Goal: Obtain resource: Download file/media

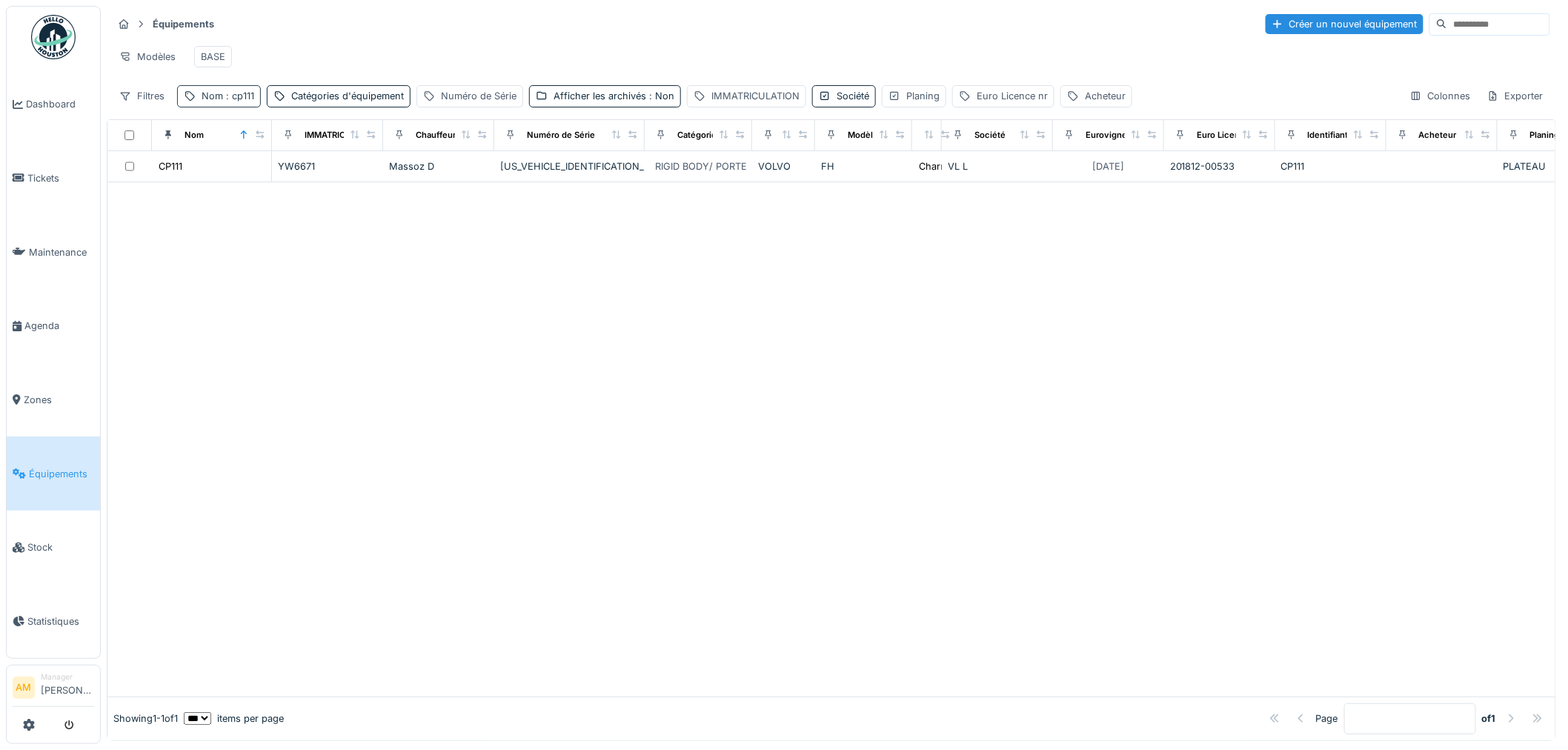
click at [239, 101] on span ": cp111" at bounding box center [239, 96] width 31 height 11
drag, startPoint x: 246, startPoint y: 186, endPoint x: 72, endPoint y: 169, distance: 174.8
click at [120, 176] on body "Dashboard Tickets Maintenance [GEOGRAPHIC_DATA] Zones Équipements Stock Statist…" at bounding box center [784, 375] width 1568 height 750
type input "**"
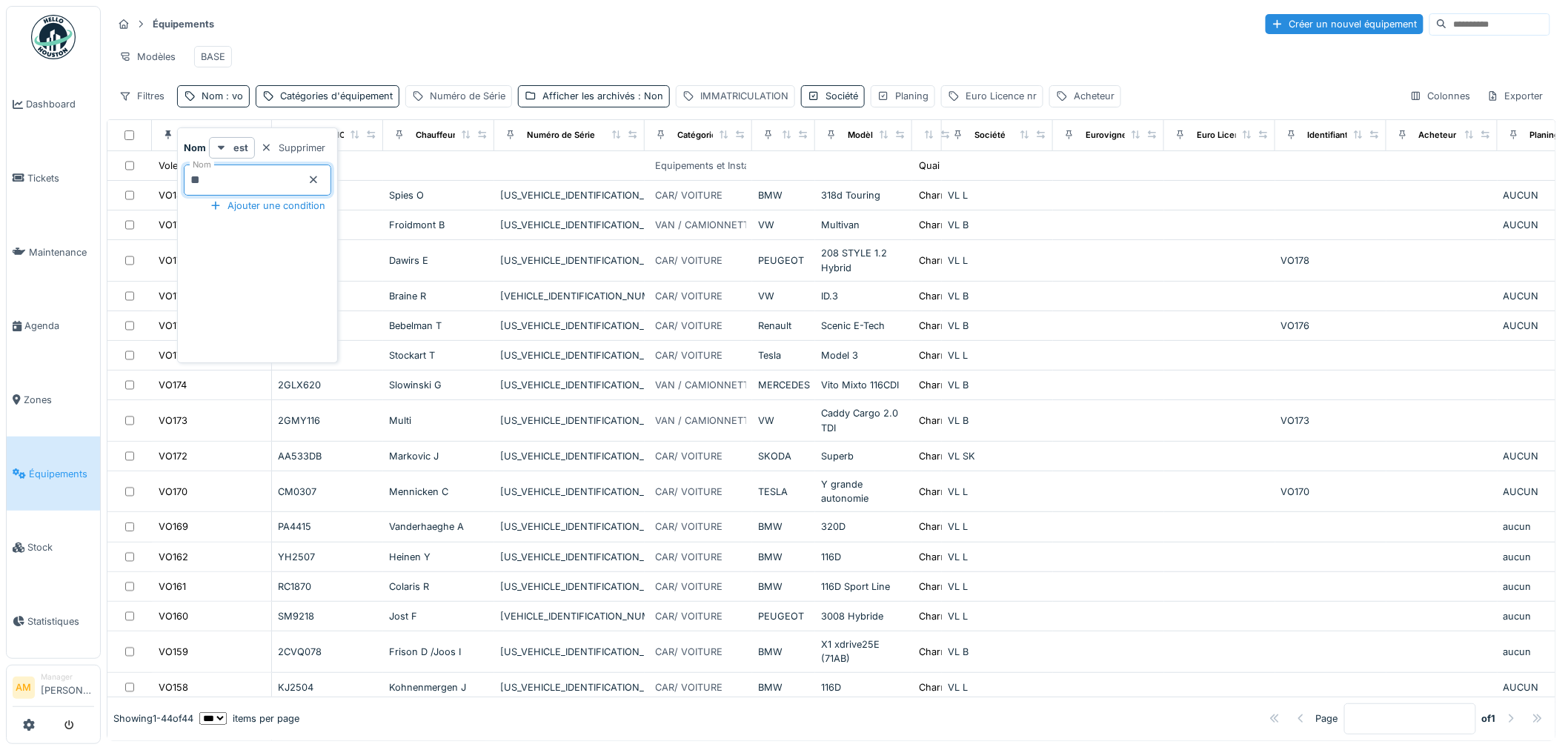
click at [436, 24] on div "Équipements Créer un nouvel équipement" at bounding box center [832, 24] width 1438 height 24
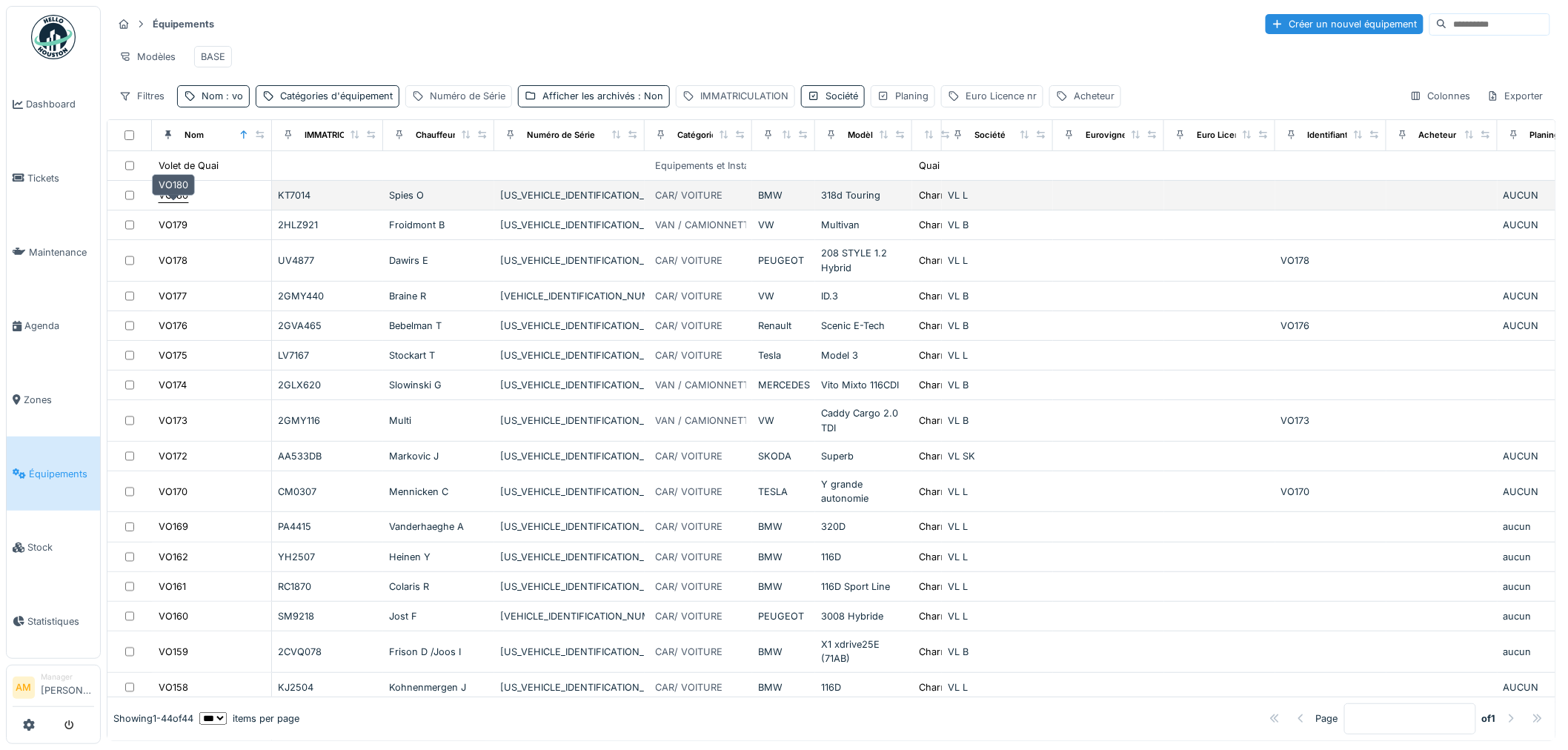
click at [178, 202] on div "VO180" at bounding box center [173, 195] width 30 height 14
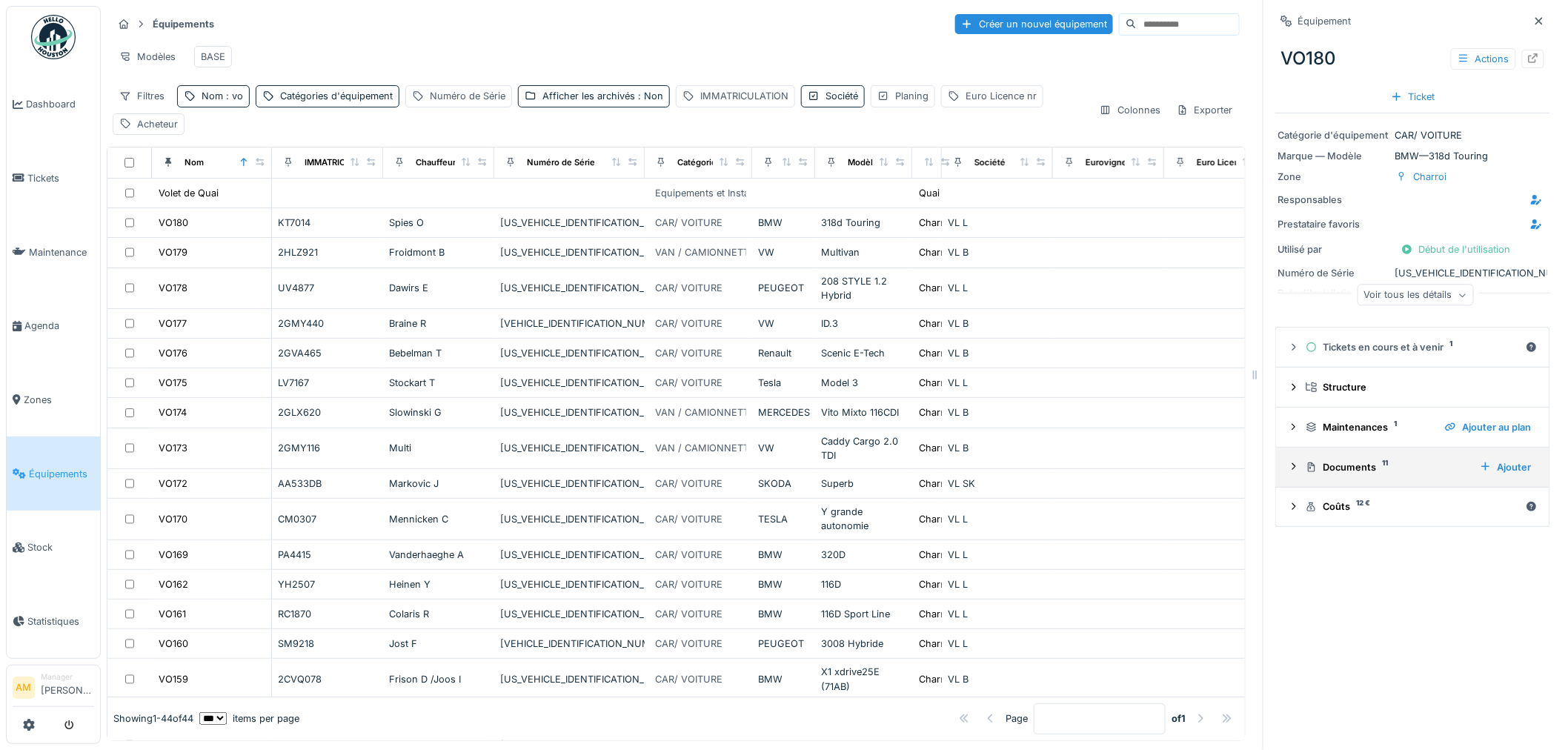
click at [1324, 472] on div "Documents 11" at bounding box center [1387, 467] width 162 height 14
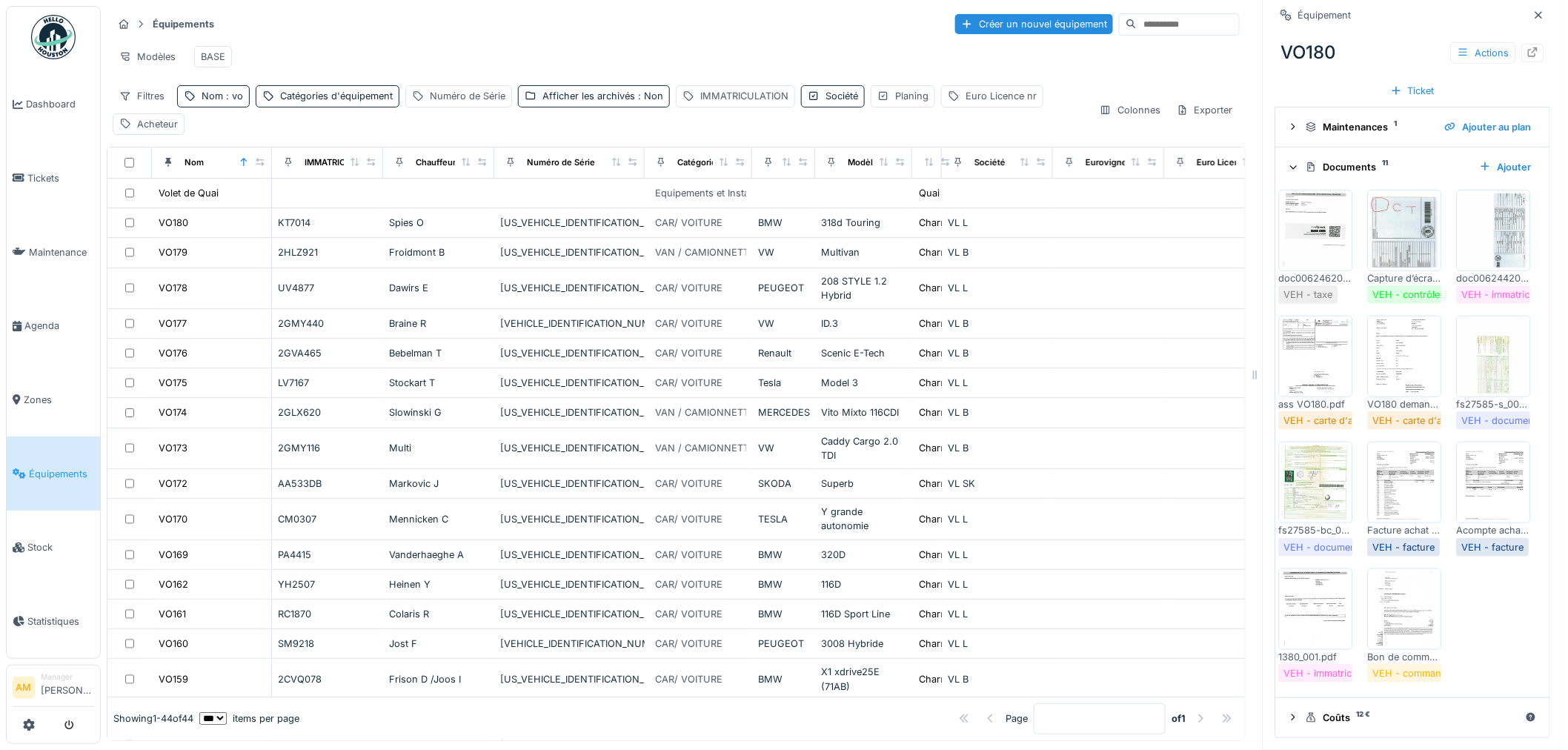
scroll to position [309, 0]
click at [1349, 160] on div "Documents 11" at bounding box center [1387, 167] width 162 height 14
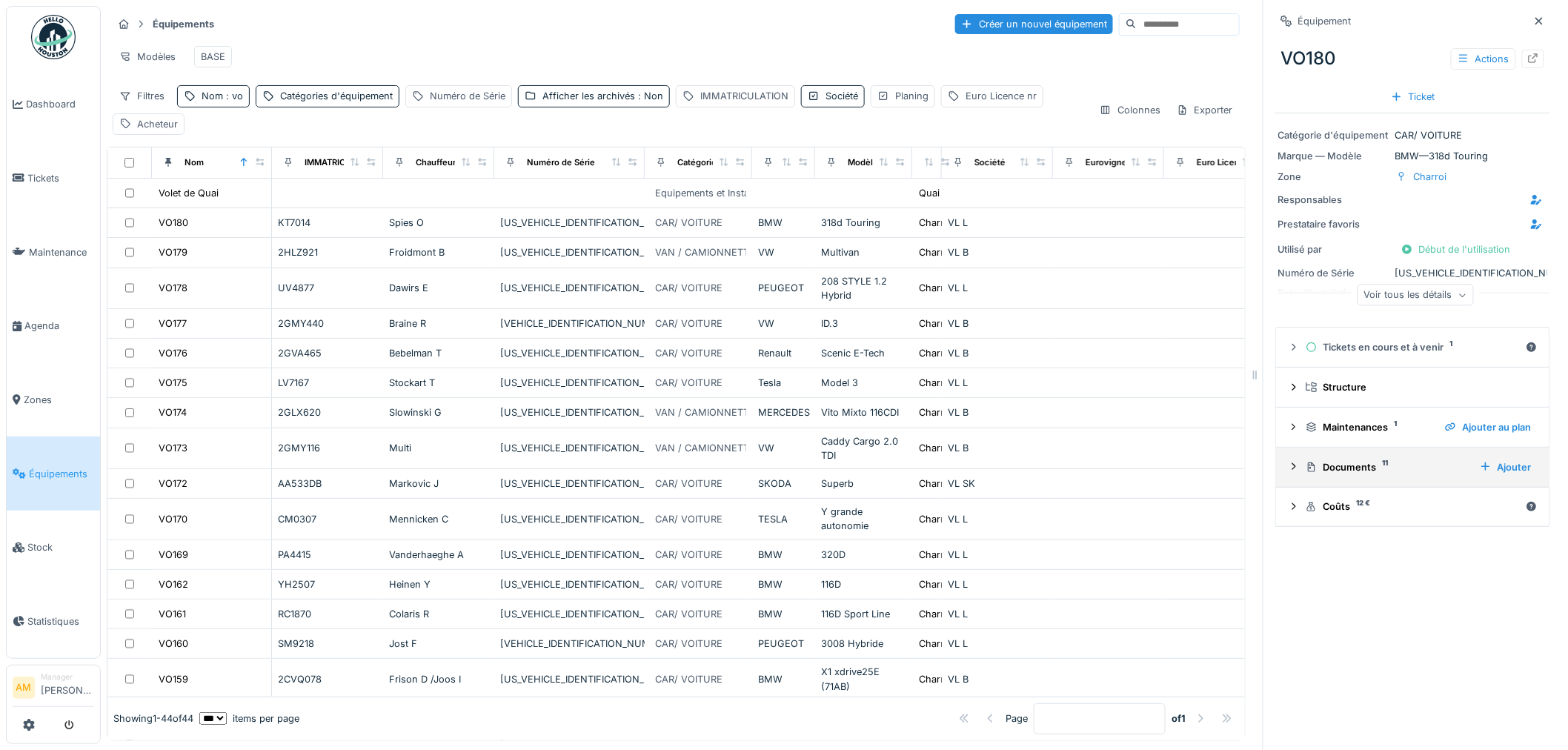
click at [1332, 460] on div "Documents 11" at bounding box center [1387, 467] width 162 height 14
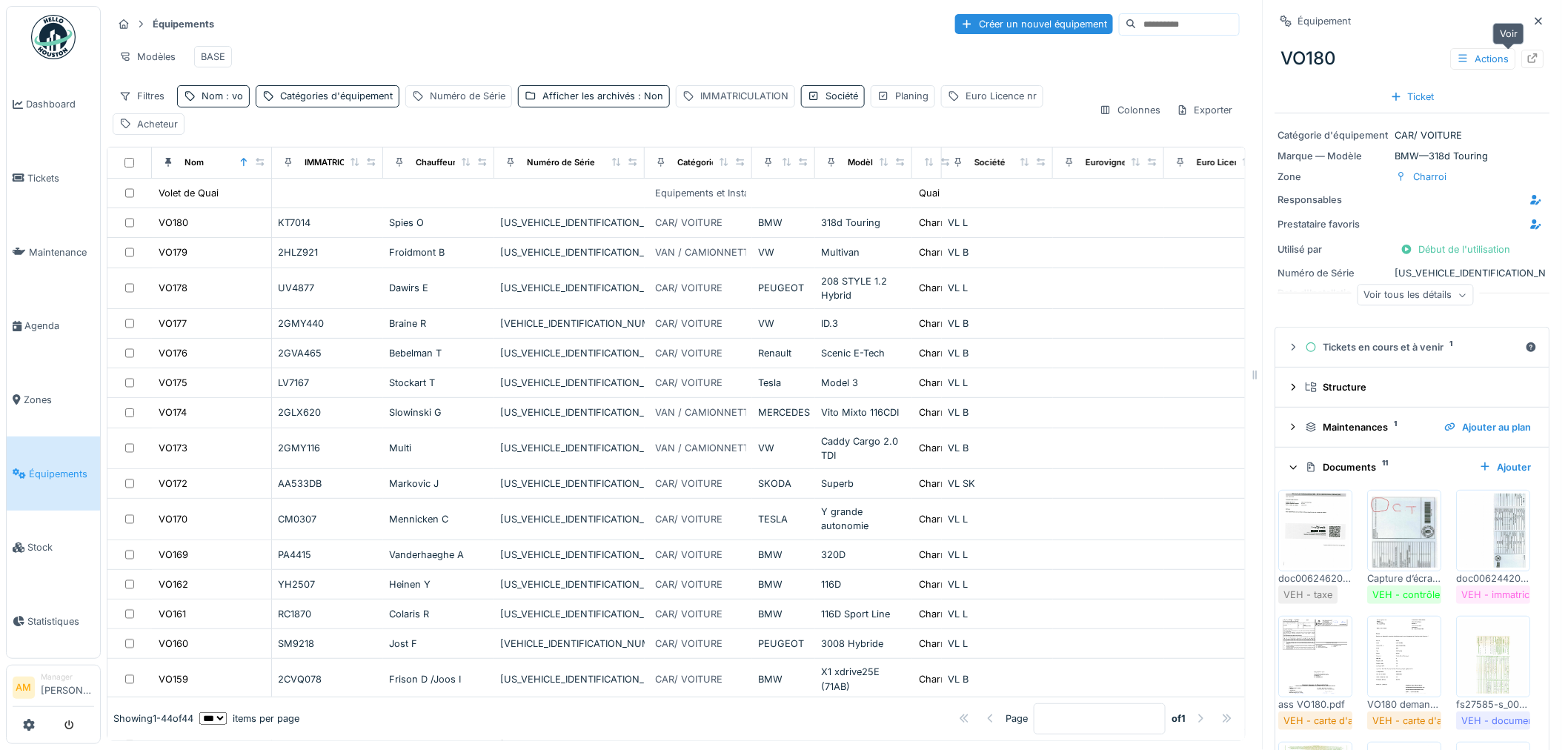
click at [1528, 53] on icon at bounding box center [1534, 58] width 12 height 10
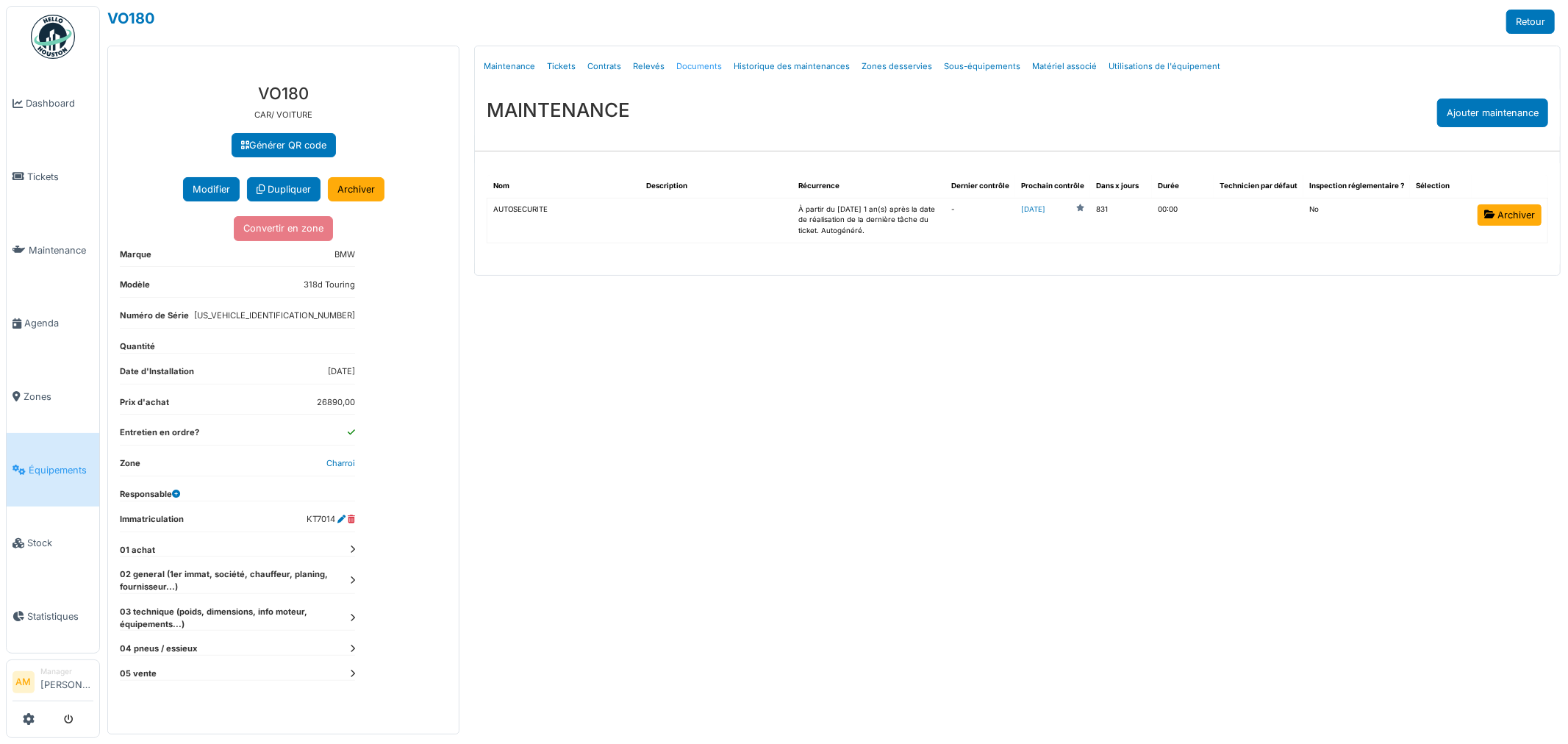
drag, startPoint x: 0, startPoint y: 0, endPoint x: 710, endPoint y: 67, distance: 713.2
click at [710, 67] on link "Documents" at bounding box center [699, 67] width 57 height 35
select select "***"
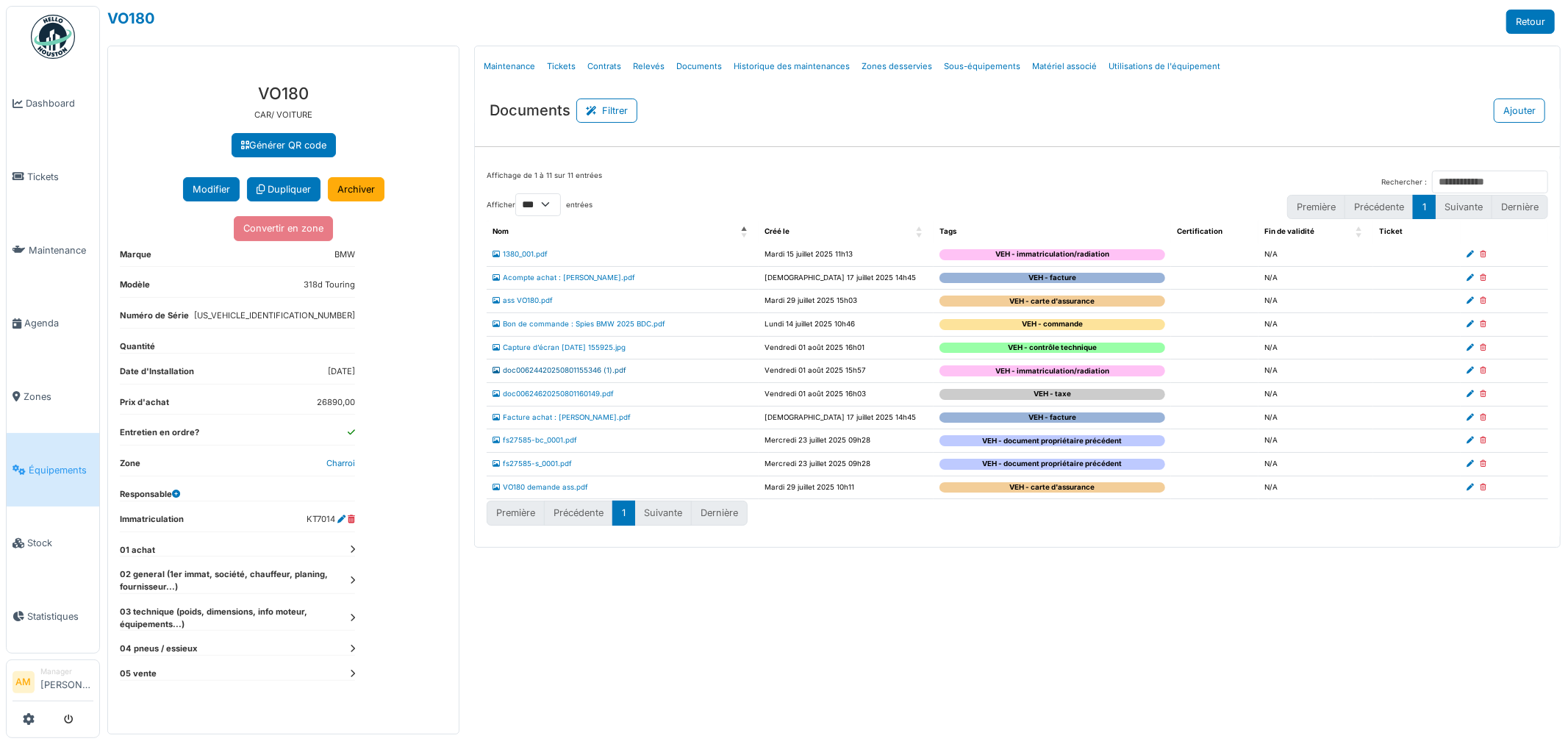
click at [541, 374] on link "doc00624420250801155346 (1).pdf" at bounding box center [559, 370] width 134 height 8
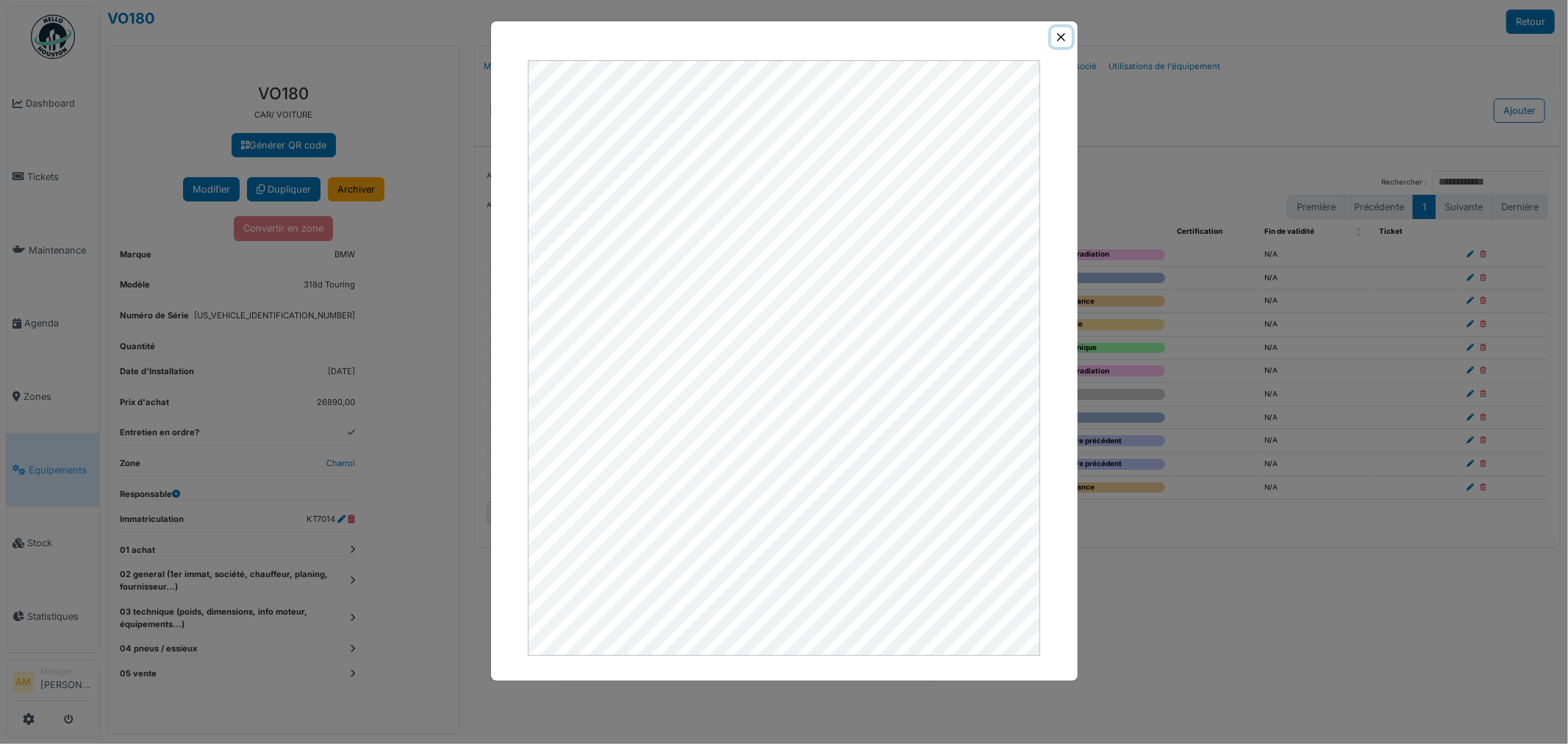
click at [1067, 33] on button "Close" at bounding box center [1061, 37] width 20 height 20
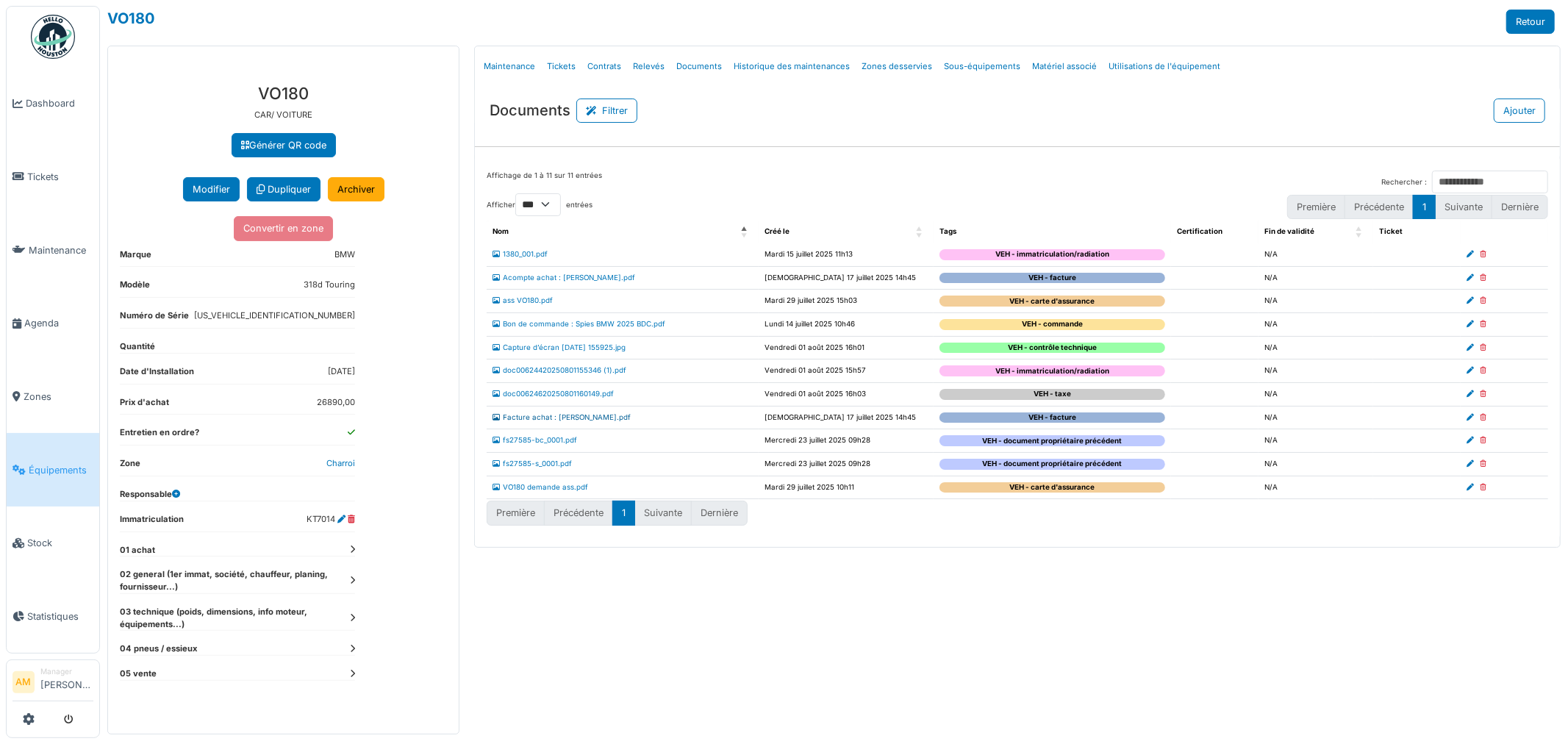
click at [569, 417] on link "Facture achat : [PERSON_NAME].pdf" at bounding box center [561, 417] width 138 height 8
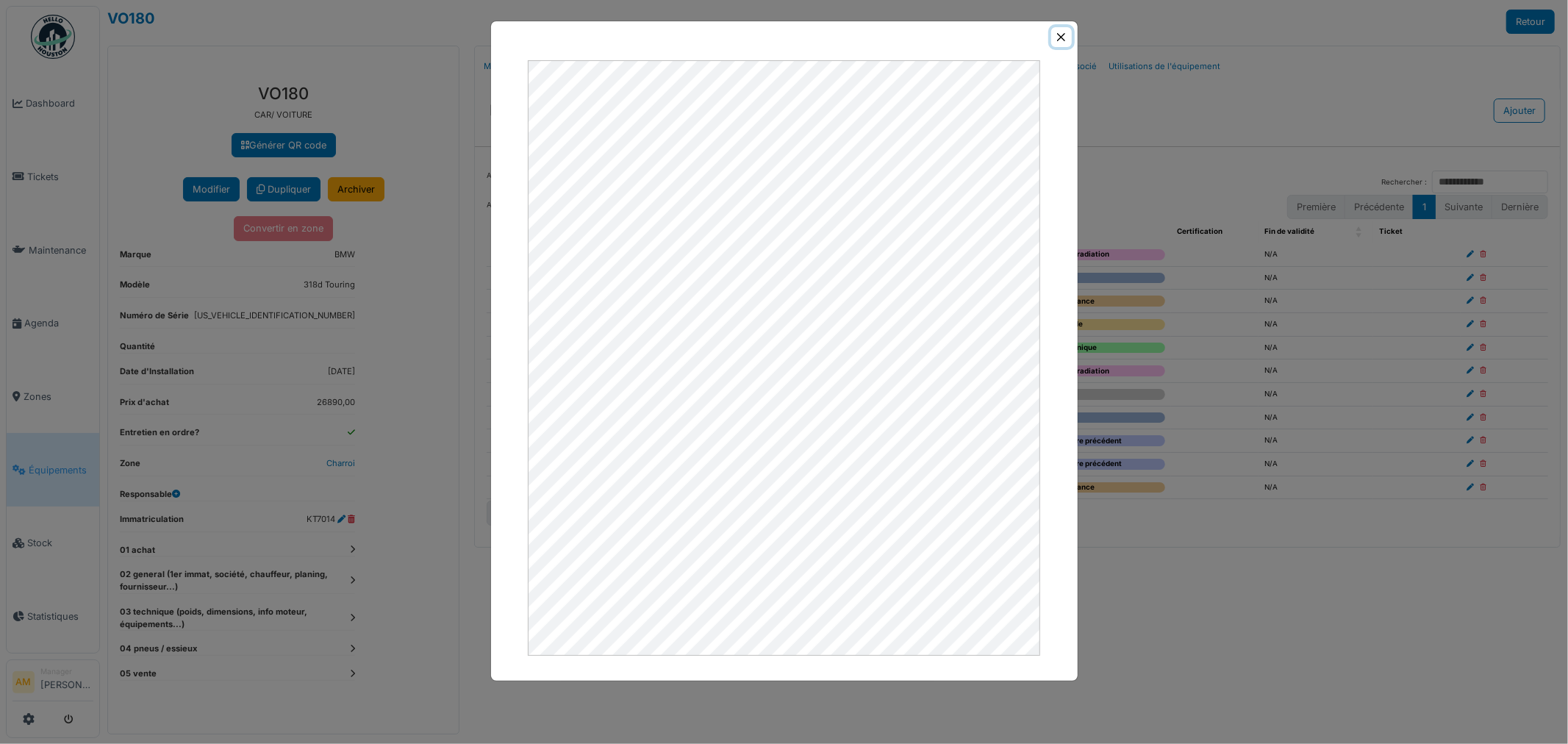
click at [1061, 39] on button "Close" at bounding box center [1061, 37] width 20 height 20
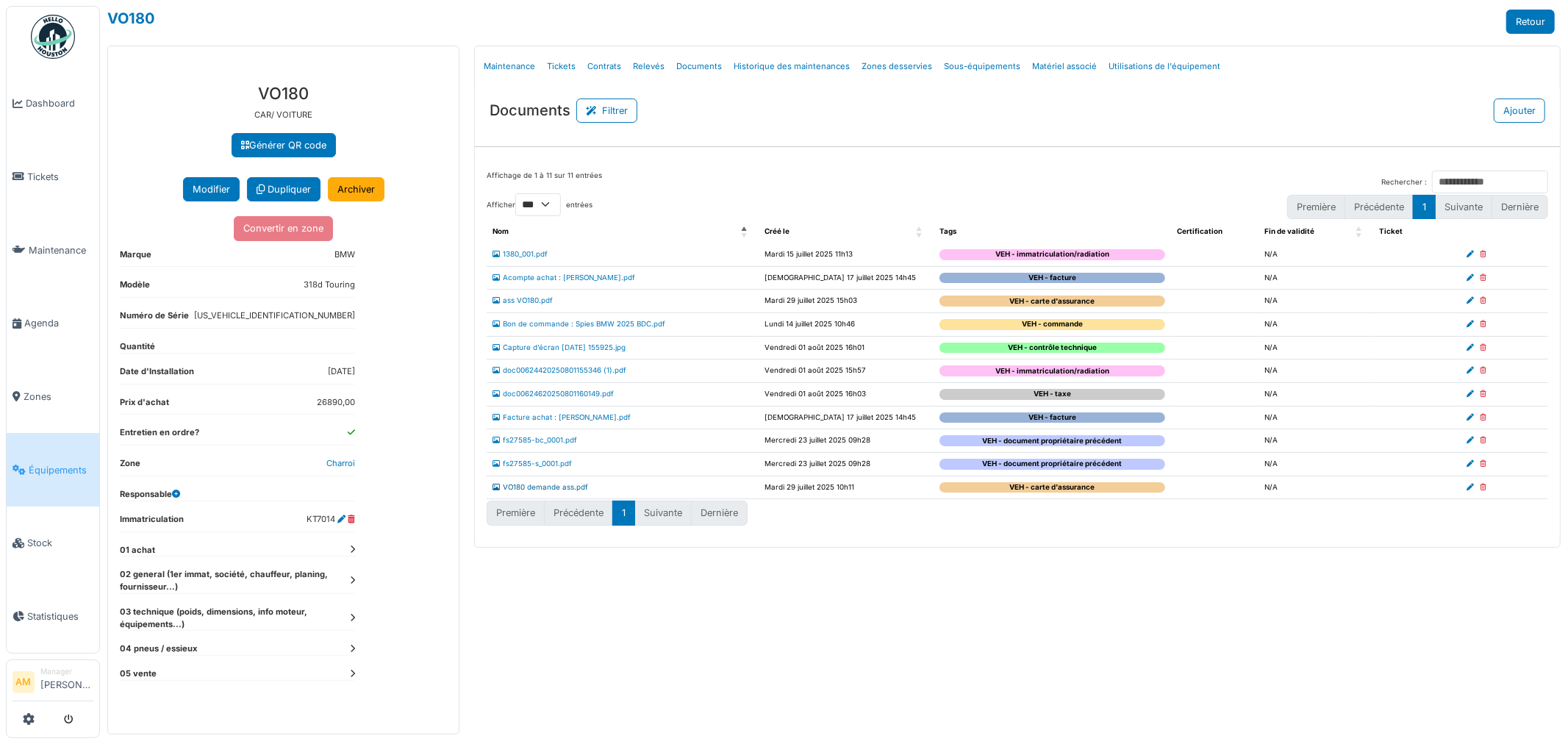
click at [535, 489] on link "VO180 demande ass.pdf" at bounding box center [540, 487] width 95 height 8
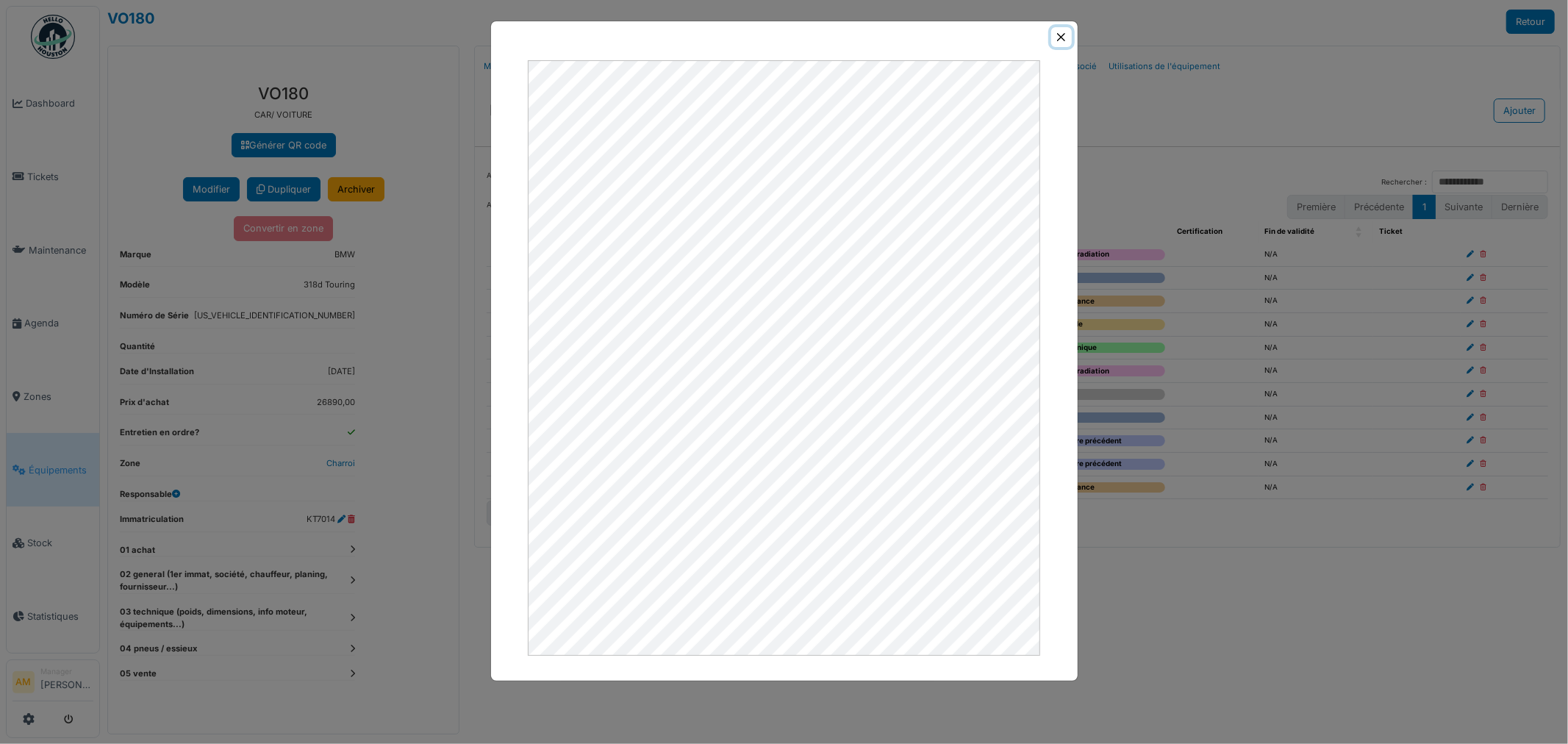
click at [1055, 31] on button "Close" at bounding box center [1061, 37] width 20 height 20
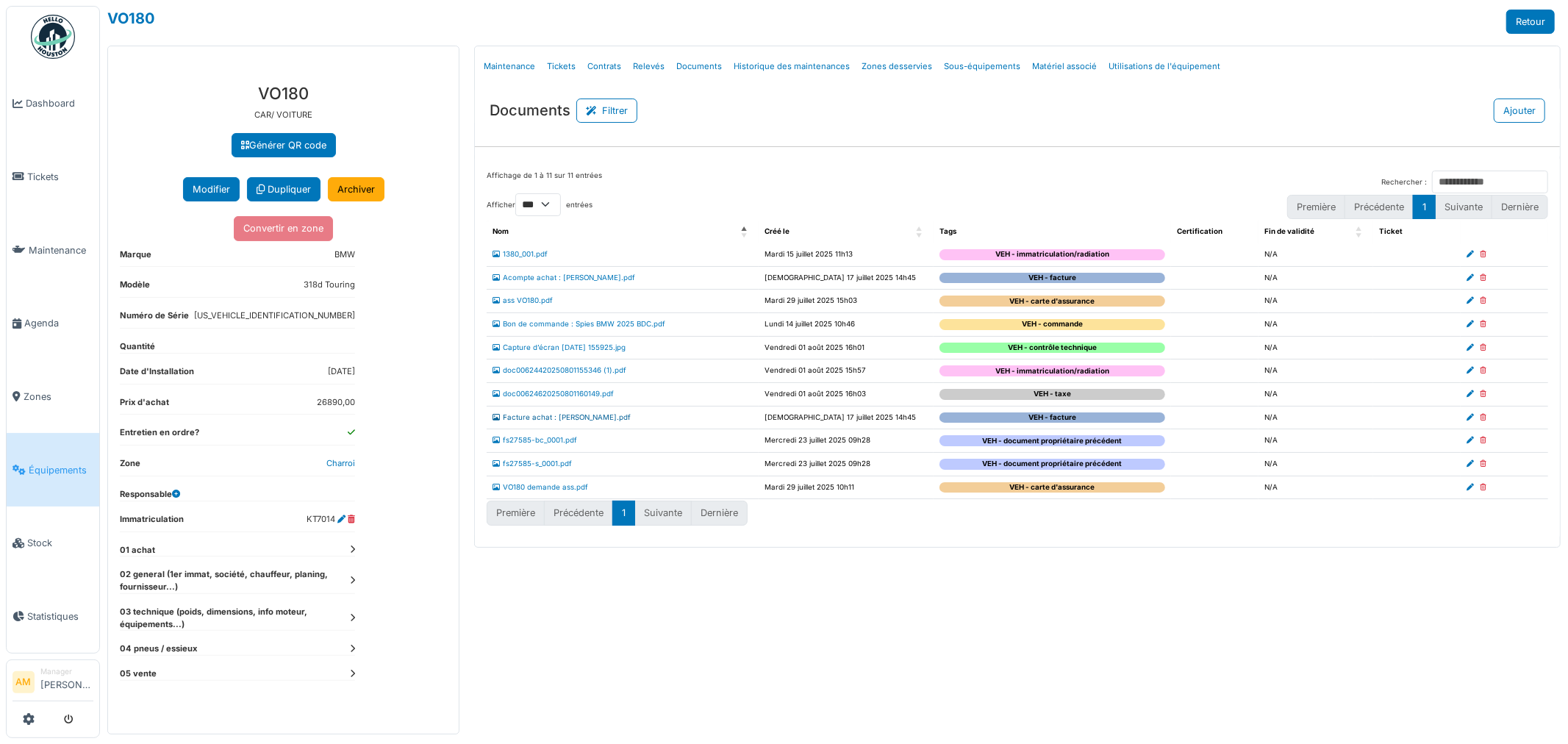
click at [554, 417] on link "Facture achat : [PERSON_NAME].pdf" at bounding box center [561, 417] width 138 height 8
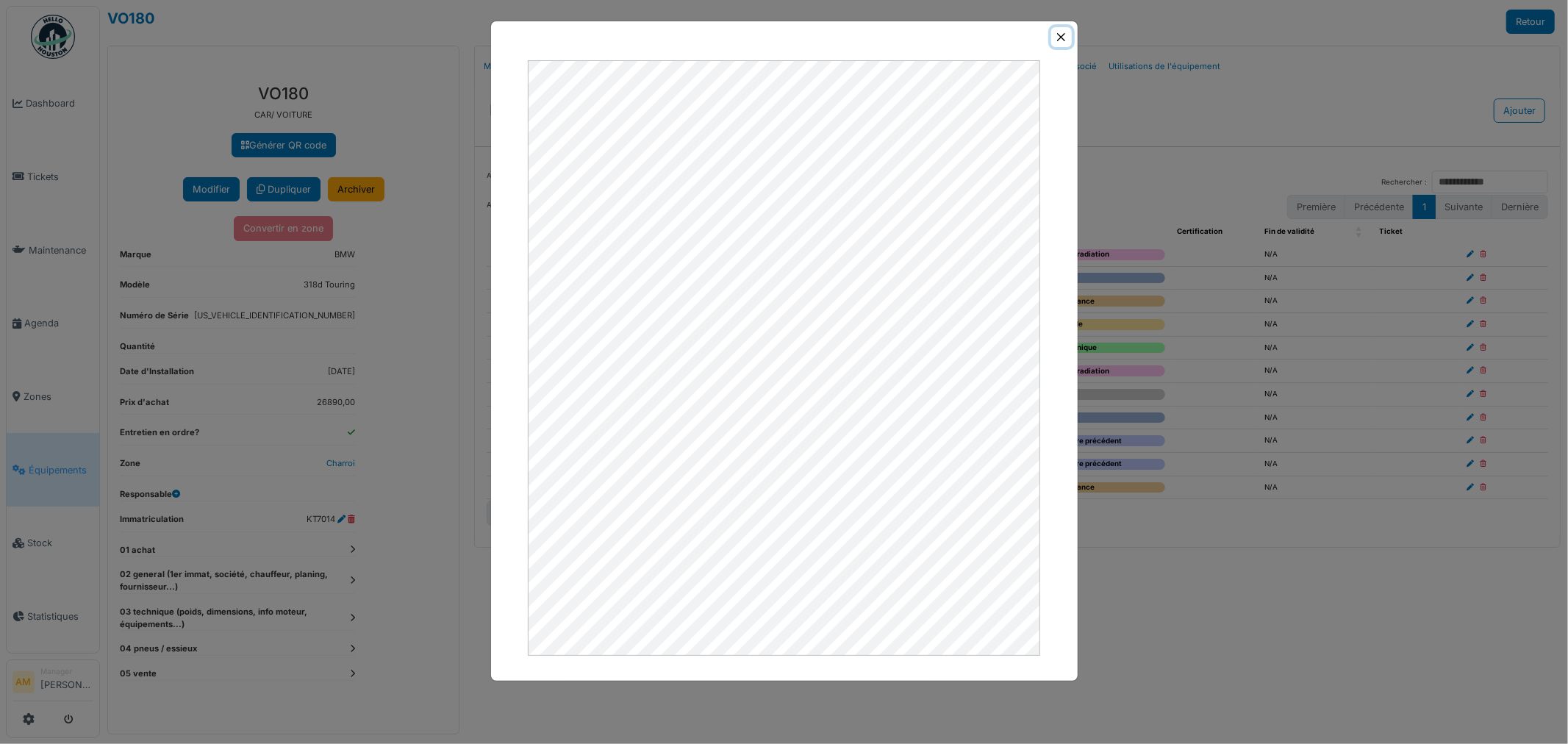
click at [1064, 39] on button "Close" at bounding box center [1061, 37] width 20 height 20
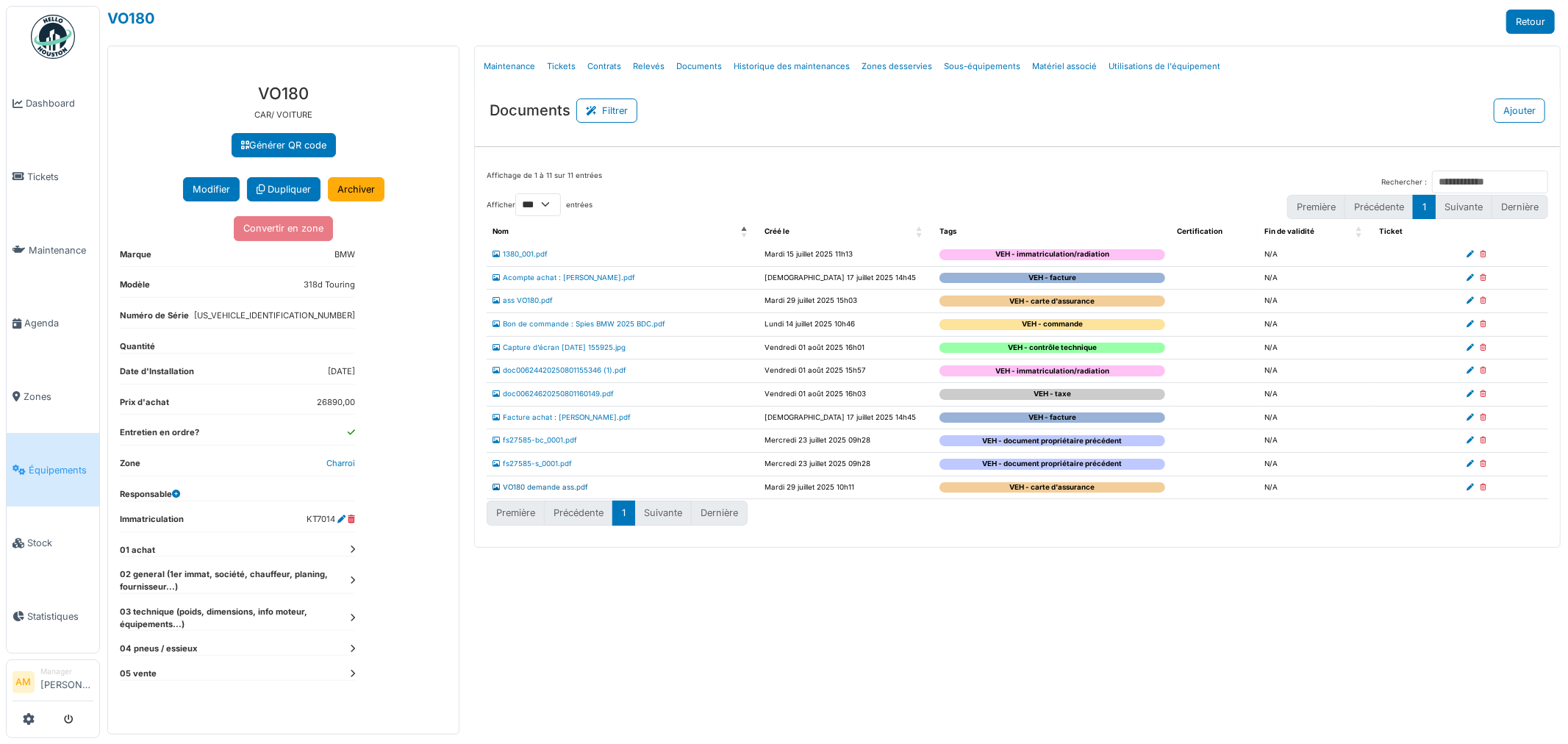
click at [559, 488] on link "VO180 demande ass.pdf" at bounding box center [540, 487] width 95 height 8
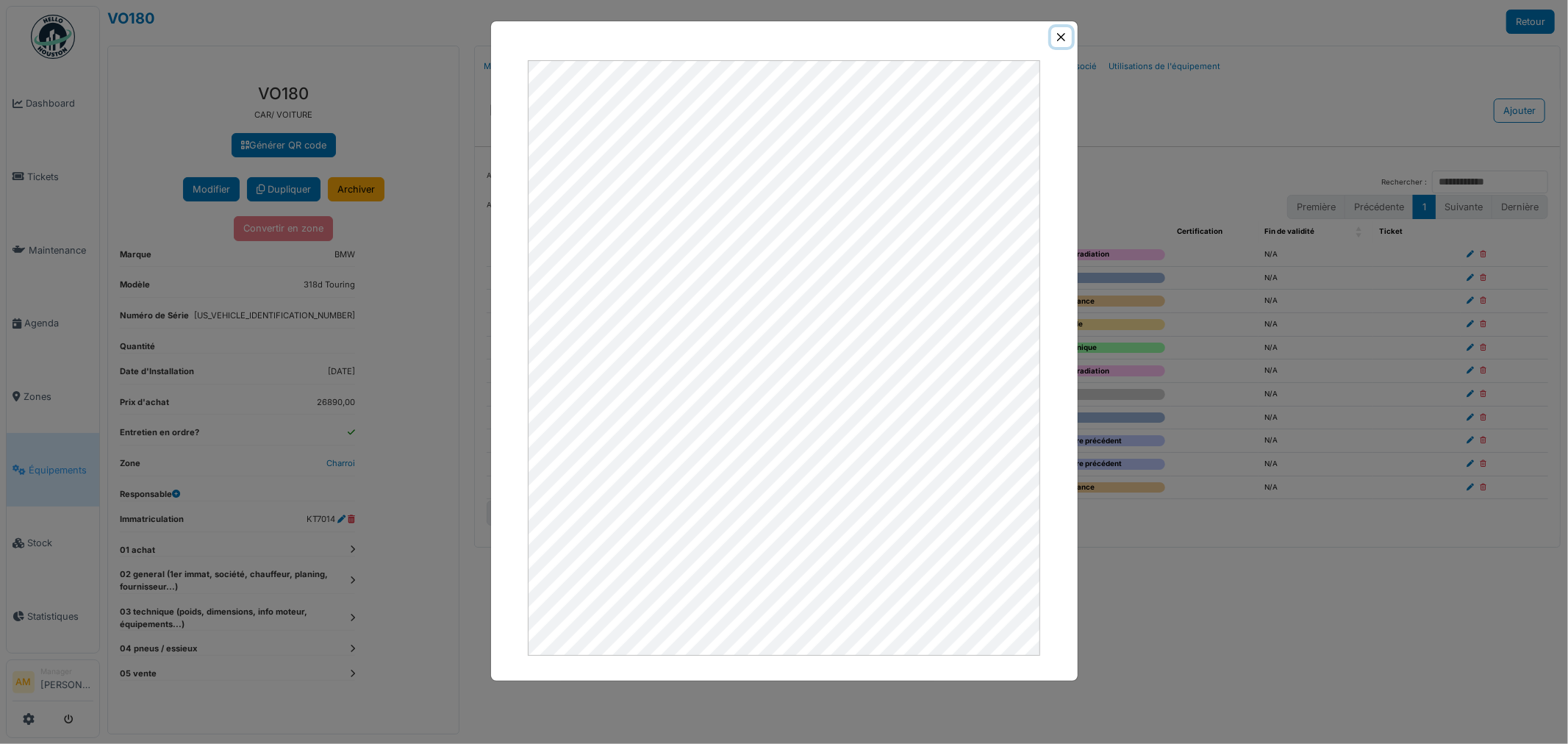
click at [1062, 39] on button "Close" at bounding box center [1061, 37] width 20 height 20
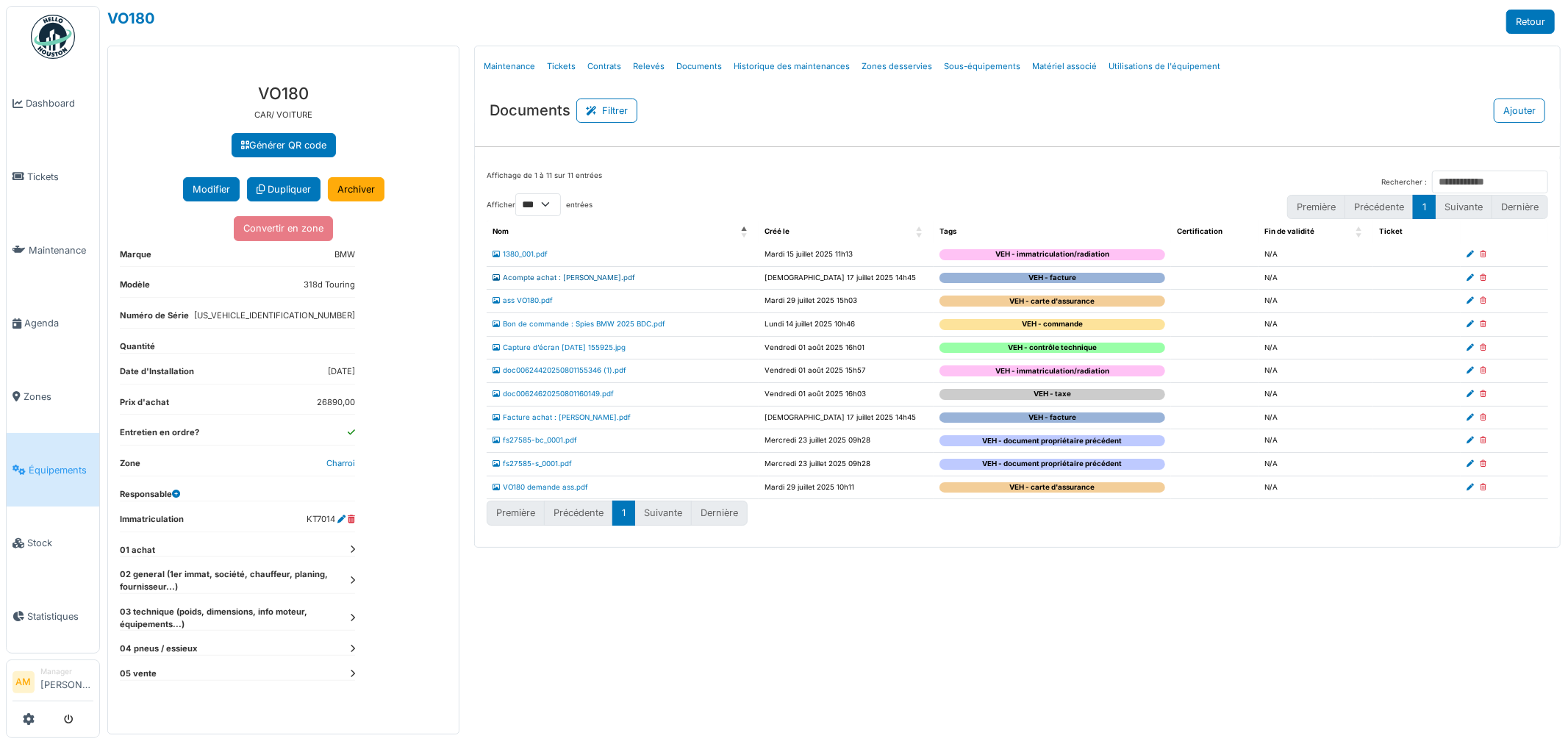
click at [546, 277] on link "Acompte achat : [PERSON_NAME].pdf" at bounding box center [563, 277] width 143 height 8
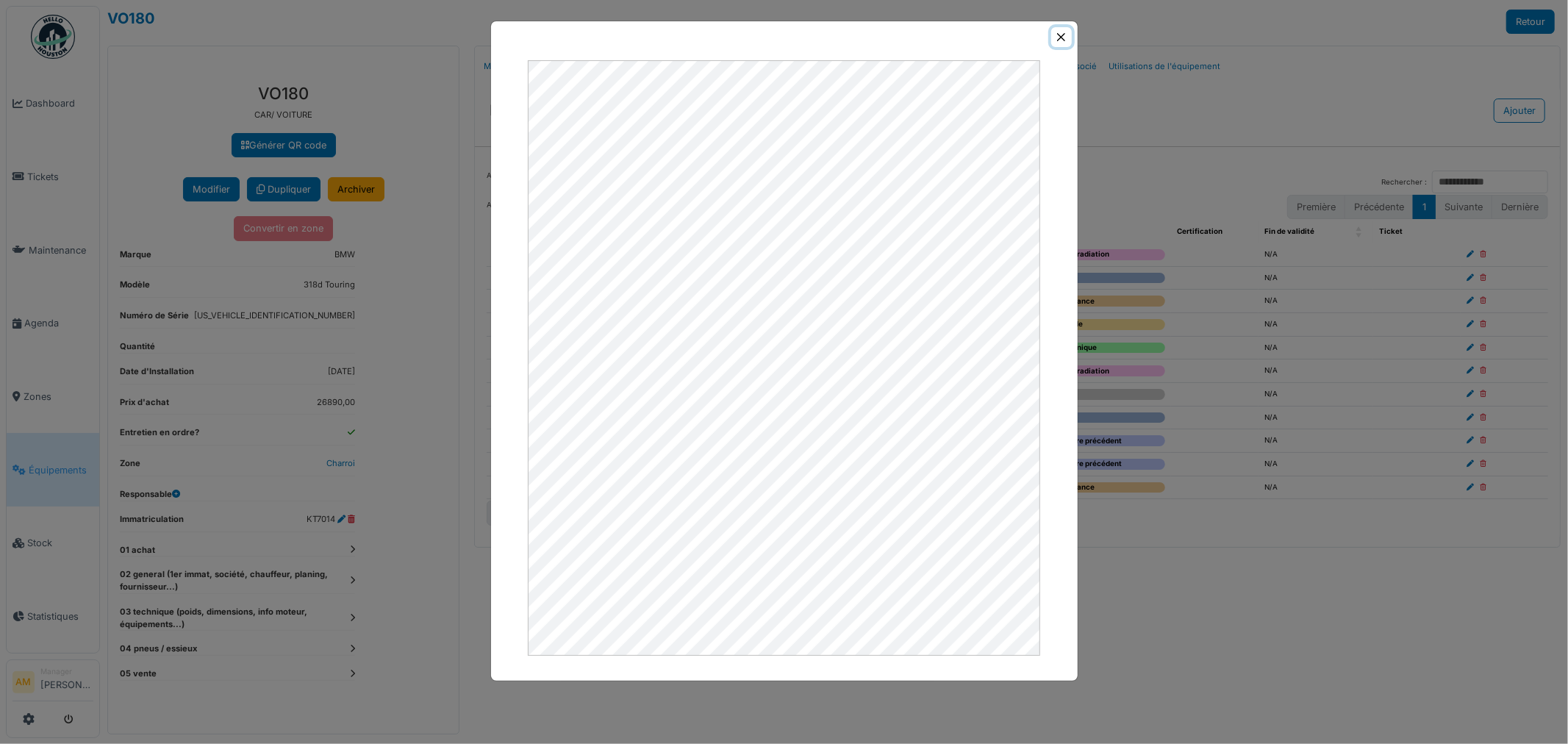
click at [1064, 39] on button "Close" at bounding box center [1061, 37] width 20 height 20
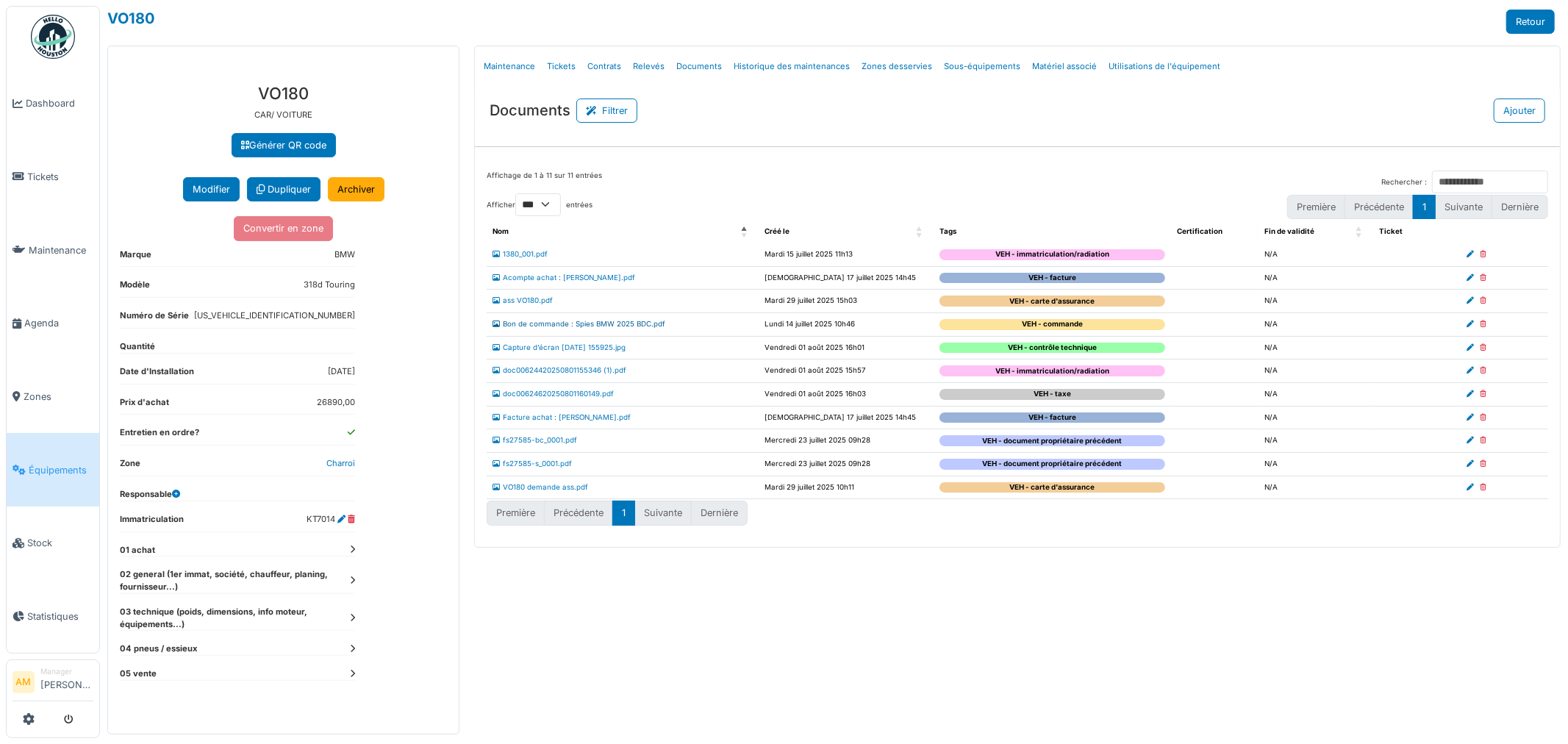
click at [555, 322] on link "Bon de commande : Spies BMW 2025 BDC.pdf" at bounding box center [578, 324] width 172 height 8
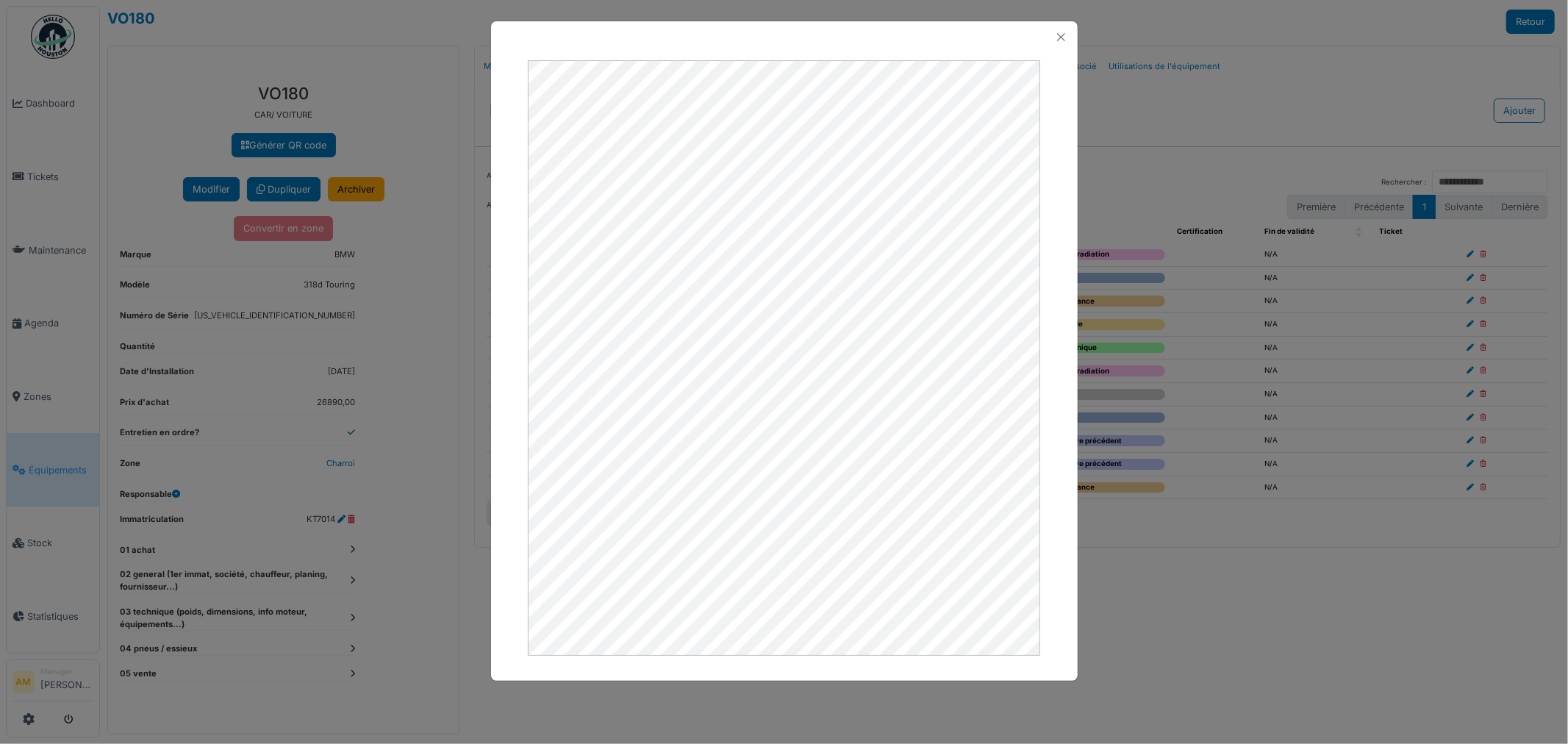
click at [1071, 27] on div at bounding box center [784, 37] width 587 height 32
drag, startPoint x: 1056, startPoint y: 36, endPoint x: 1042, endPoint y: 56, distance: 24.4
click at [1057, 36] on button "Close" at bounding box center [1061, 37] width 20 height 20
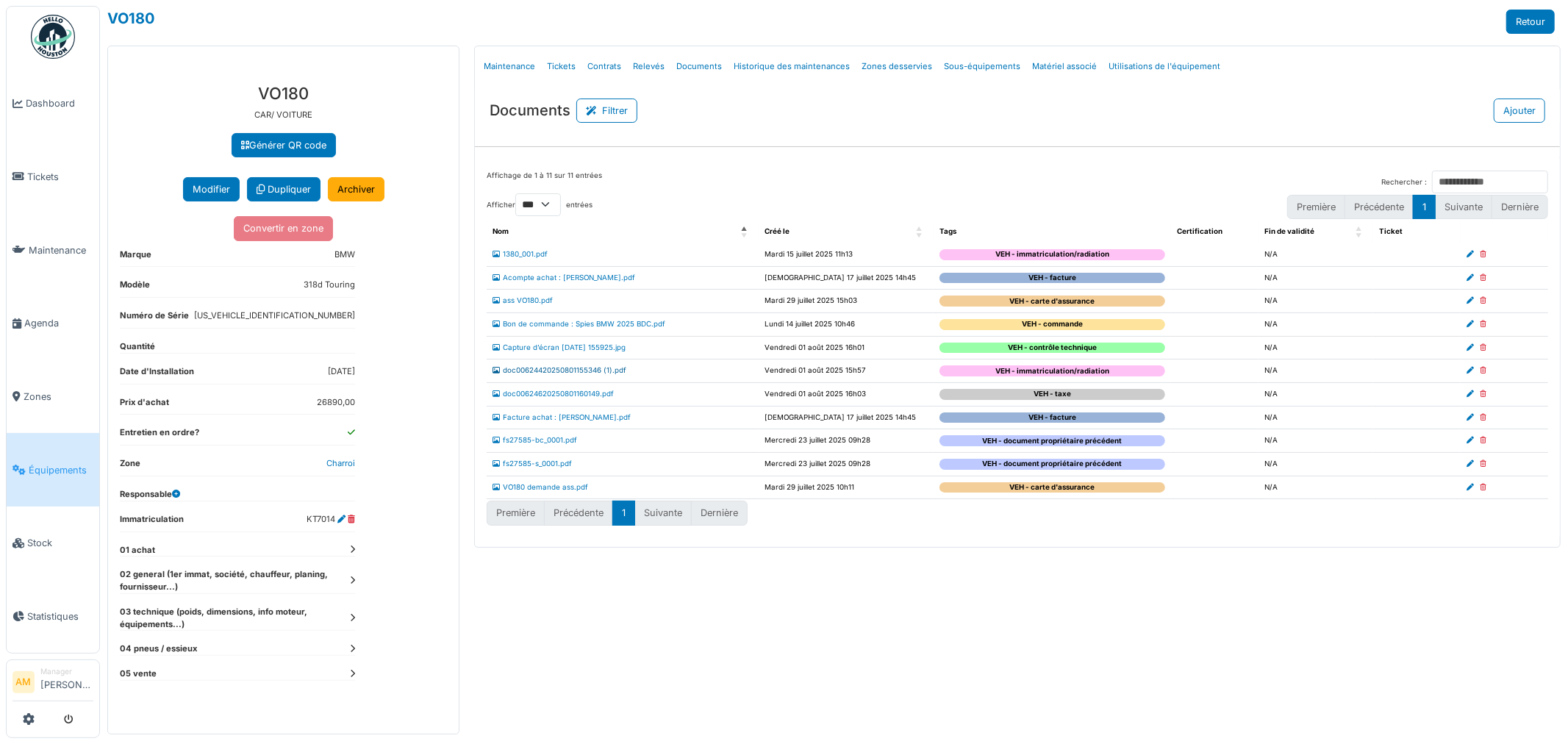
click at [530, 372] on link "doc00624420250801155346 (1).pdf" at bounding box center [559, 370] width 134 height 8
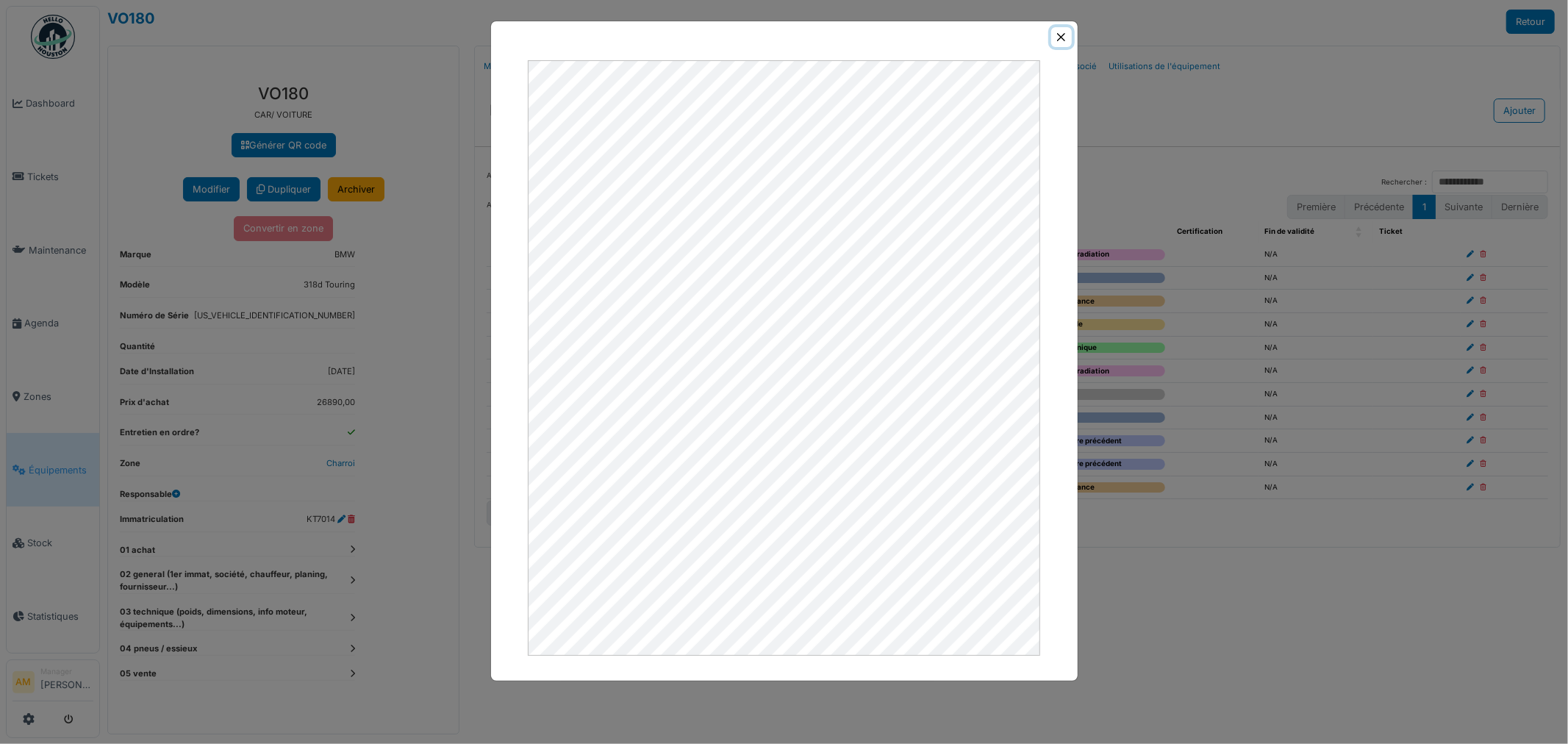
click at [1067, 35] on button "Close" at bounding box center [1061, 37] width 20 height 20
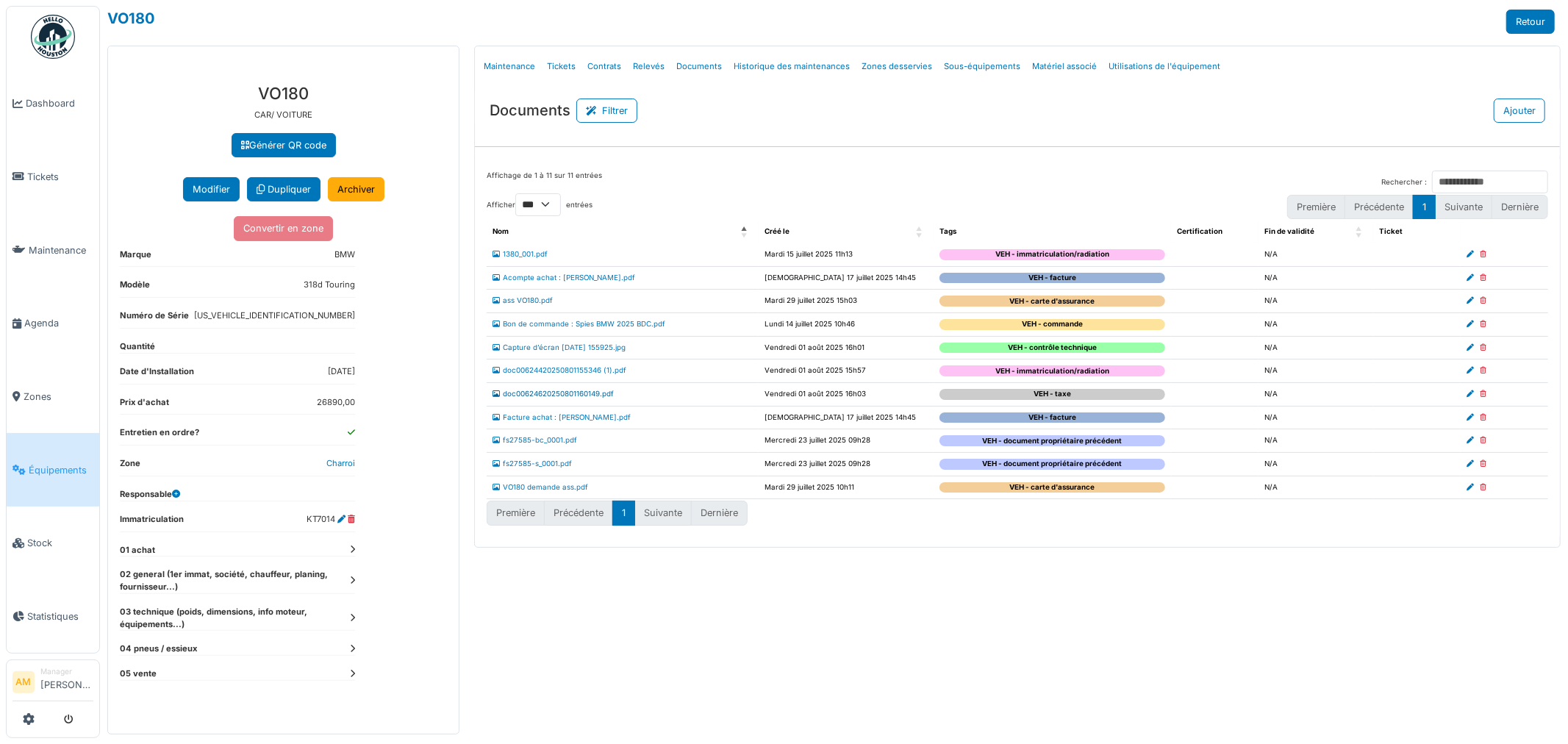
click at [541, 394] on link "doc00624620250801160149.pdf" at bounding box center [553, 393] width 121 height 8
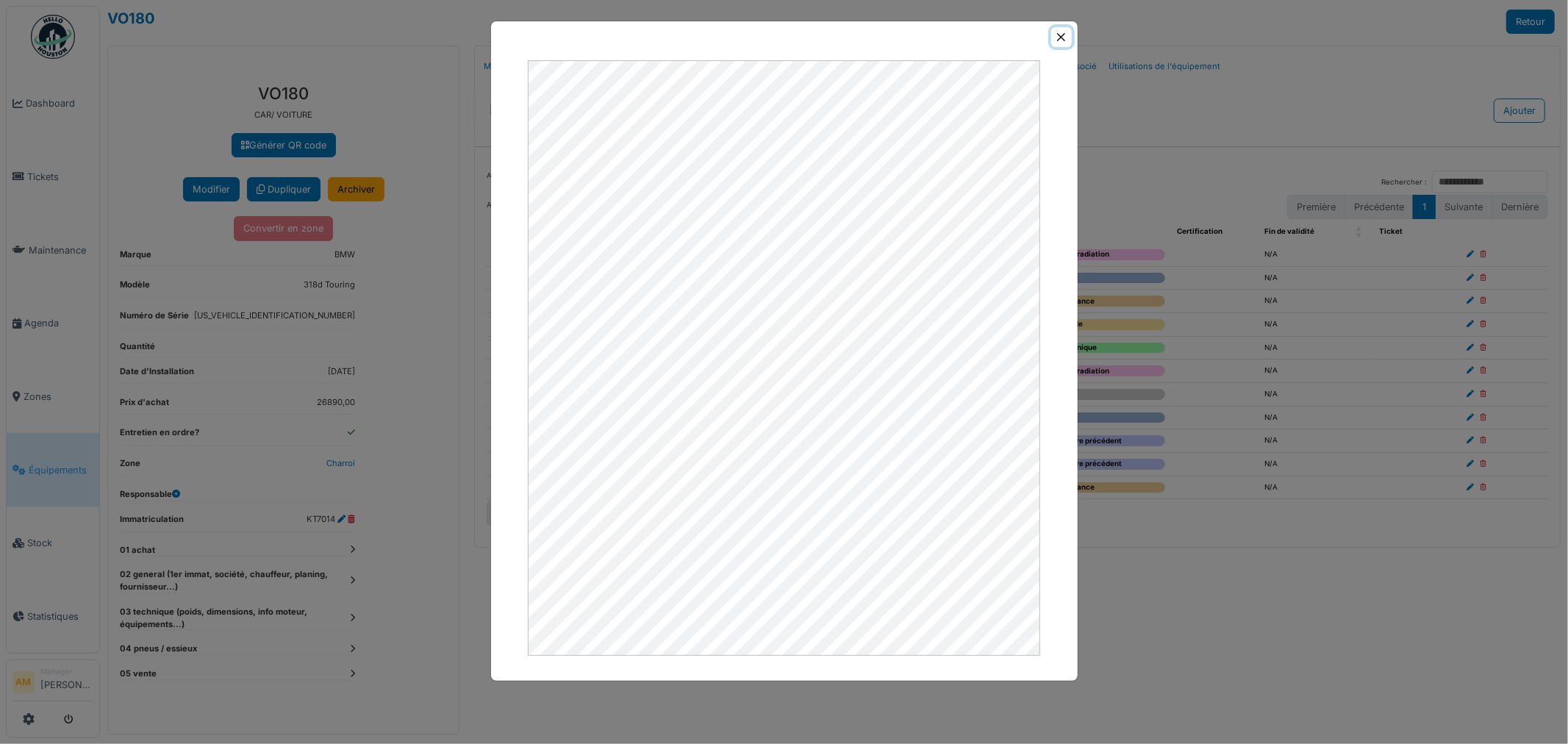
click at [1063, 39] on button "Close" at bounding box center [1061, 37] width 20 height 20
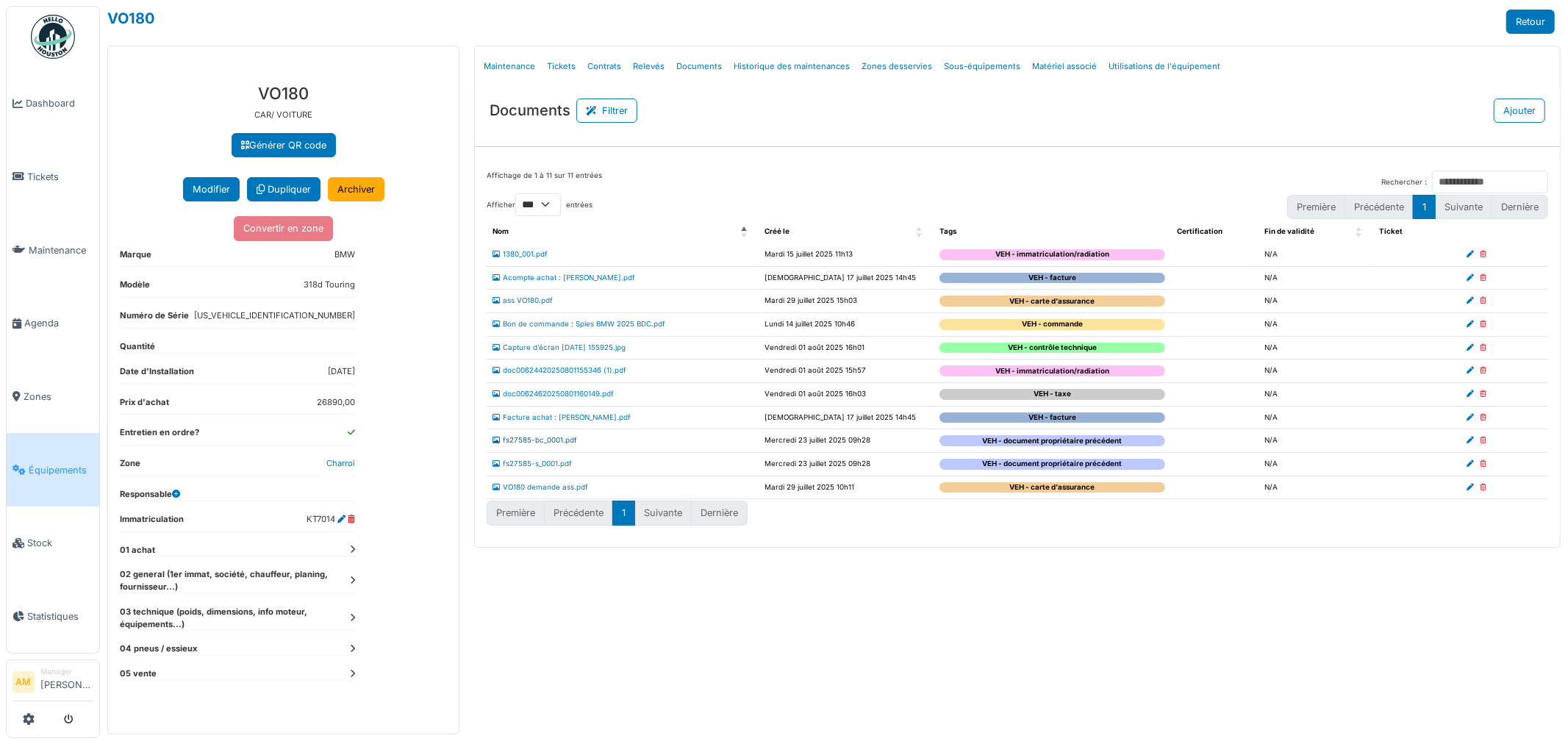
click at [549, 443] on link "fs27585-bc_0001.pdf" at bounding box center [535, 439] width 85 height 8
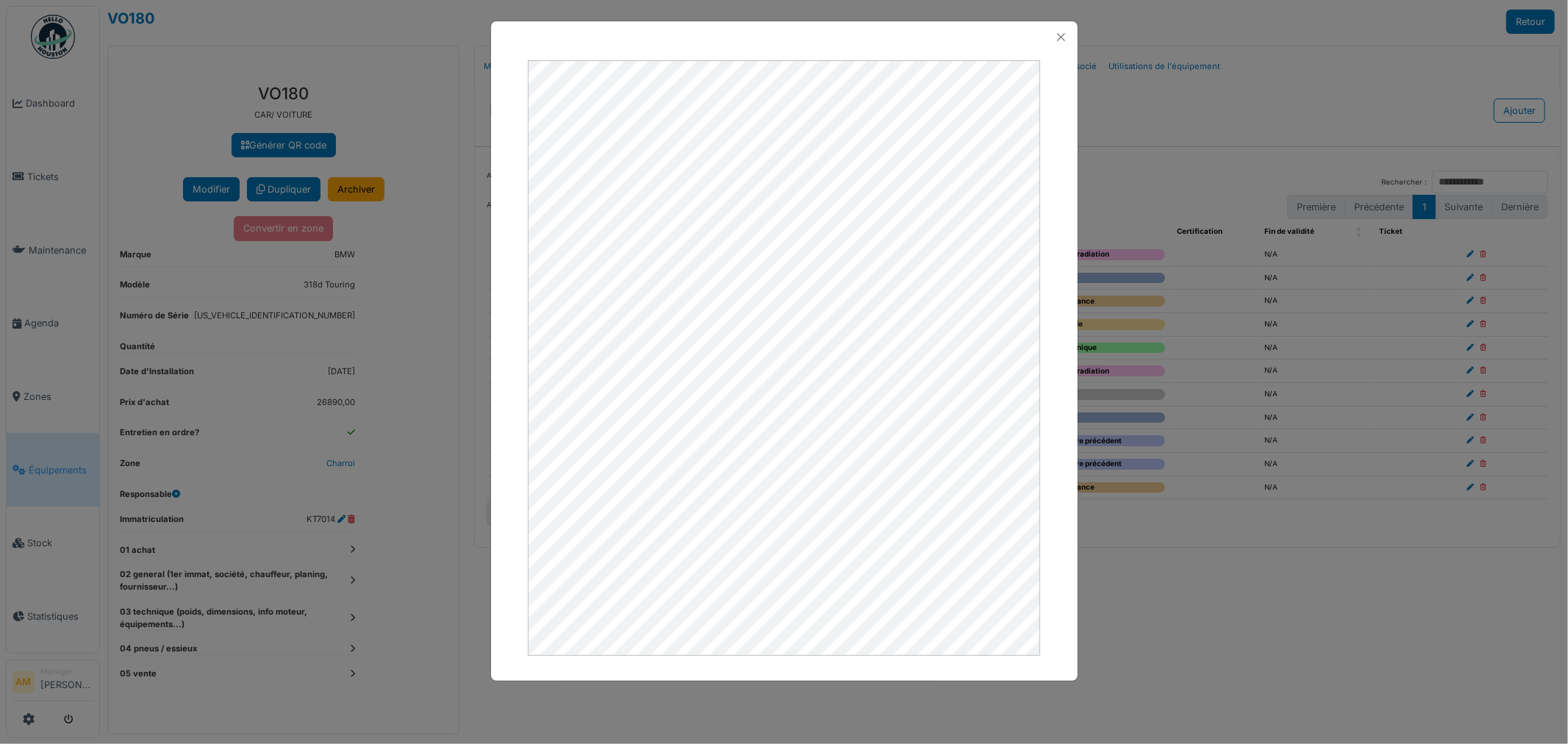
click at [1112, 459] on div at bounding box center [784, 372] width 1568 height 744
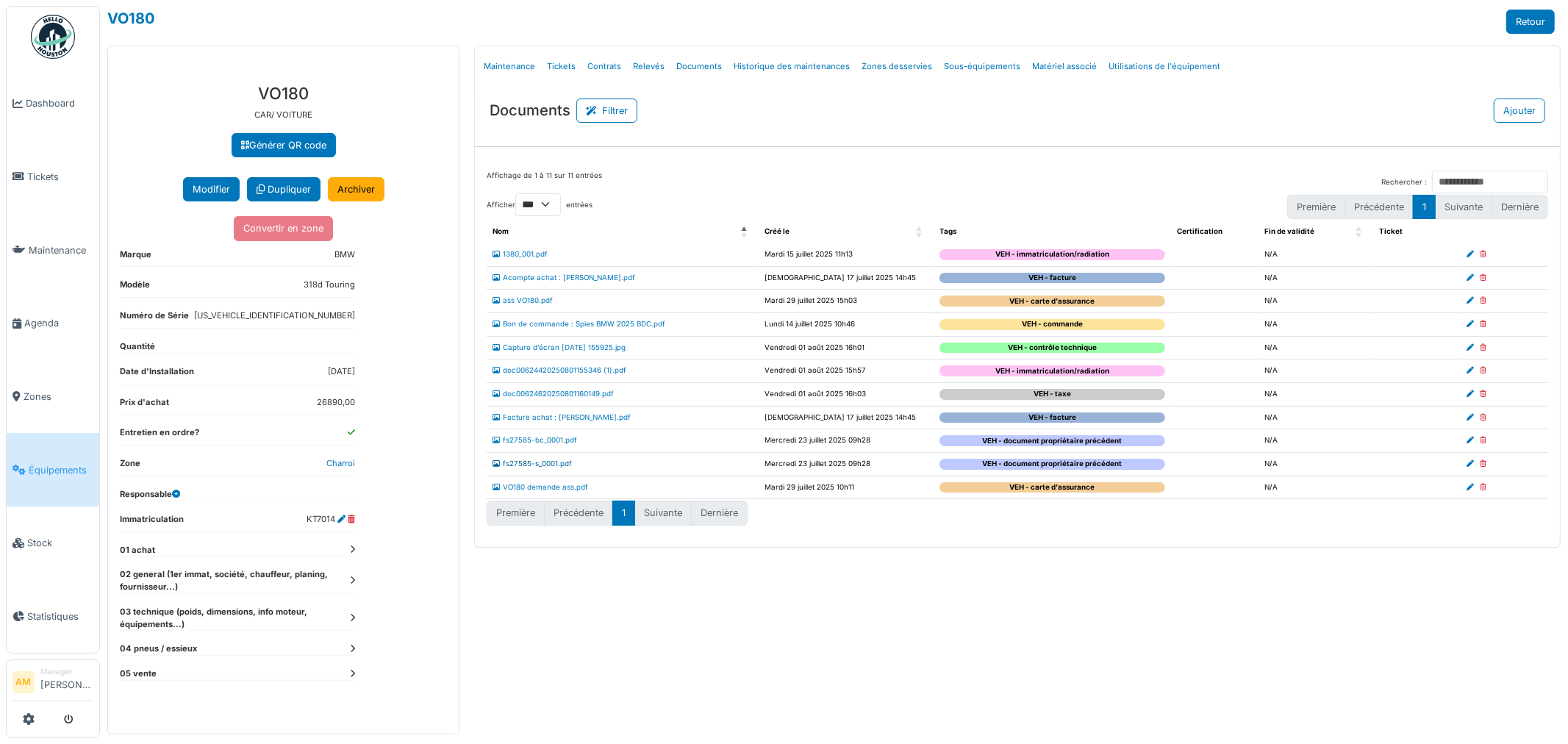
click at [522, 467] on link "fs27585-s_0001.pdf" at bounding box center [531, 463] width 79 height 8
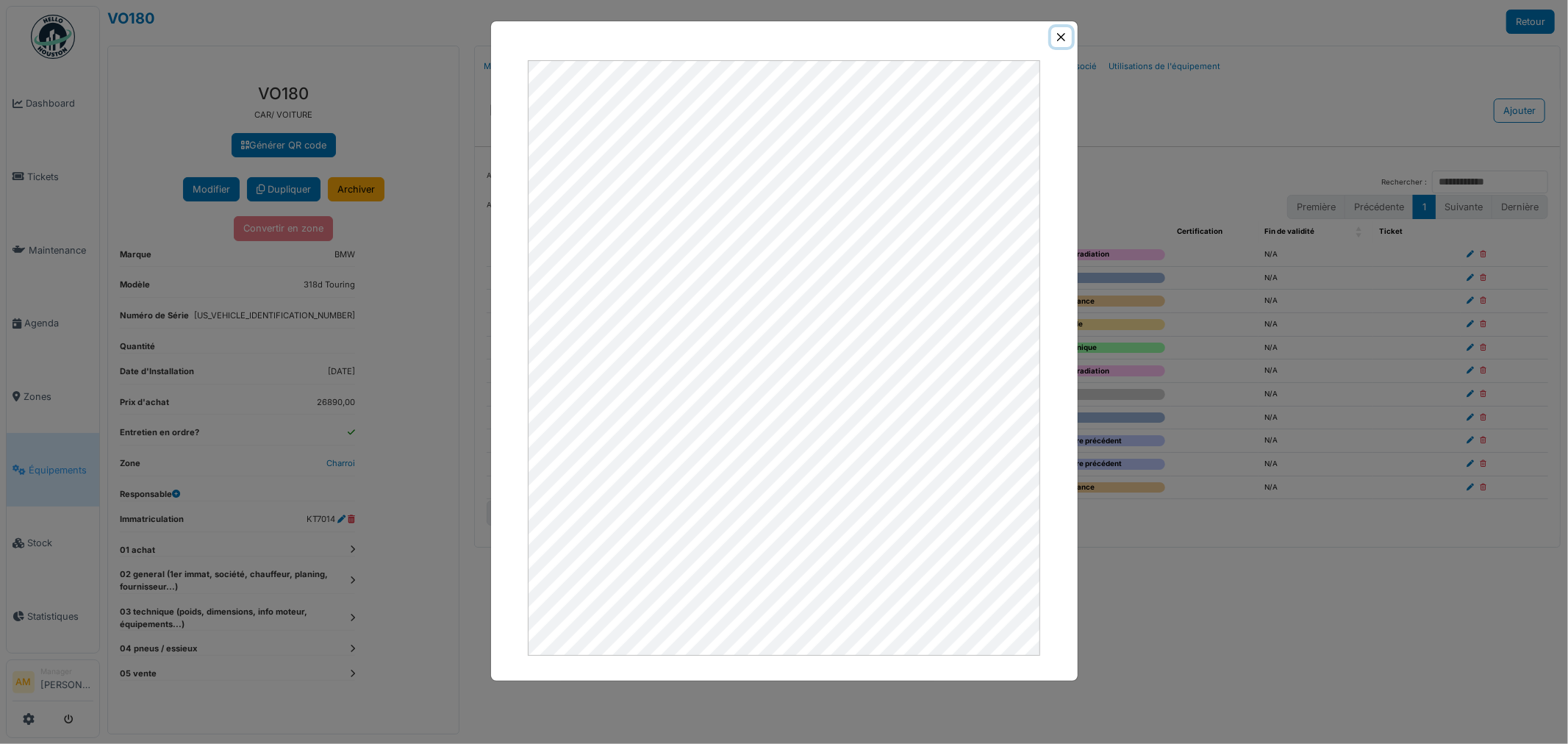
click at [1057, 39] on button "Close" at bounding box center [1061, 37] width 20 height 20
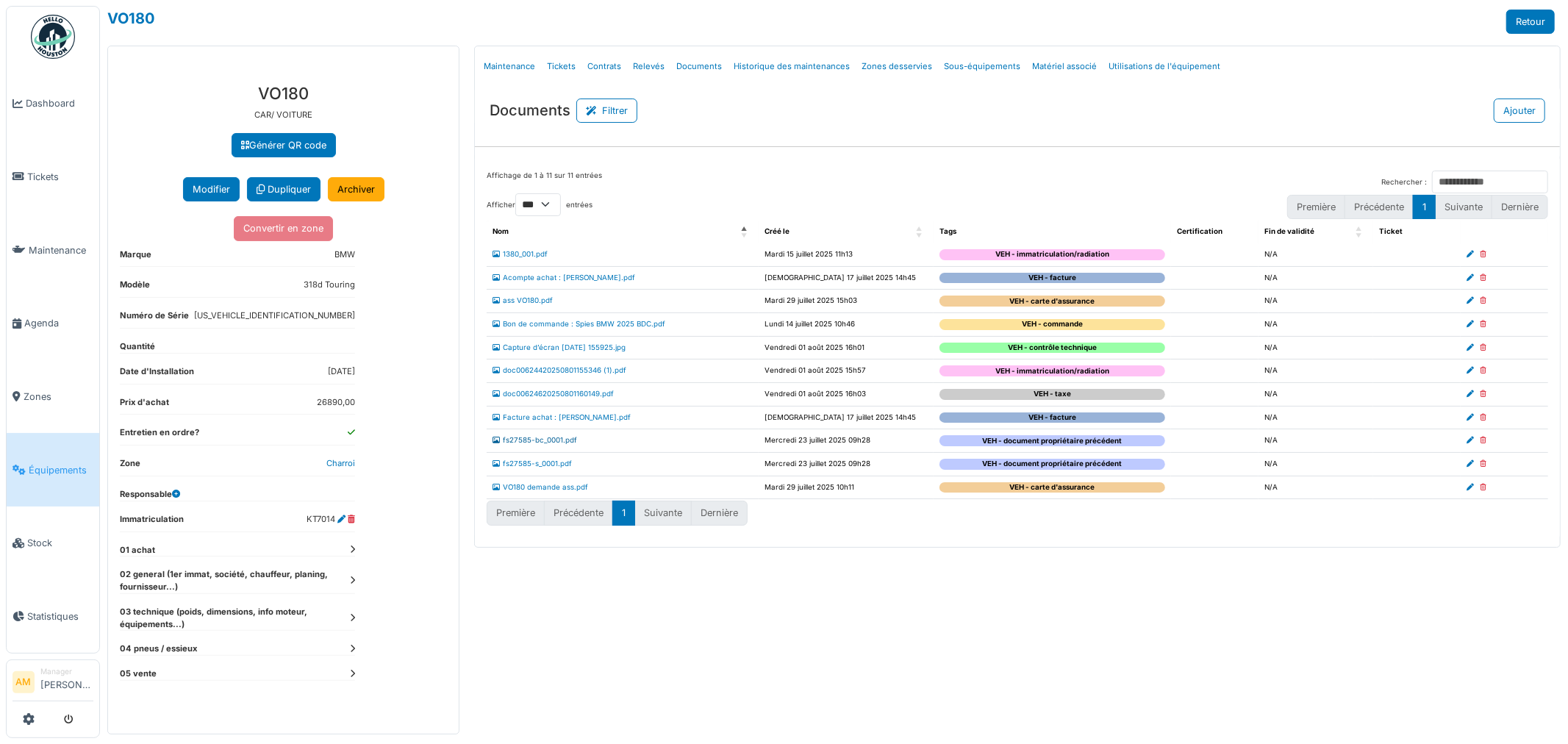
click at [528, 443] on link "fs27585-bc_0001.pdf" at bounding box center [535, 439] width 85 height 8
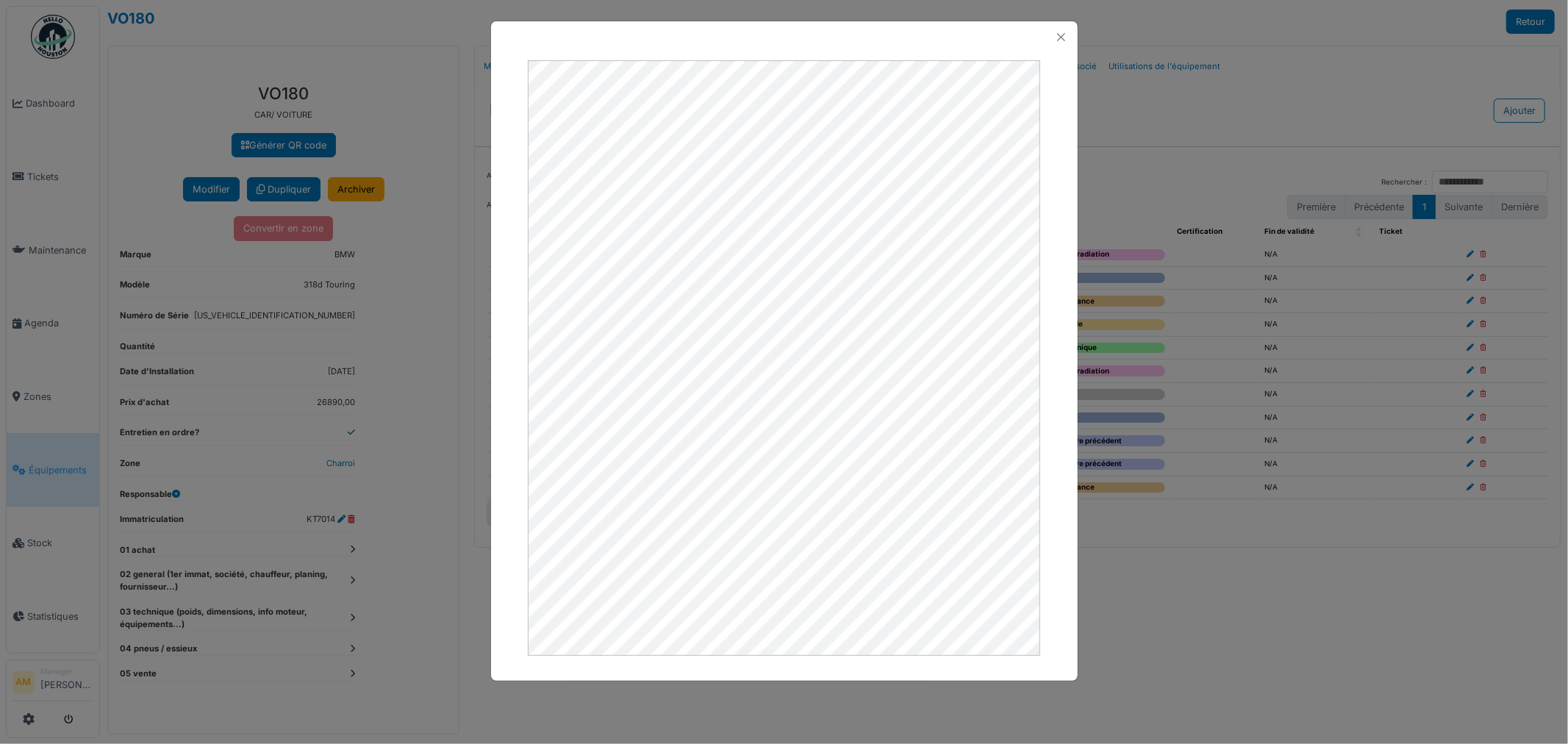
click at [1129, 141] on div at bounding box center [784, 372] width 1568 height 744
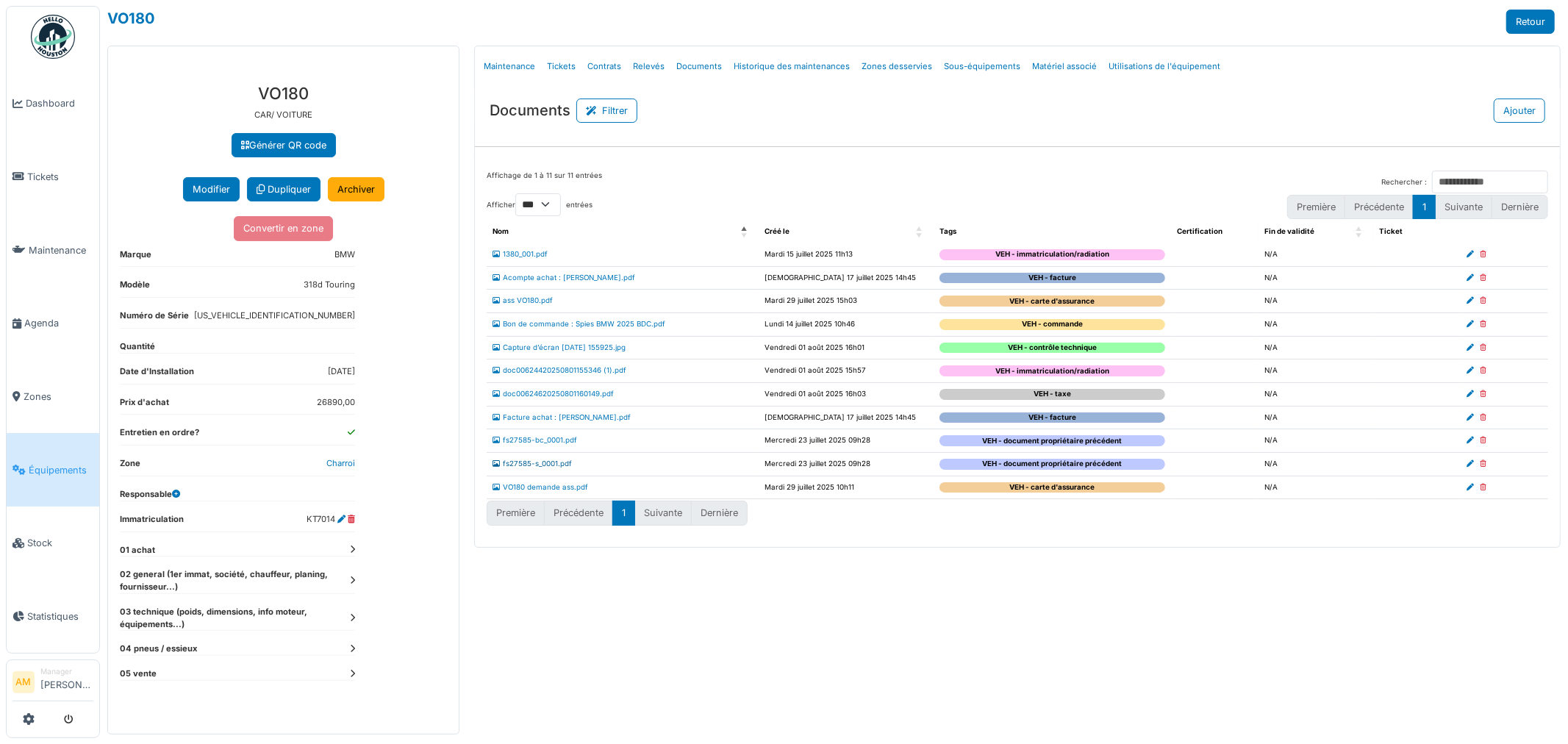
click at [519, 467] on link "fs27585-s_0001.pdf" at bounding box center [531, 463] width 79 height 8
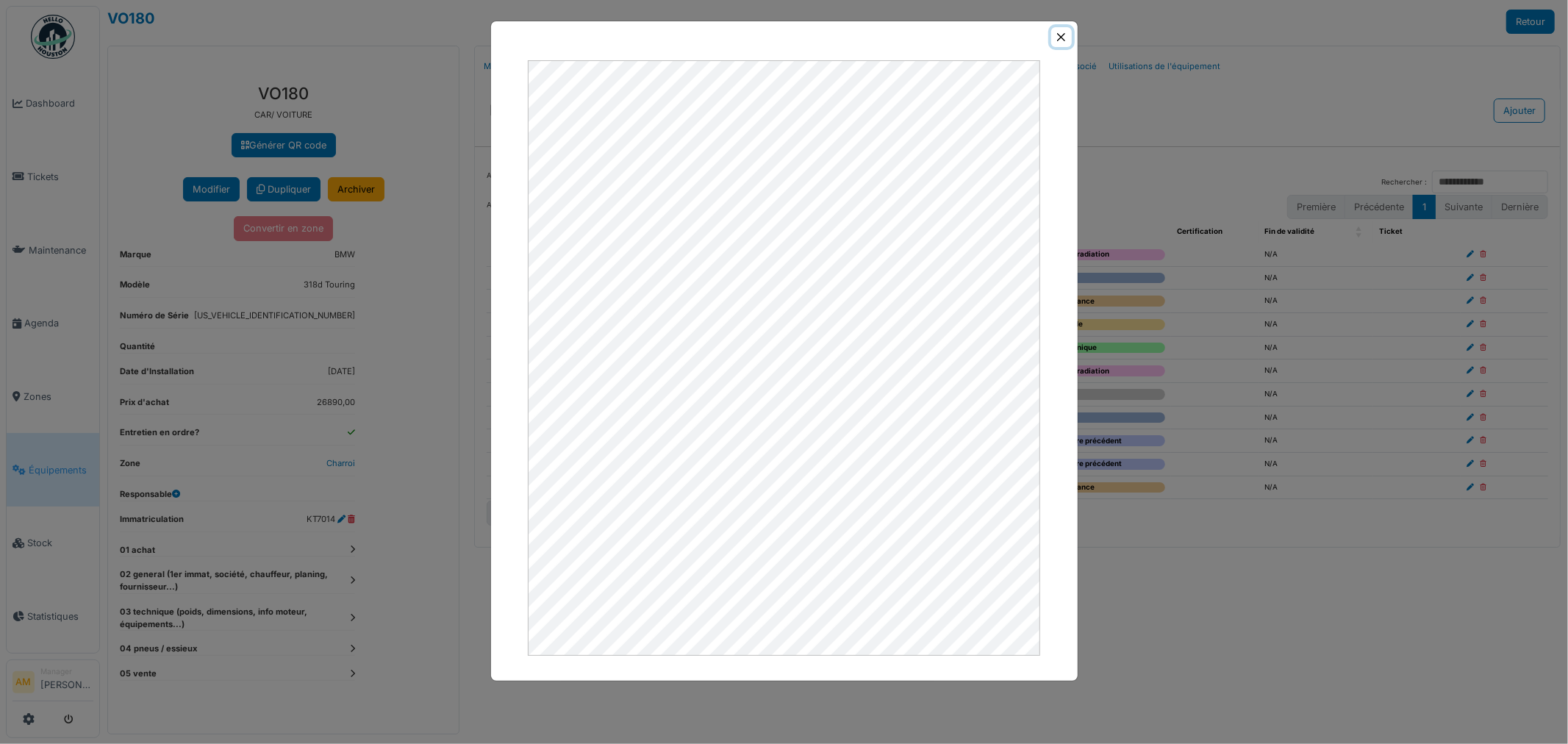
click at [1064, 33] on button "Close" at bounding box center [1061, 37] width 20 height 20
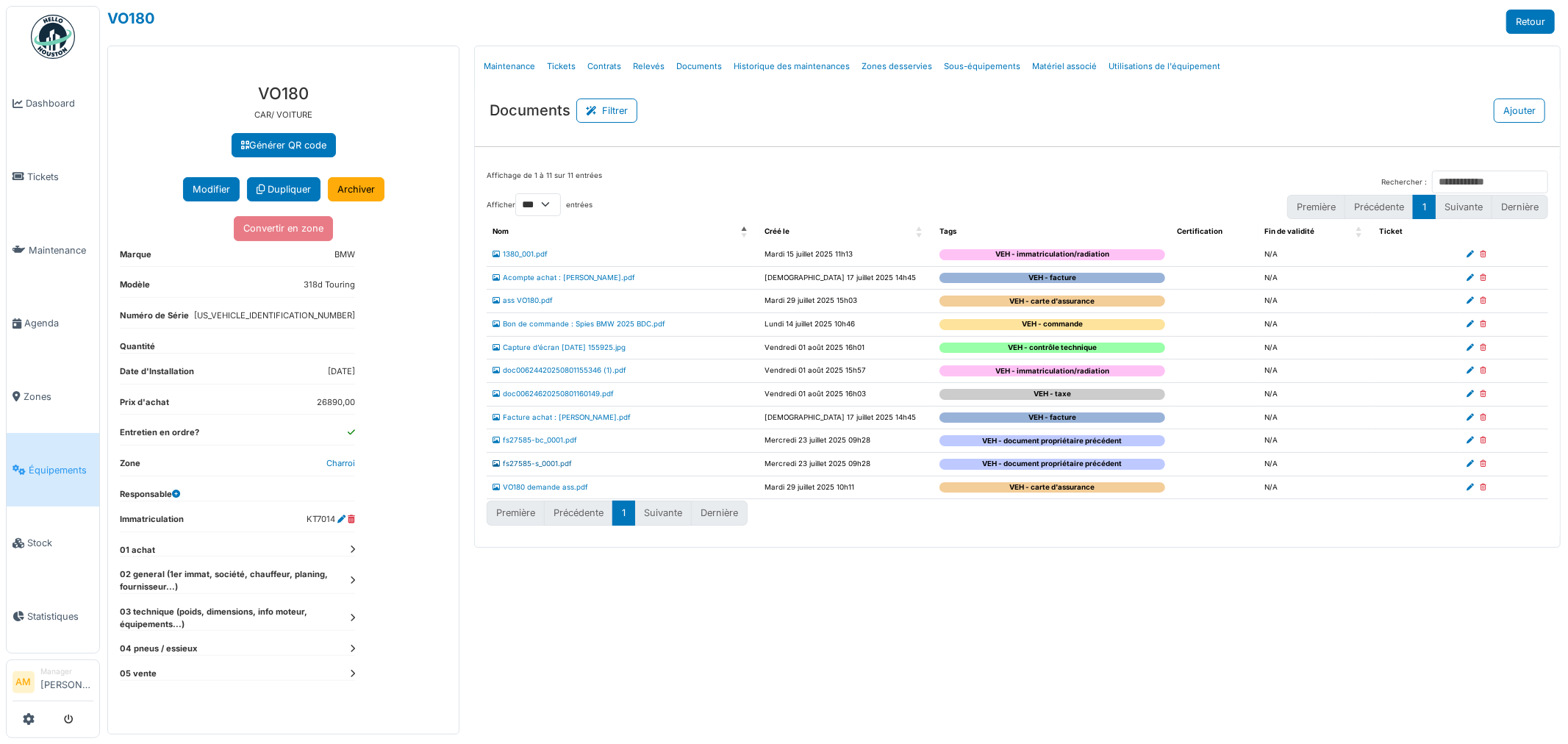
click at [532, 465] on link "fs27585-s_0001.pdf" at bounding box center [531, 463] width 79 height 8
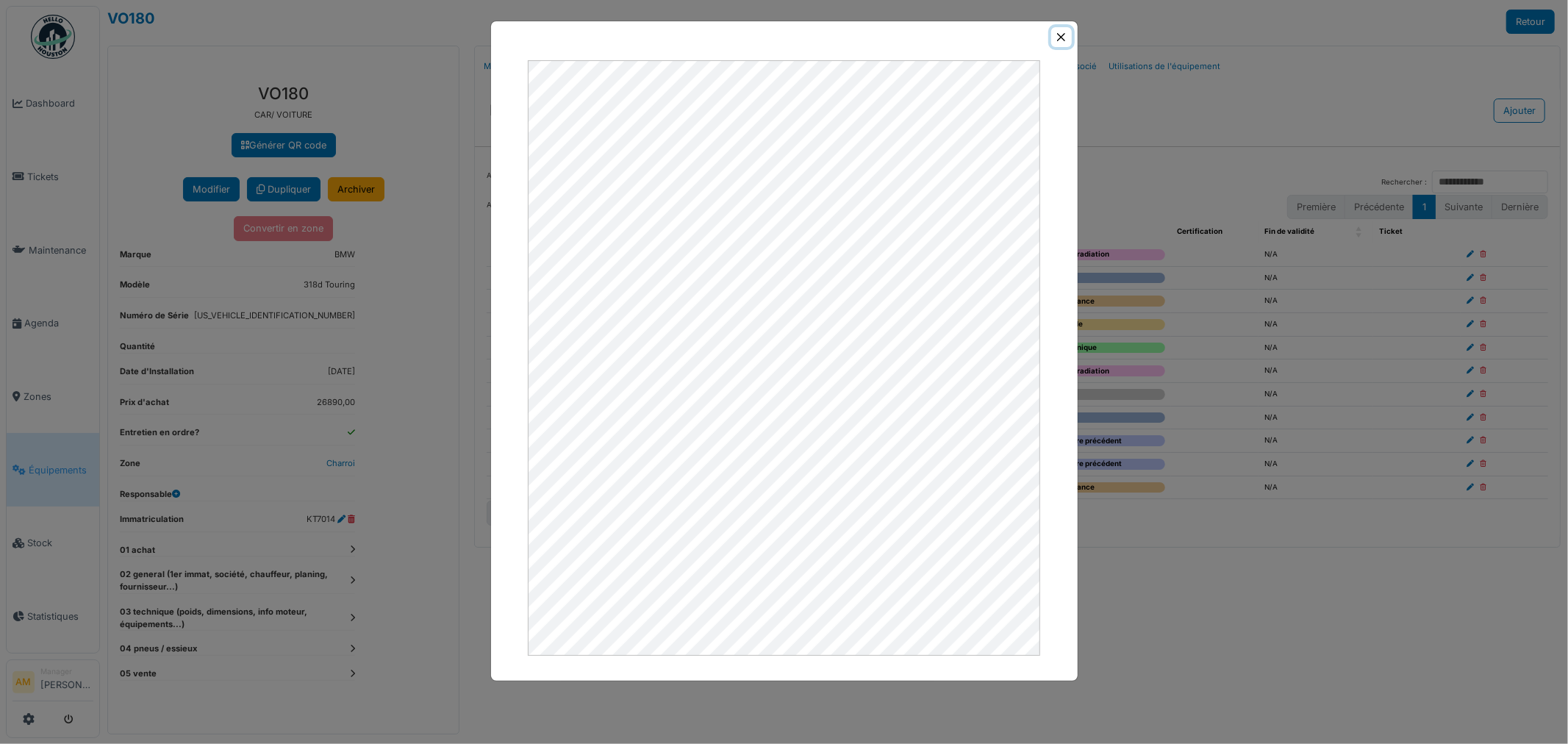
click at [1063, 40] on button "Close" at bounding box center [1061, 37] width 20 height 20
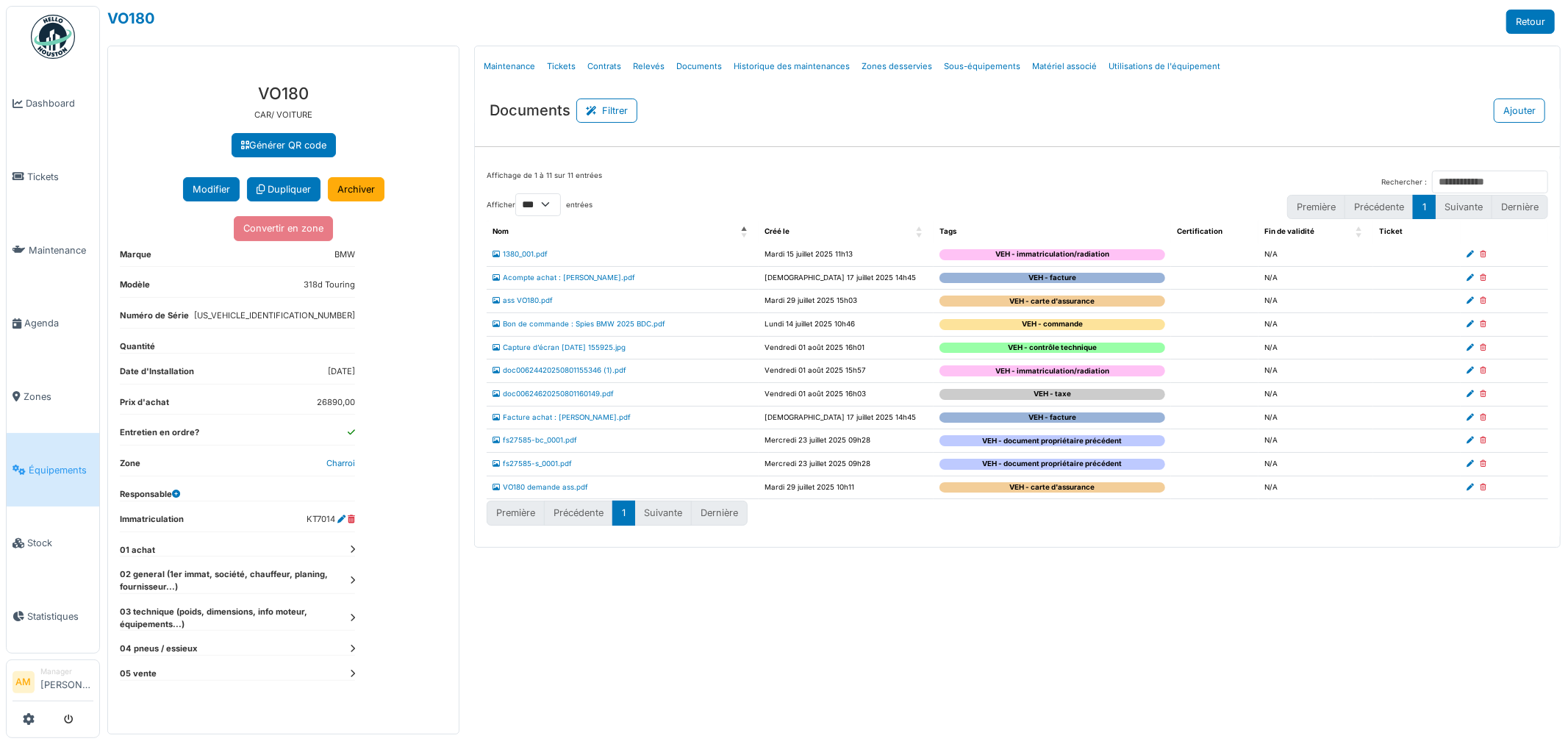
drag, startPoint x: 780, startPoint y: 640, endPoint x: 779, endPoint y: 540, distance: 100.0
click at [784, 629] on div "Menu Détails Maintenance Tickets Contrats Relevés Documents Historique des main…" at bounding box center [1017, 389] width 1101 height 689
click at [552, 467] on link "fs27585-s_0001.pdf" at bounding box center [531, 463] width 79 height 8
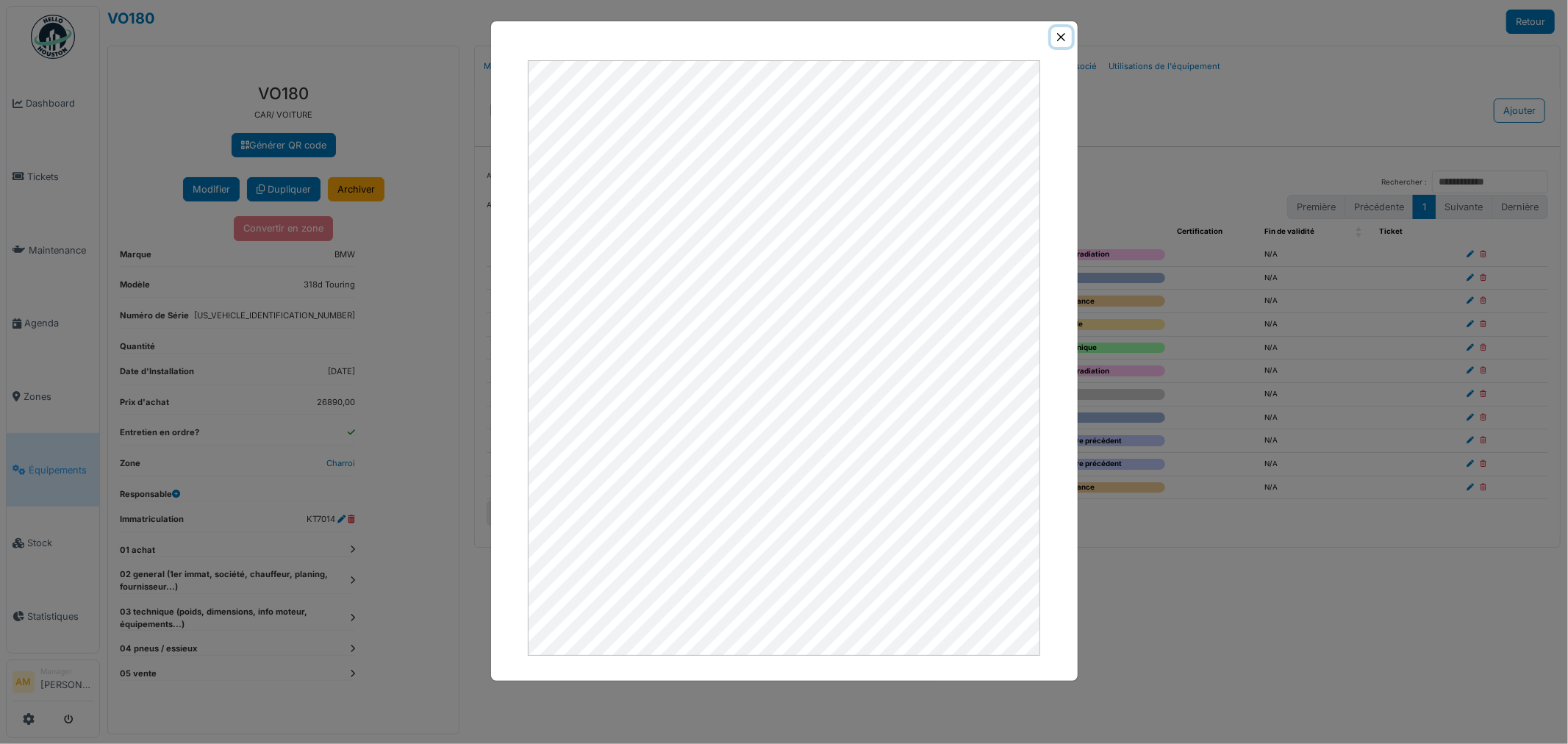
click at [1064, 28] on button "Close" at bounding box center [1061, 37] width 20 height 20
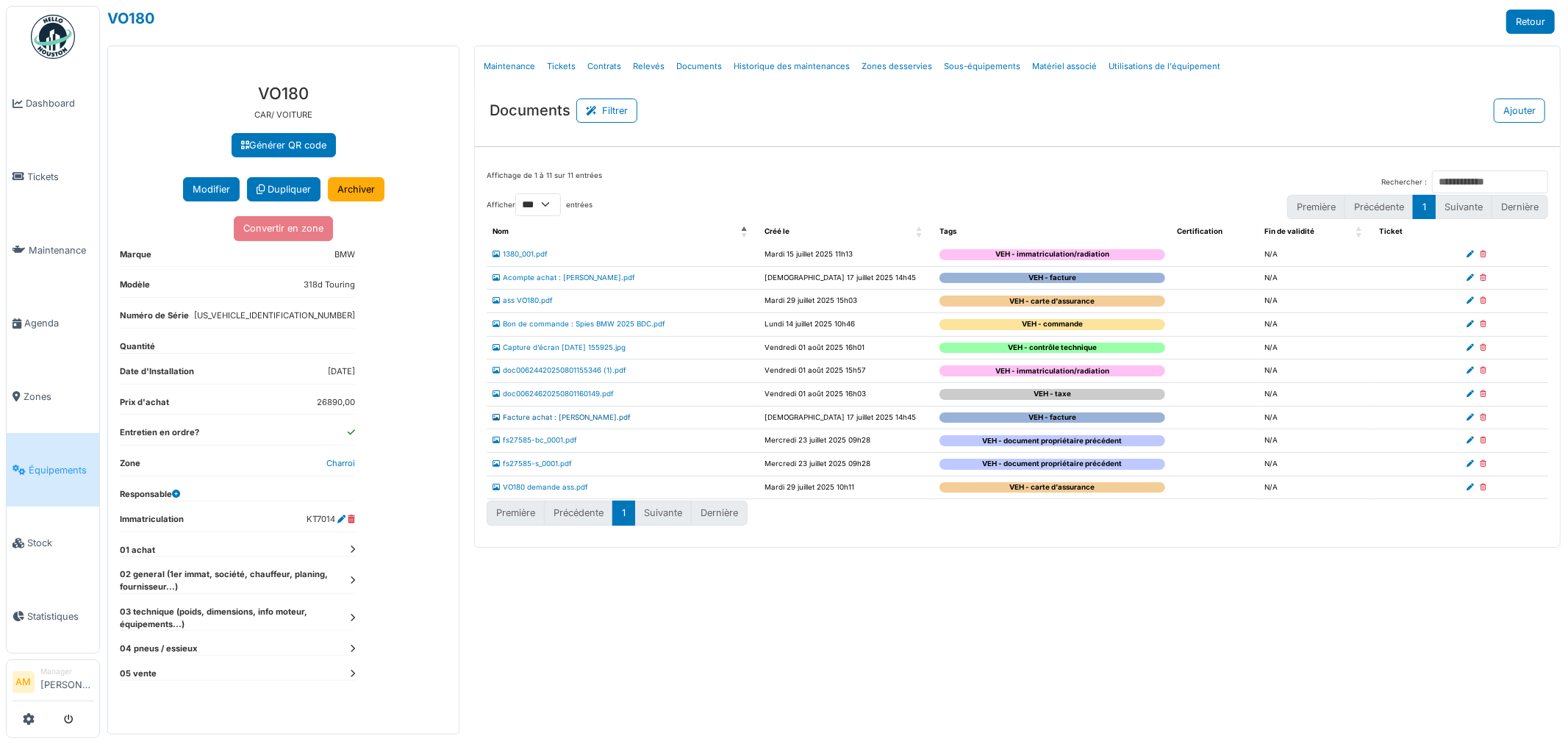
click at [568, 420] on link "Facture achat : [PERSON_NAME].pdf" at bounding box center [561, 417] width 138 height 8
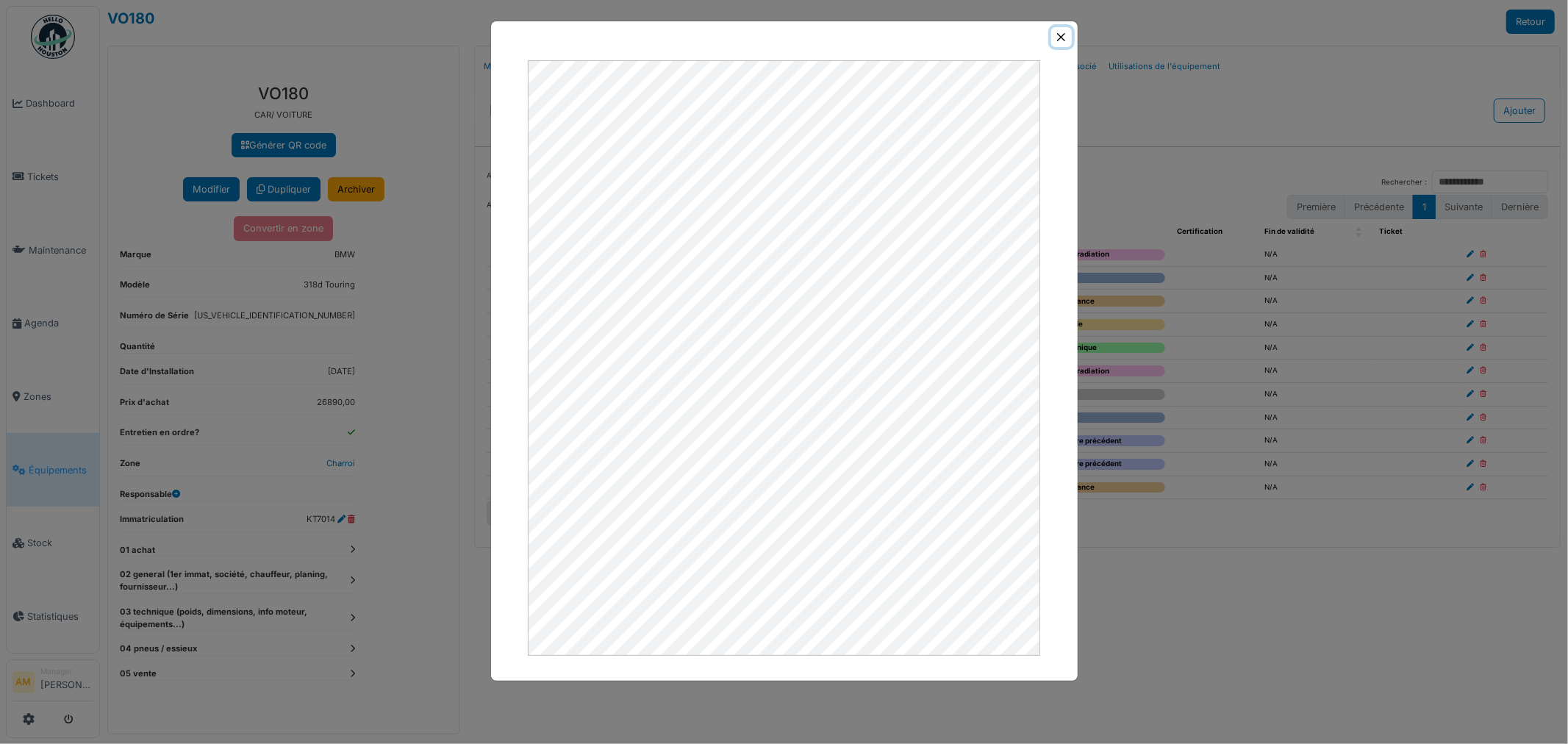
click at [1059, 39] on button "Close" at bounding box center [1061, 37] width 20 height 20
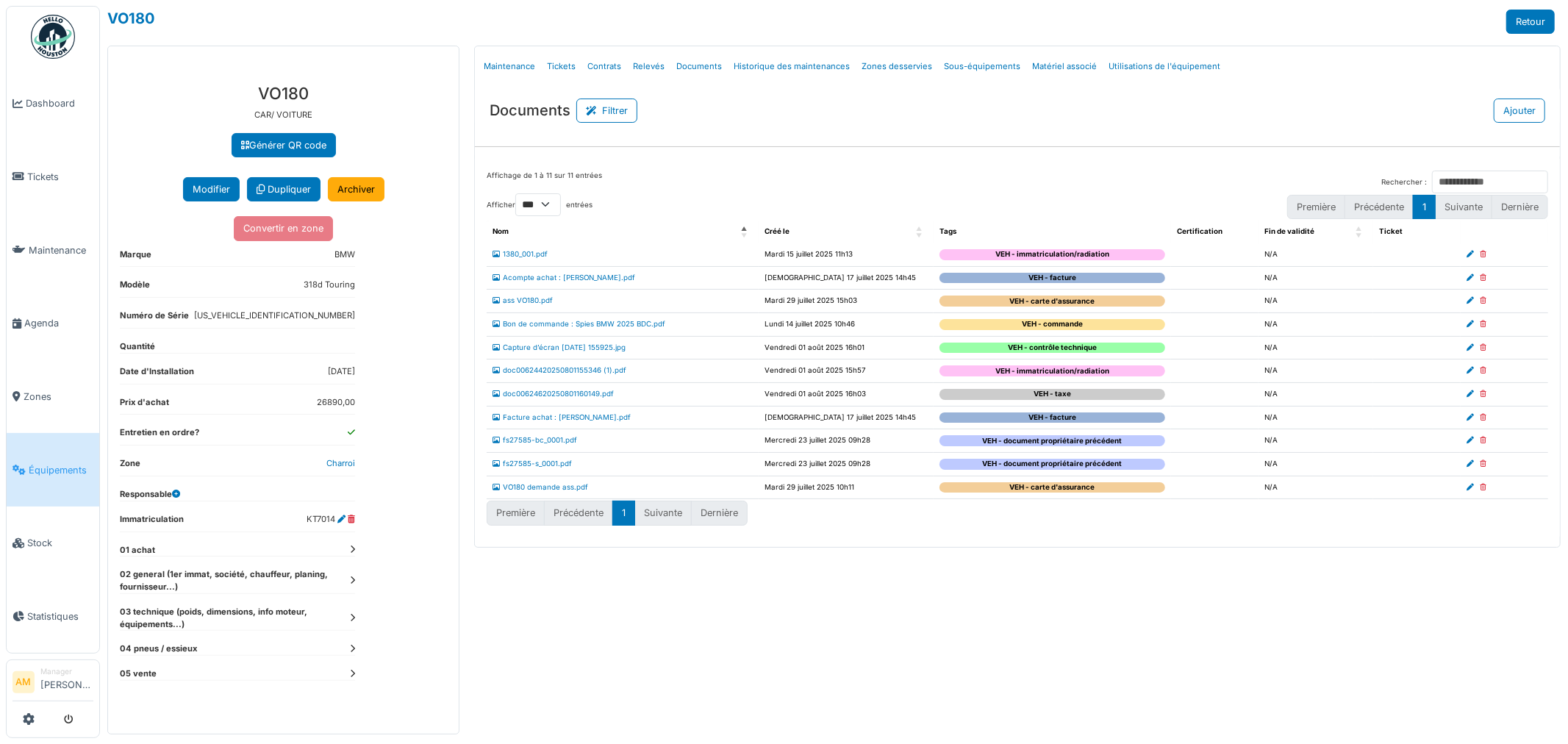
click at [354, 560] on ul "Marque BMW Modèle 318d Touring Numéro de Série WBA11FZ010FS27585 Quantité Date …" at bounding box center [237, 465] width 235 height 433
click at [355, 578] on icon at bounding box center [352, 580] width 5 height 8
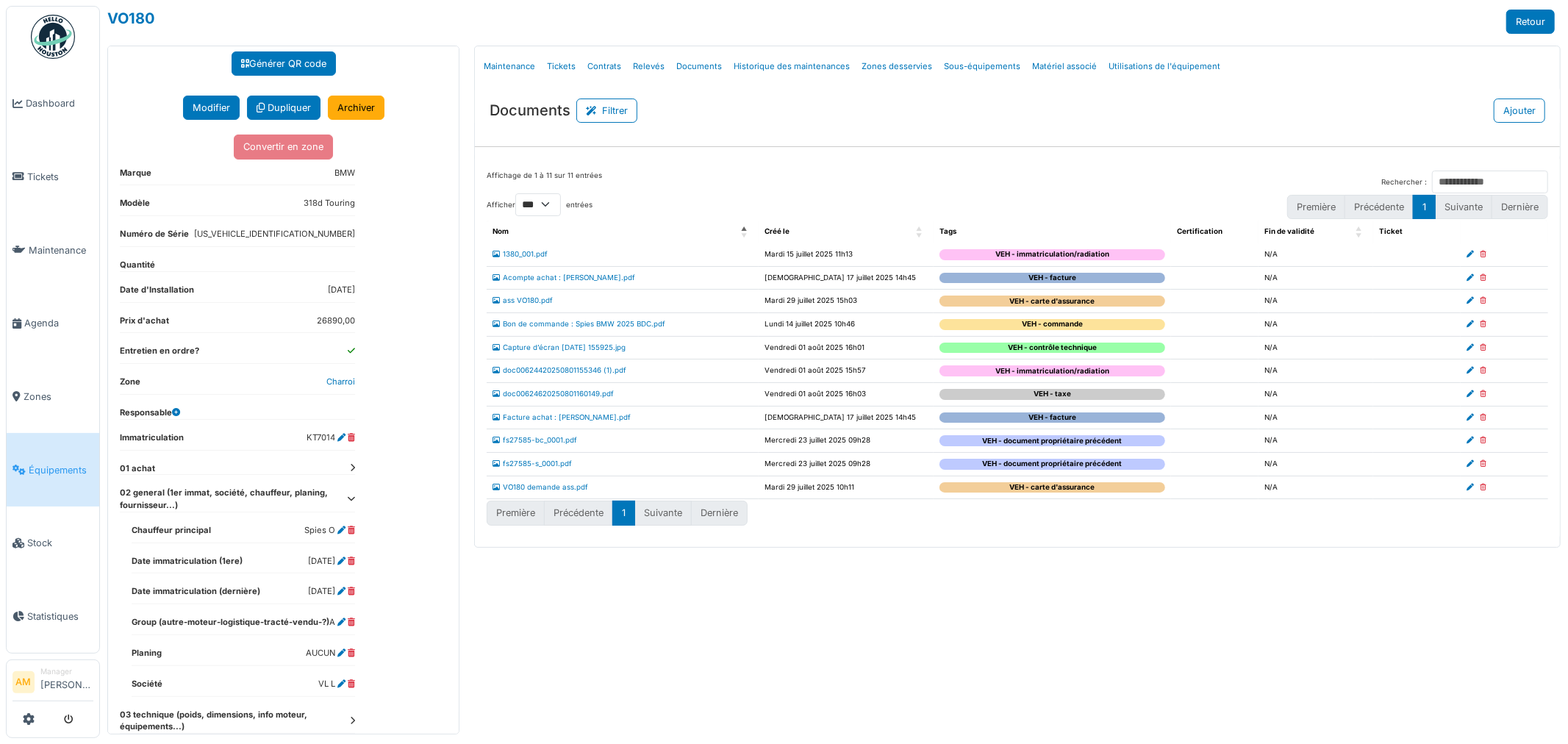
scroll to position [156, 0]
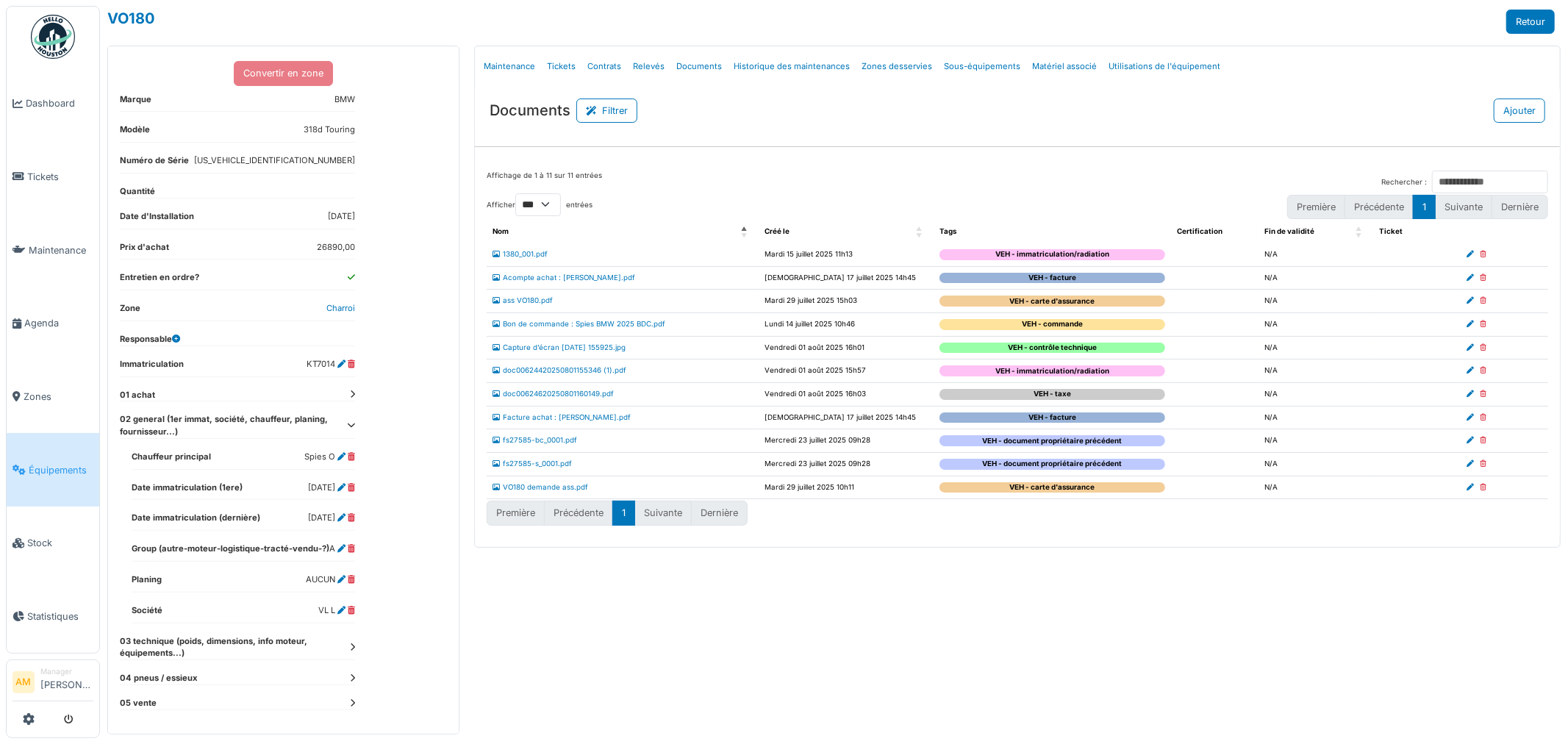
click at [355, 648] on icon at bounding box center [352, 647] width 5 height 8
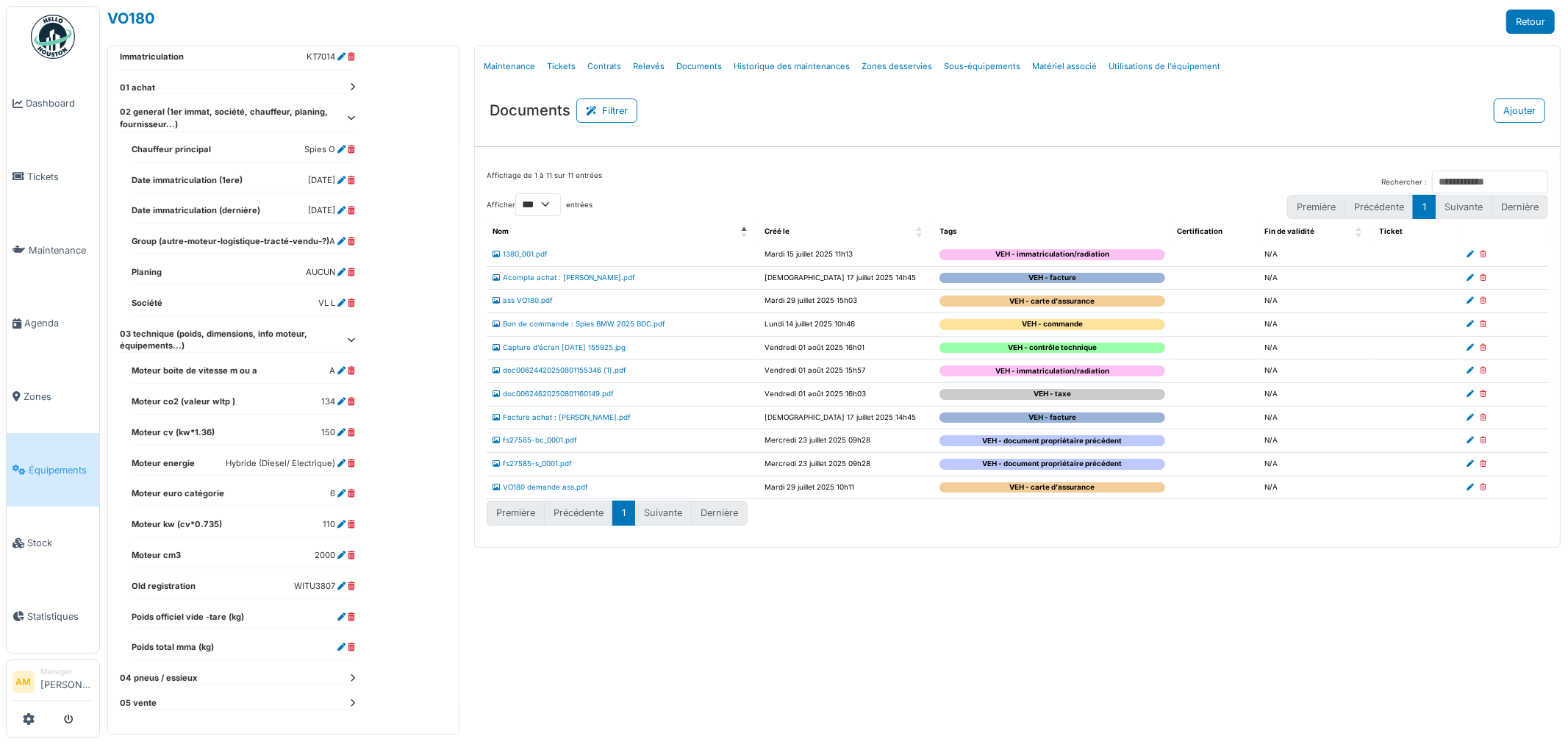
click at [910, 604] on div "Menu Détails Maintenance Tickets Contrats Relevés Documents Historique des main…" at bounding box center [1017, 389] width 1101 height 689
click at [531, 420] on link "Facture achat : [PERSON_NAME].pdf" at bounding box center [561, 417] width 138 height 8
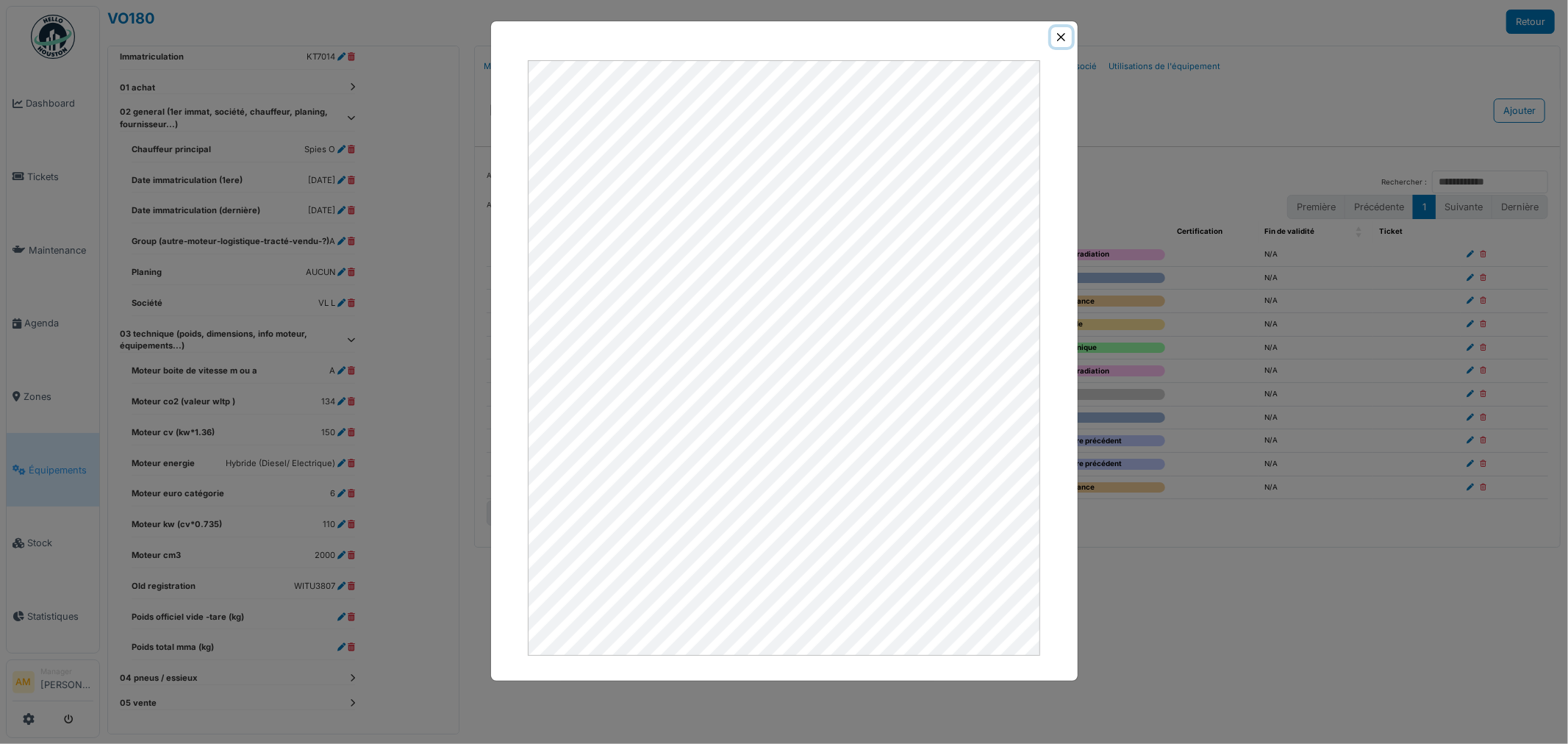
click at [1060, 39] on button "Close" at bounding box center [1061, 37] width 20 height 20
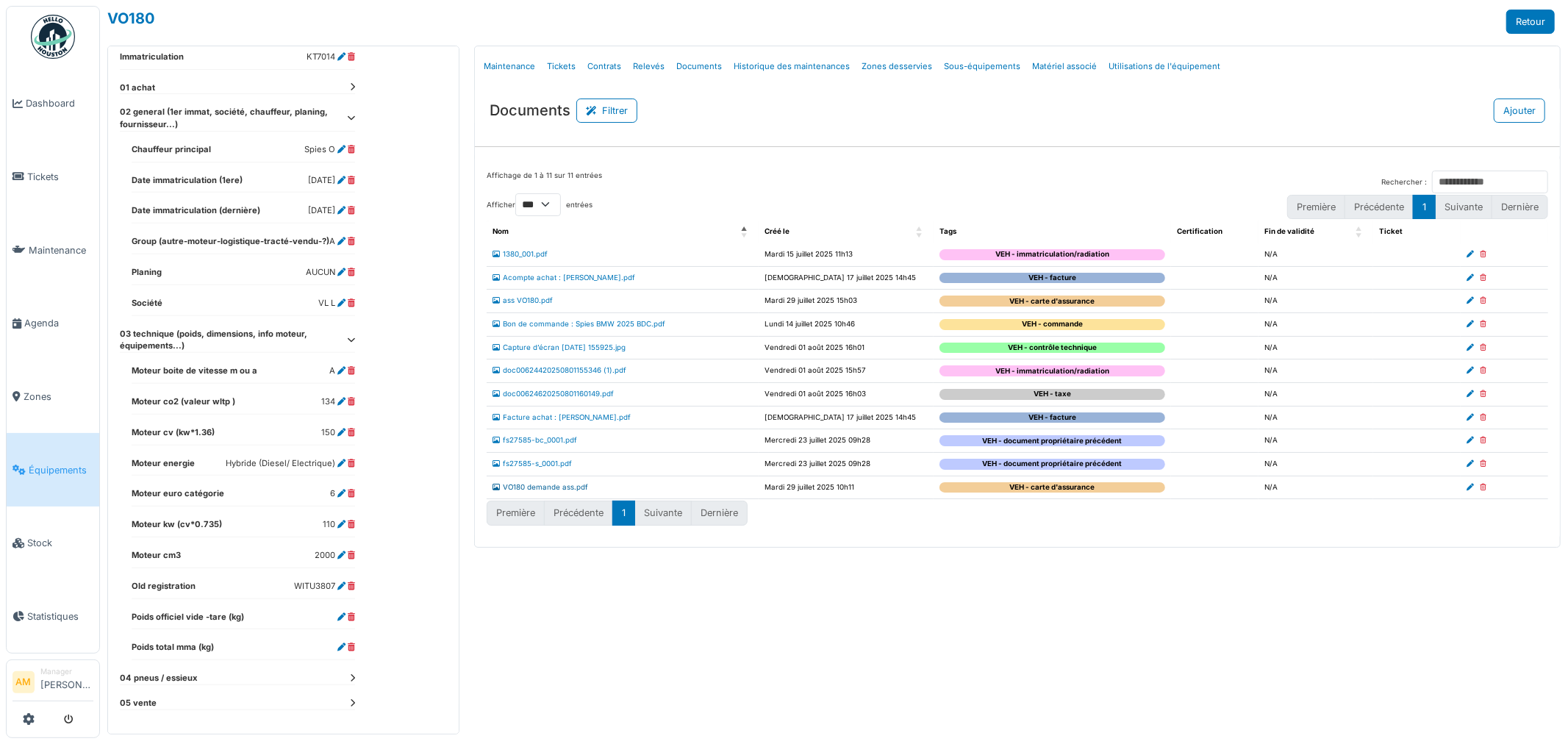
click at [523, 489] on link "VO180 demande ass.pdf" at bounding box center [540, 487] width 95 height 8
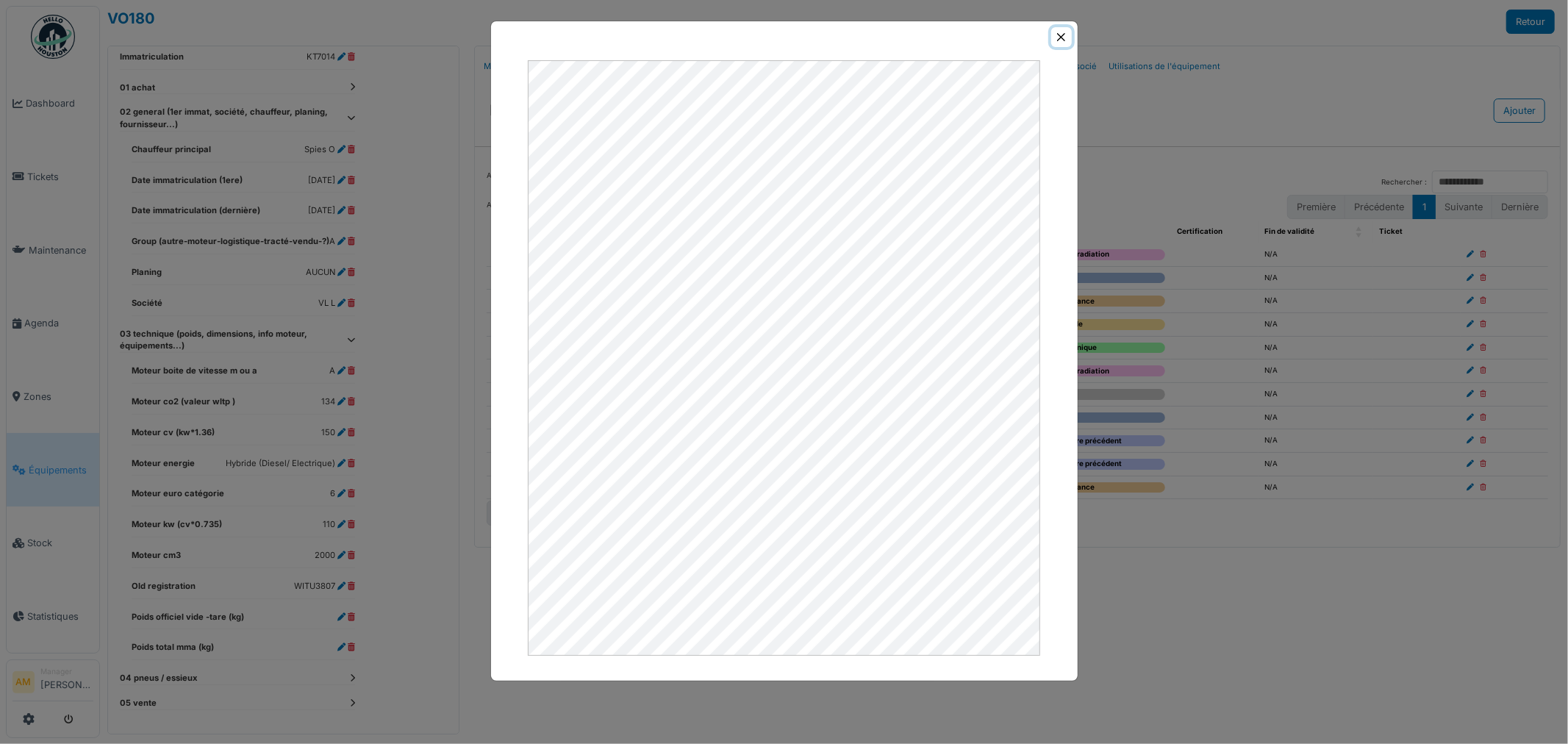
click at [1058, 34] on button "Close" at bounding box center [1061, 37] width 20 height 20
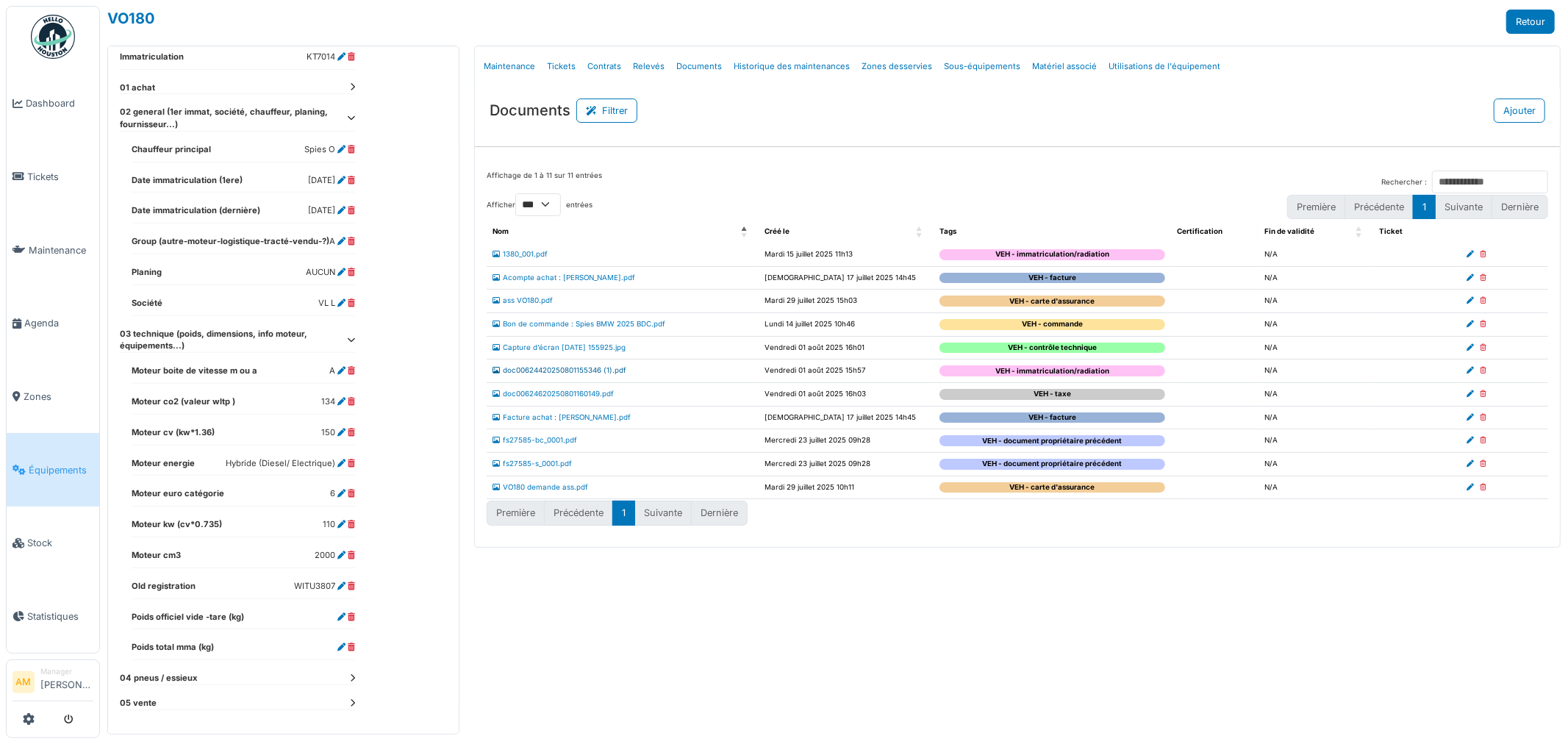
click at [532, 373] on link "doc00624420250801155346 (1).pdf" at bounding box center [559, 370] width 134 height 8
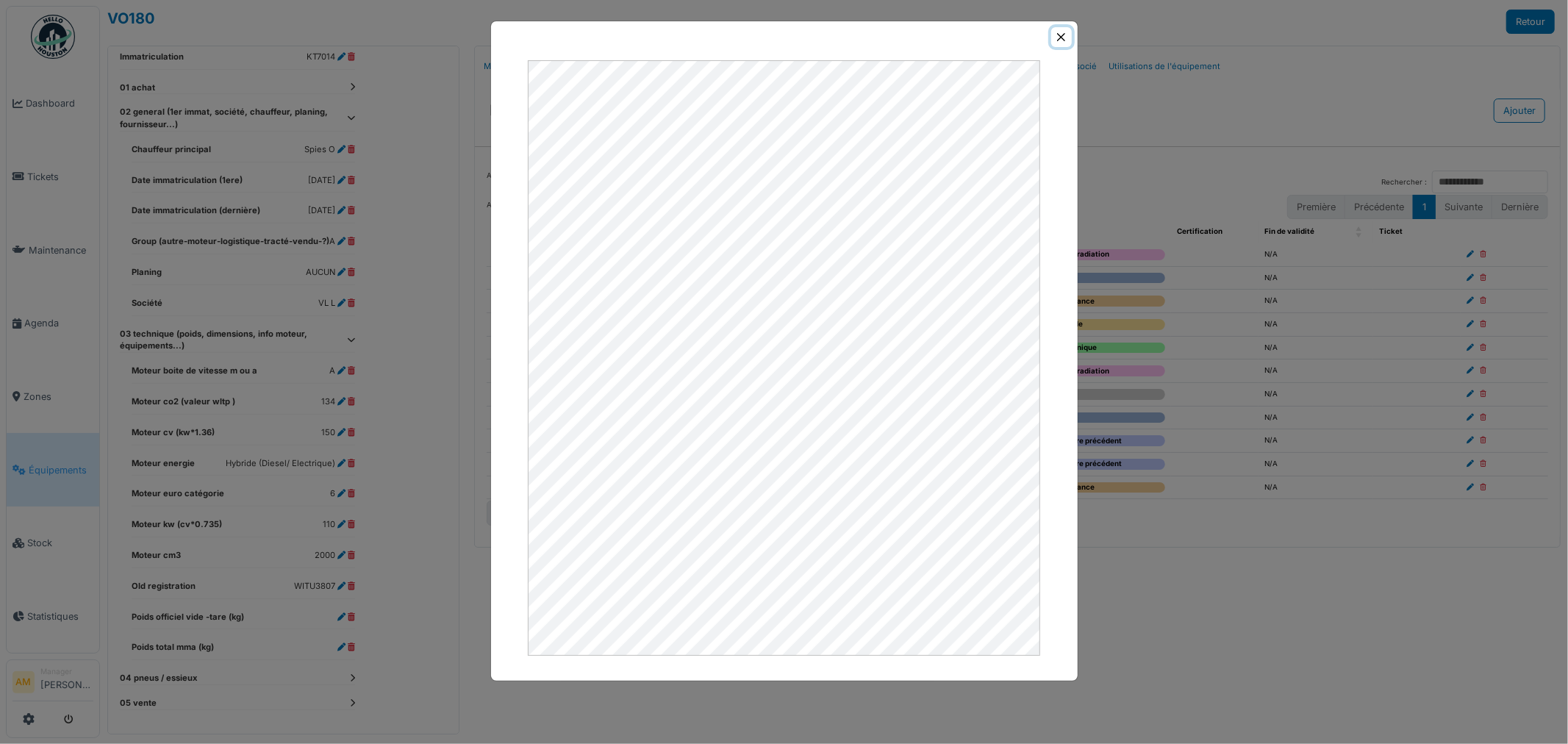
click at [1052, 39] on button "Close" at bounding box center [1061, 37] width 20 height 20
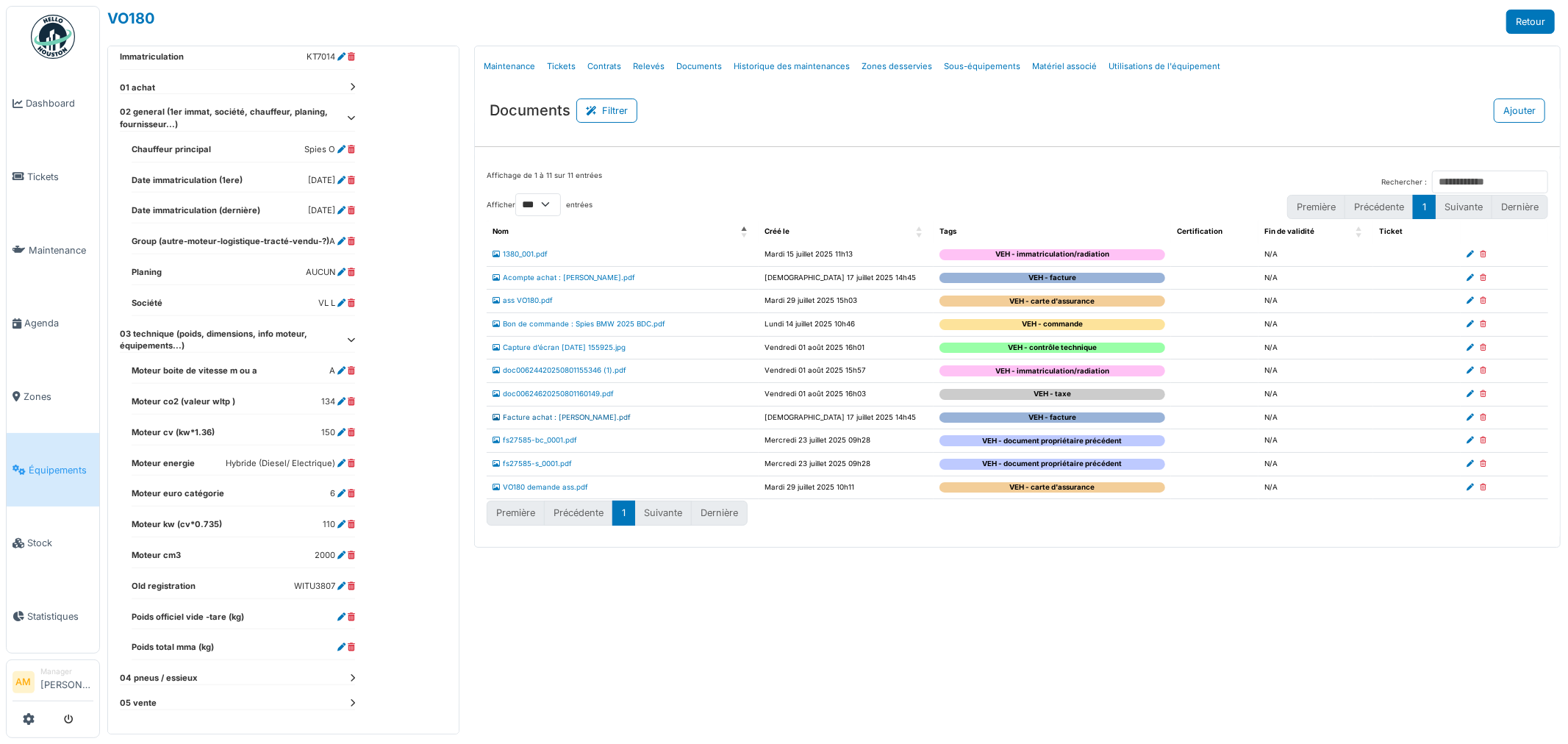
click at [531, 420] on link "Facture achat : [PERSON_NAME].pdf" at bounding box center [561, 417] width 138 height 8
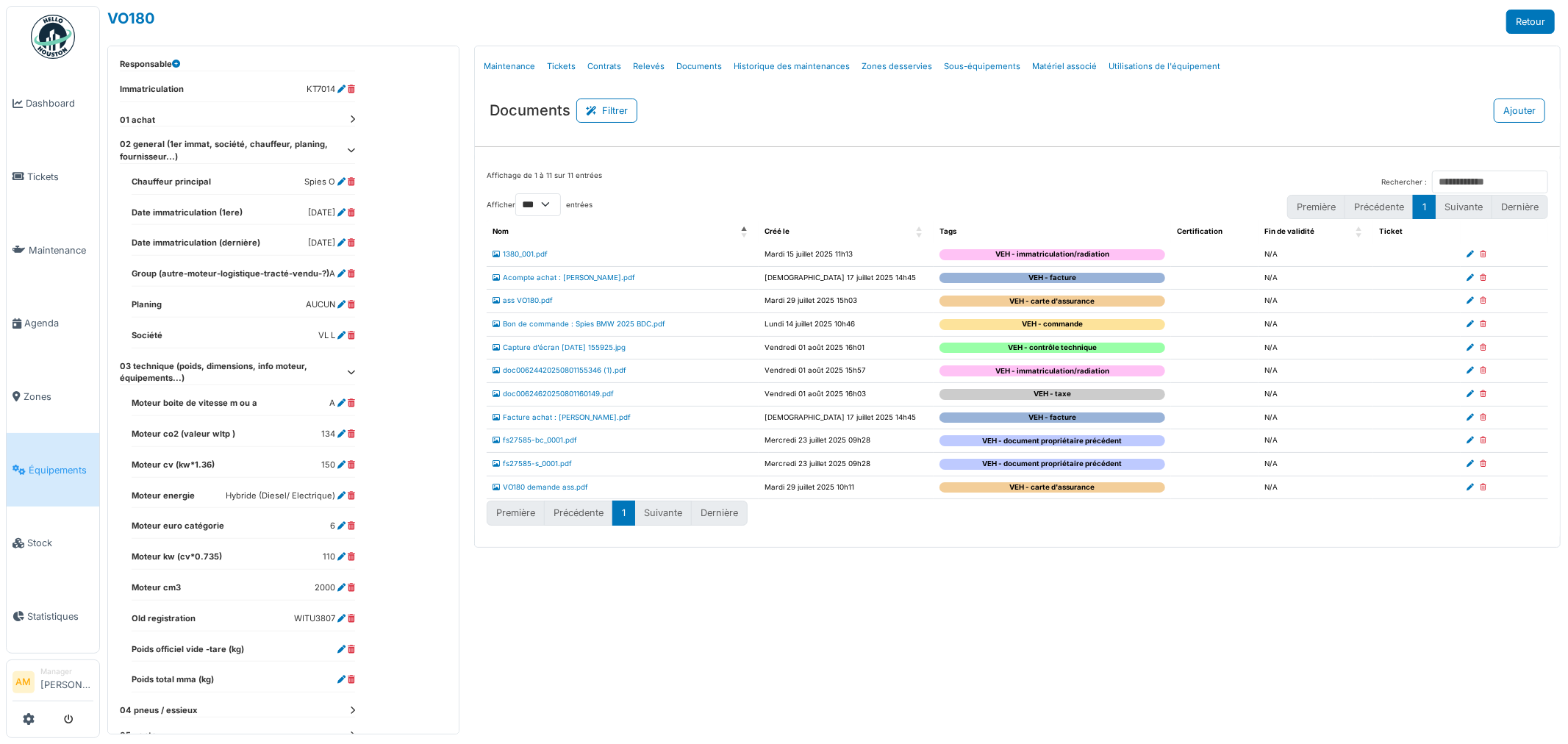
scroll to position [383, 0]
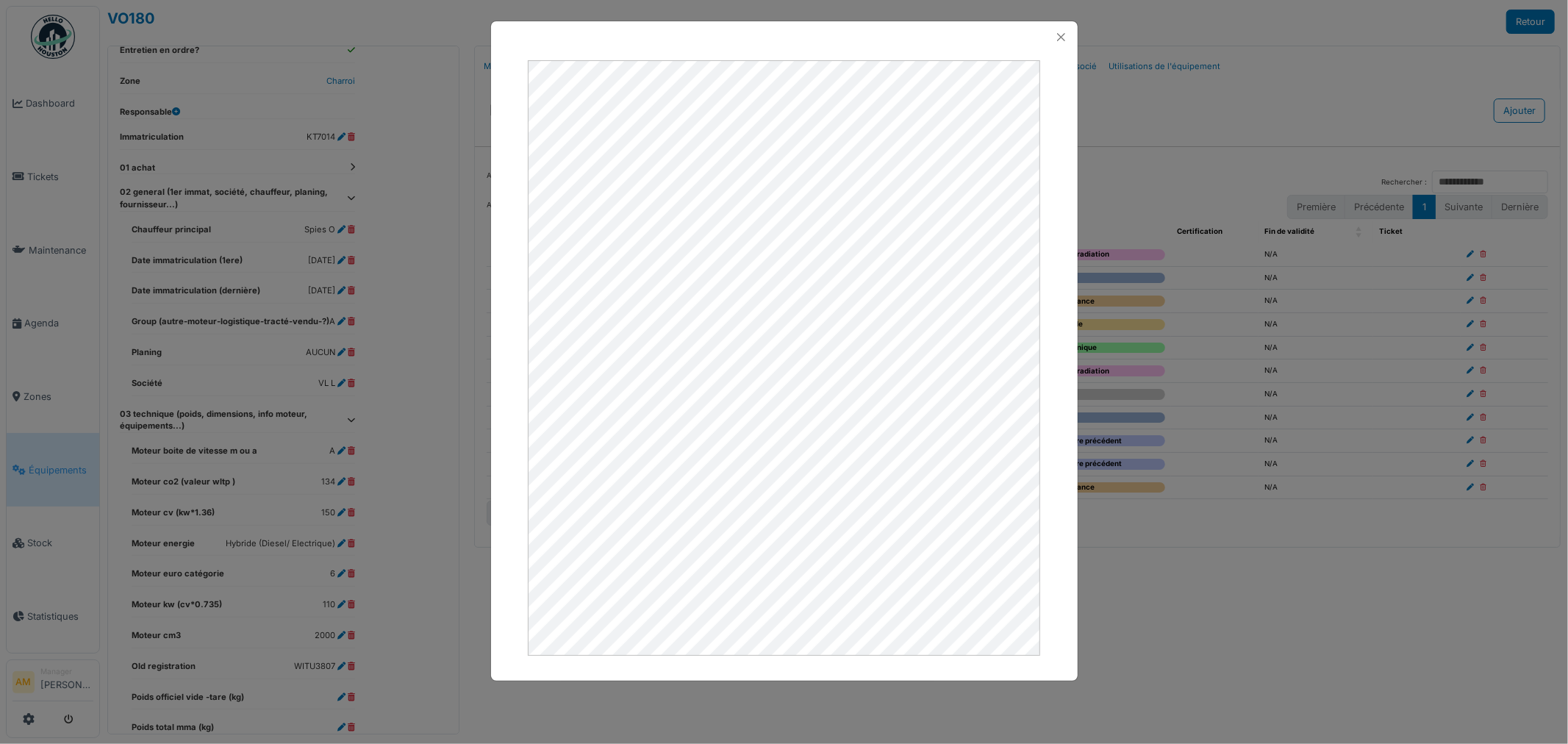
click at [1071, 39] on div at bounding box center [784, 37] width 587 height 32
click at [1064, 35] on button "Close" at bounding box center [1061, 37] width 20 height 20
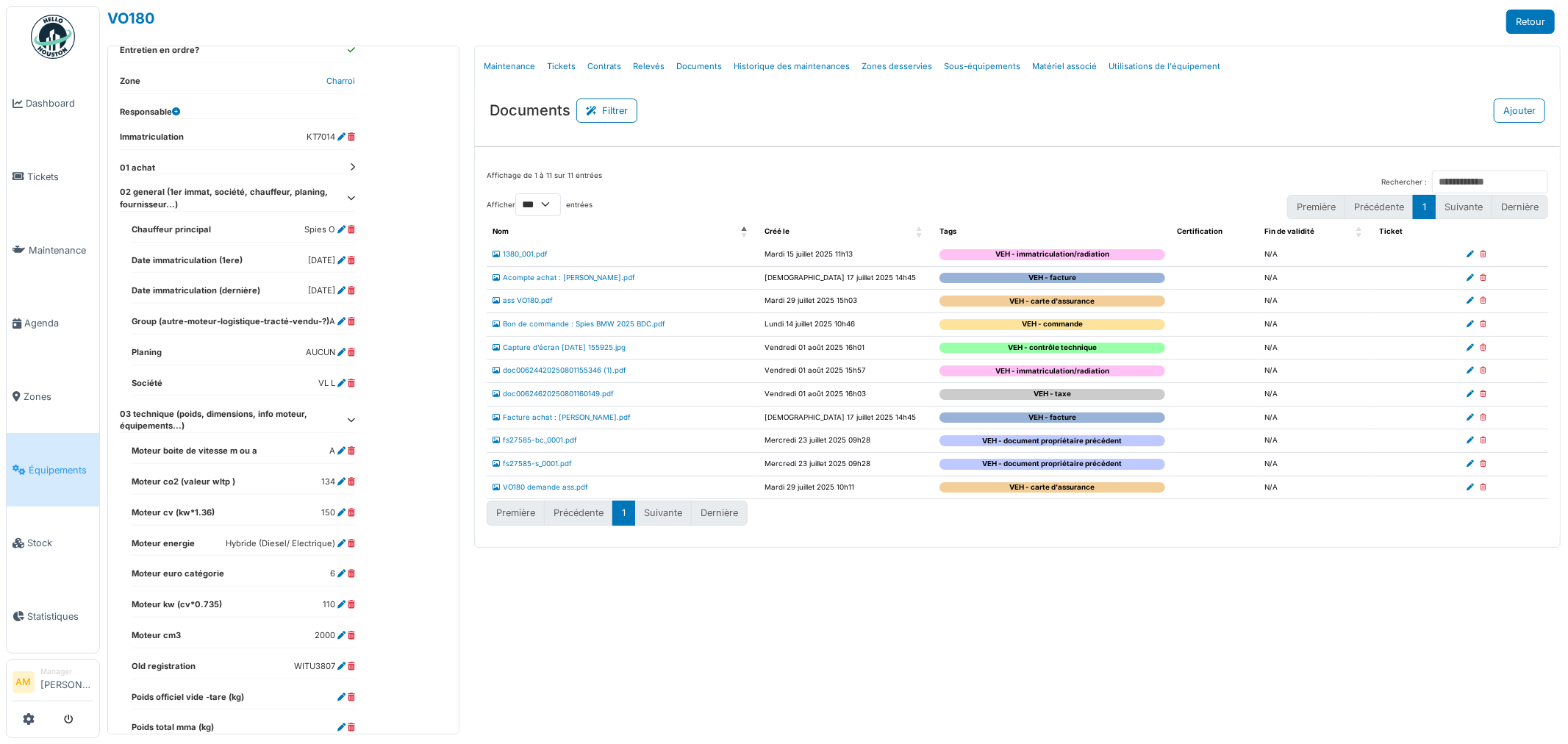
click at [574, 423] on td "Facture achat : [PERSON_NAME].pdf" at bounding box center [623, 417] width 272 height 23
click at [572, 417] on link "Facture achat : [PERSON_NAME].pdf" at bounding box center [561, 417] width 138 height 8
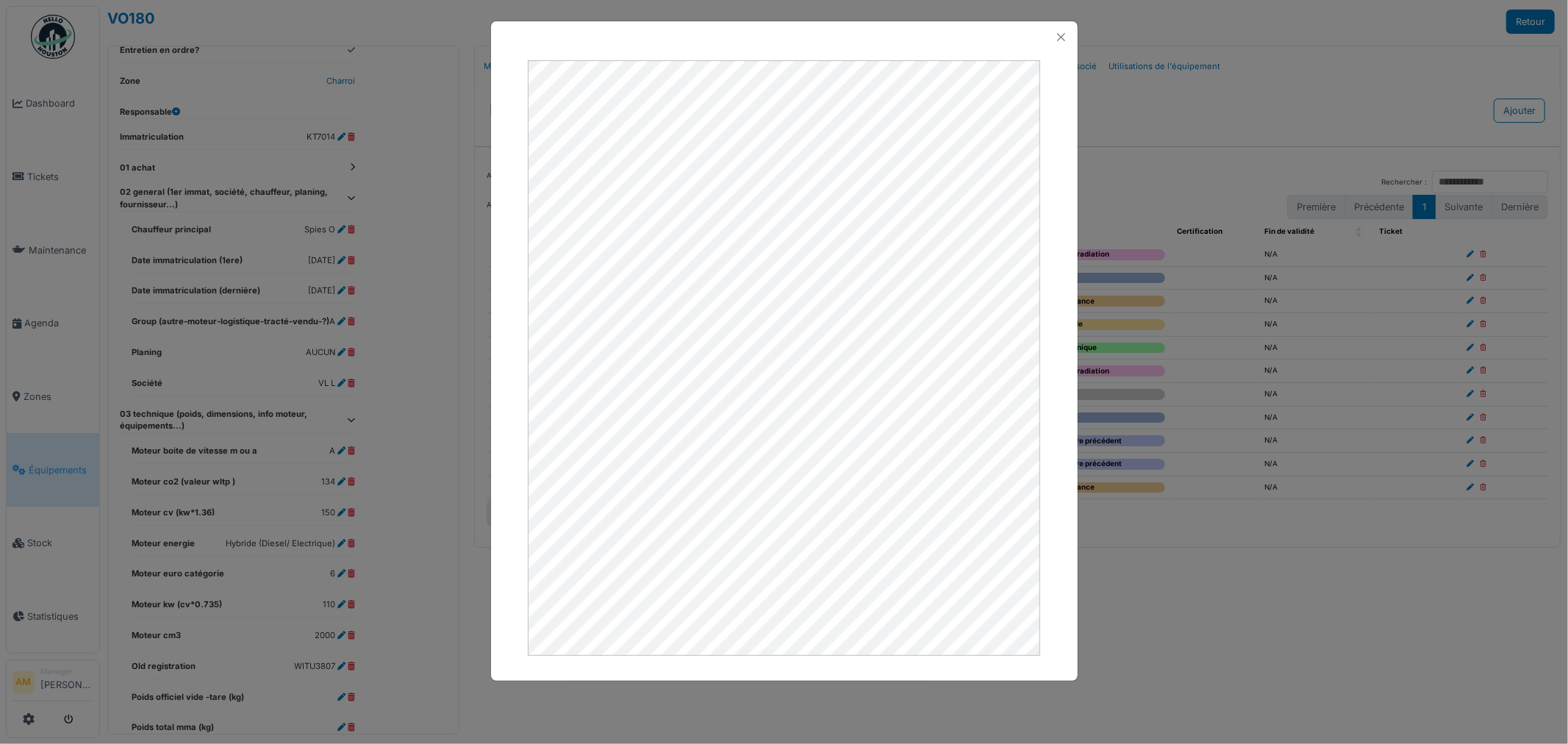
click at [1395, 632] on div at bounding box center [784, 372] width 1568 height 744
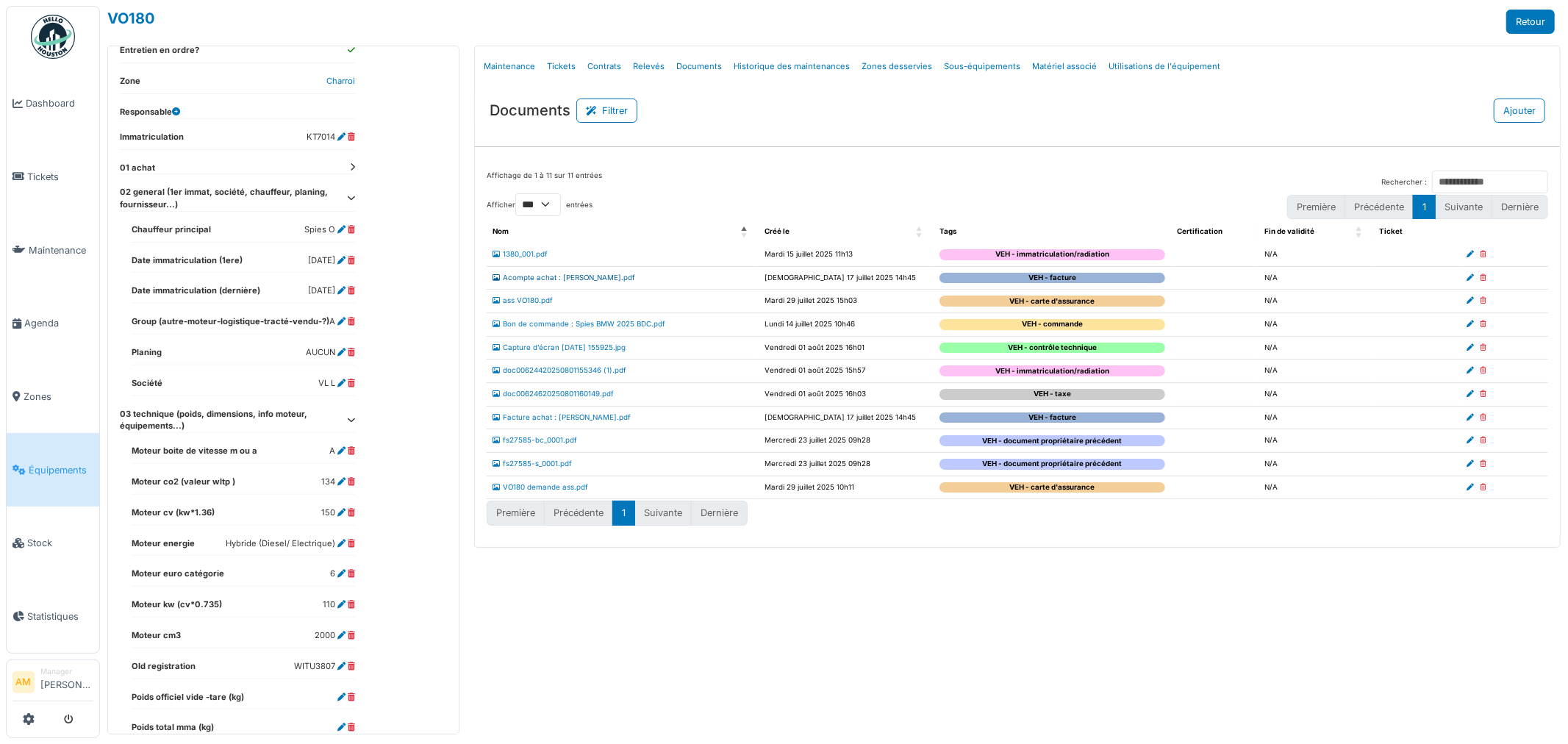
click at [574, 280] on link "Acompte achat : [PERSON_NAME].pdf" at bounding box center [563, 277] width 143 height 8
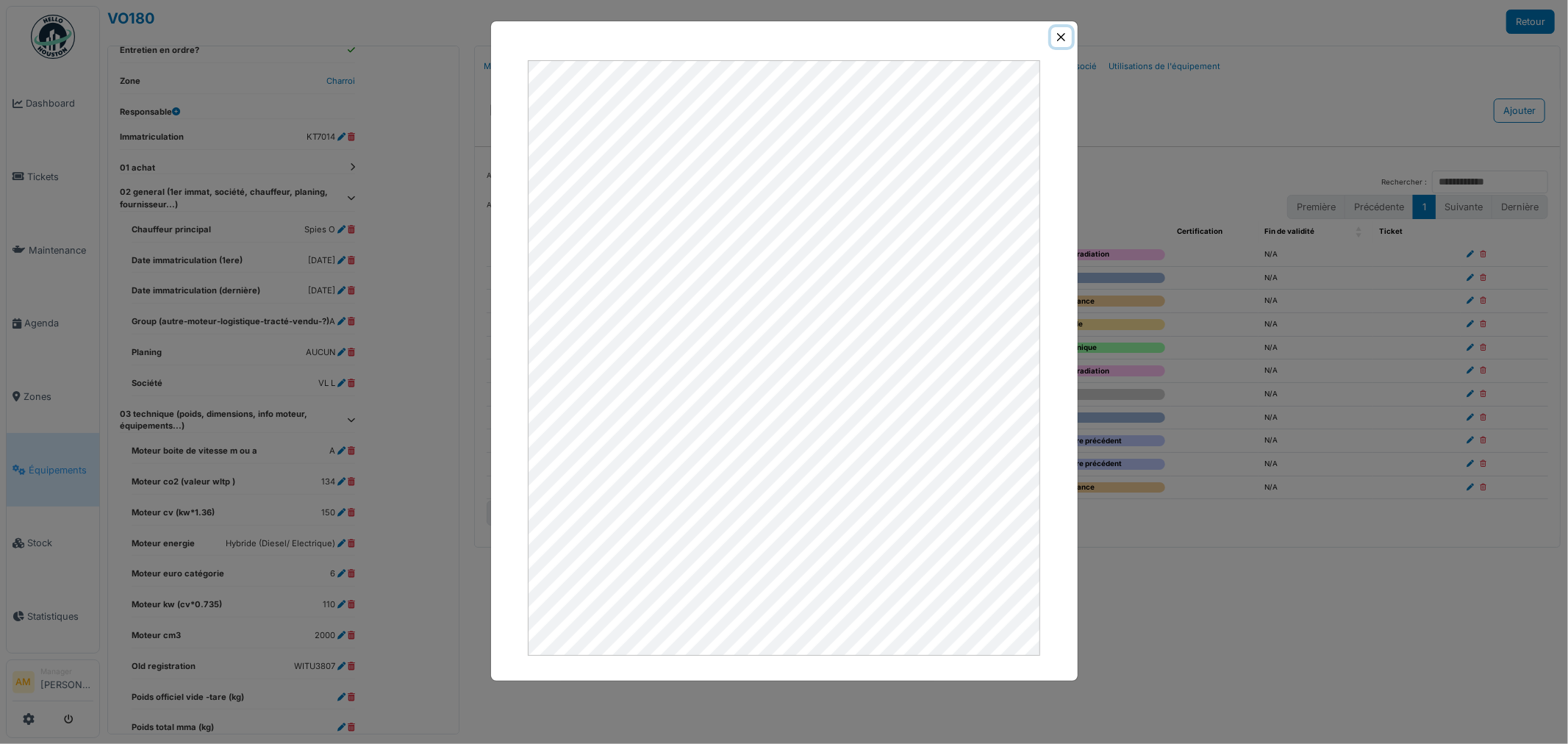
click at [1062, 39] on button "Close" at bounding box center [1061, 37] width 20 height 20
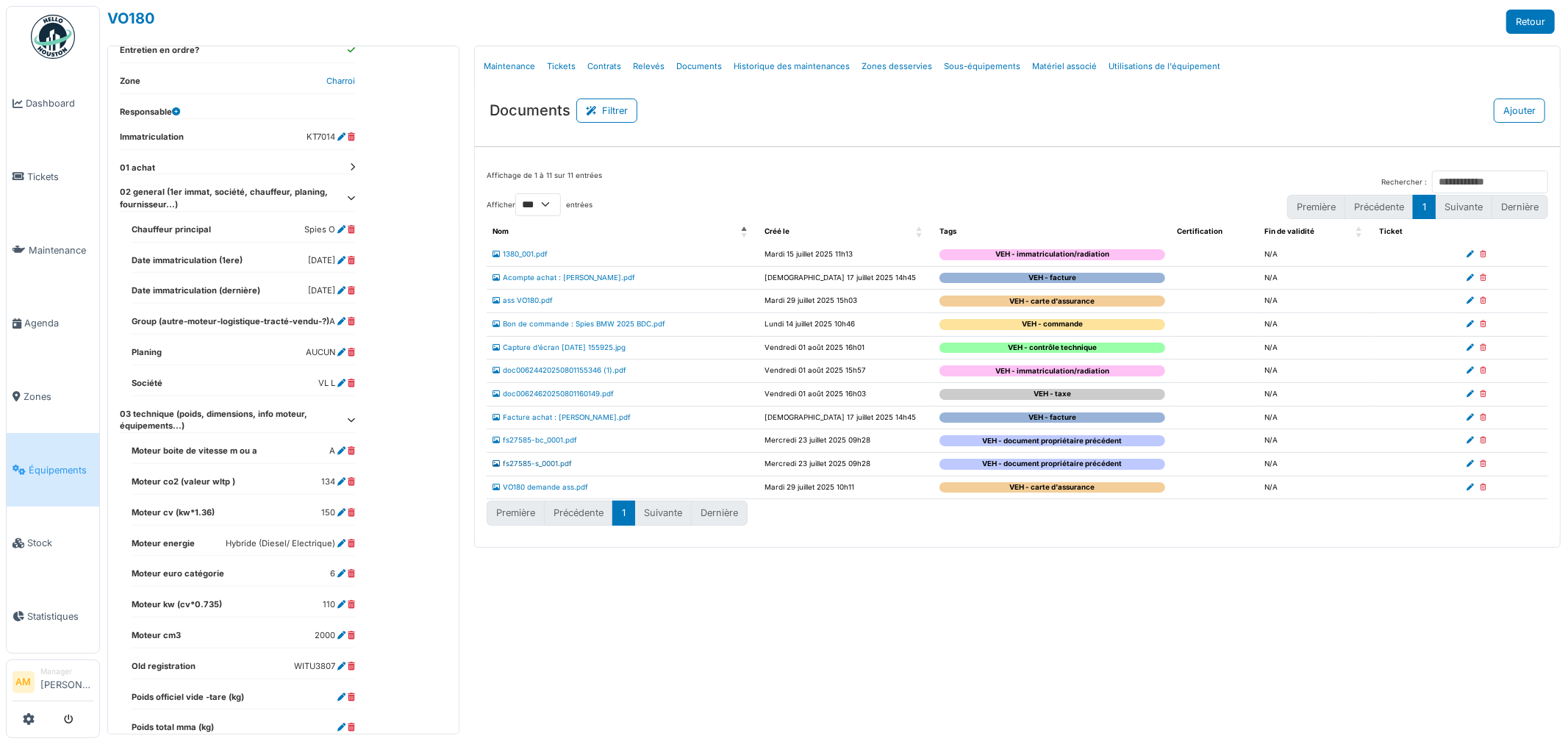
click at [546, 467] on link "fs27585-s_0001.pdf" at bounding box center [531, 463] width 79 height 8
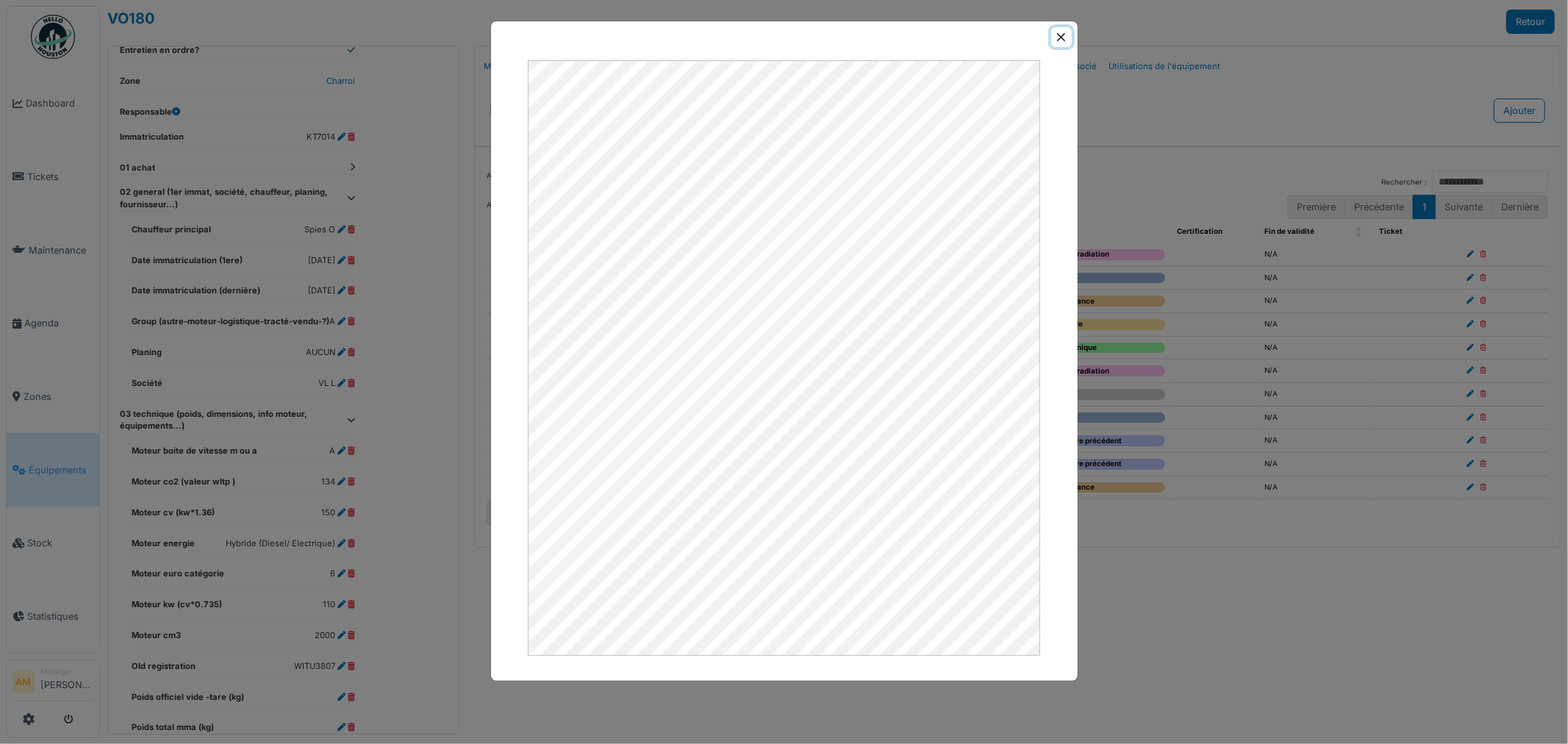
click at [1056, 38] on button "Close" at bounding box center [1061, 37] width 20 height 20
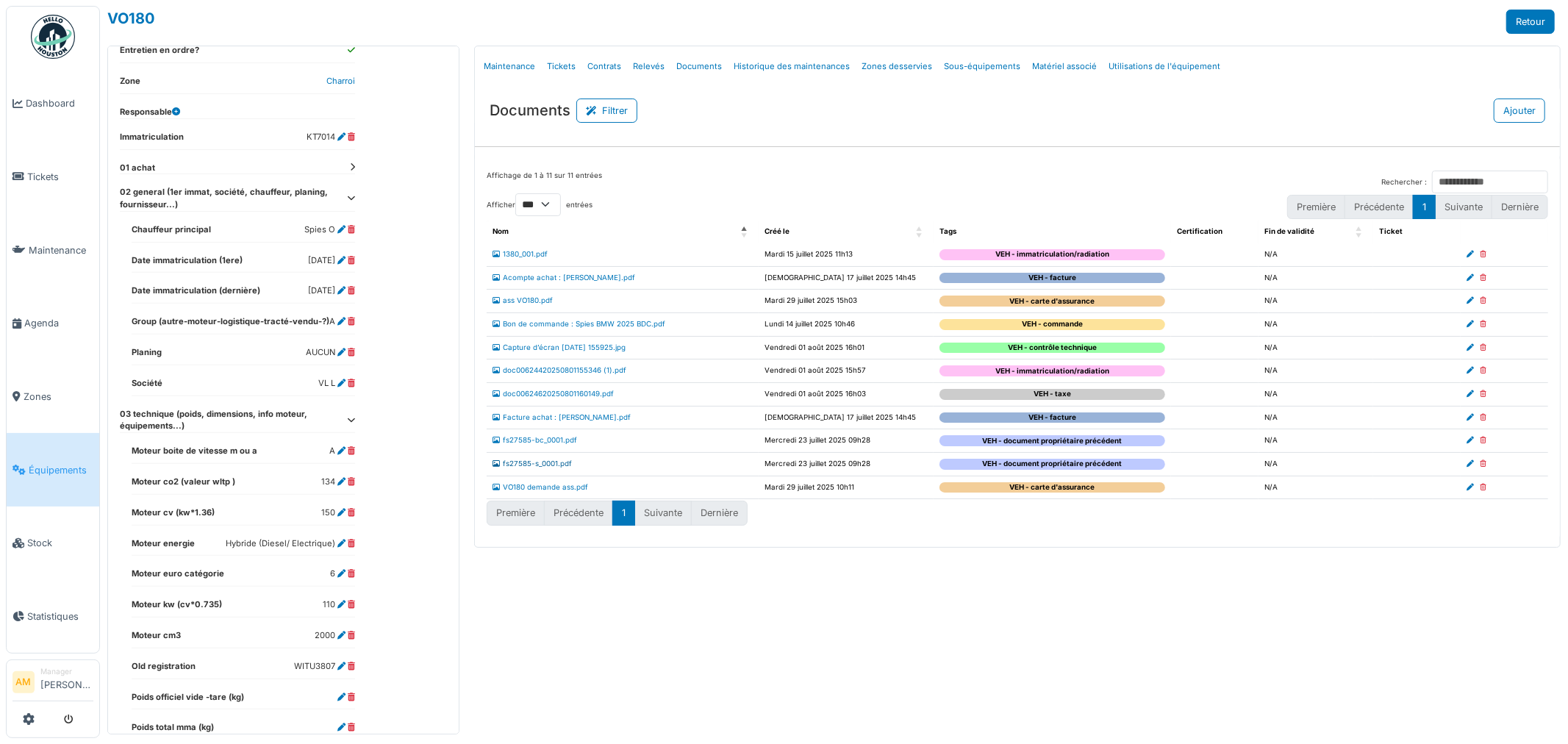
click at [542, 465] on link "fs27585-s_0001.pdf" at bounding box center [531, 463] width 79 height 8
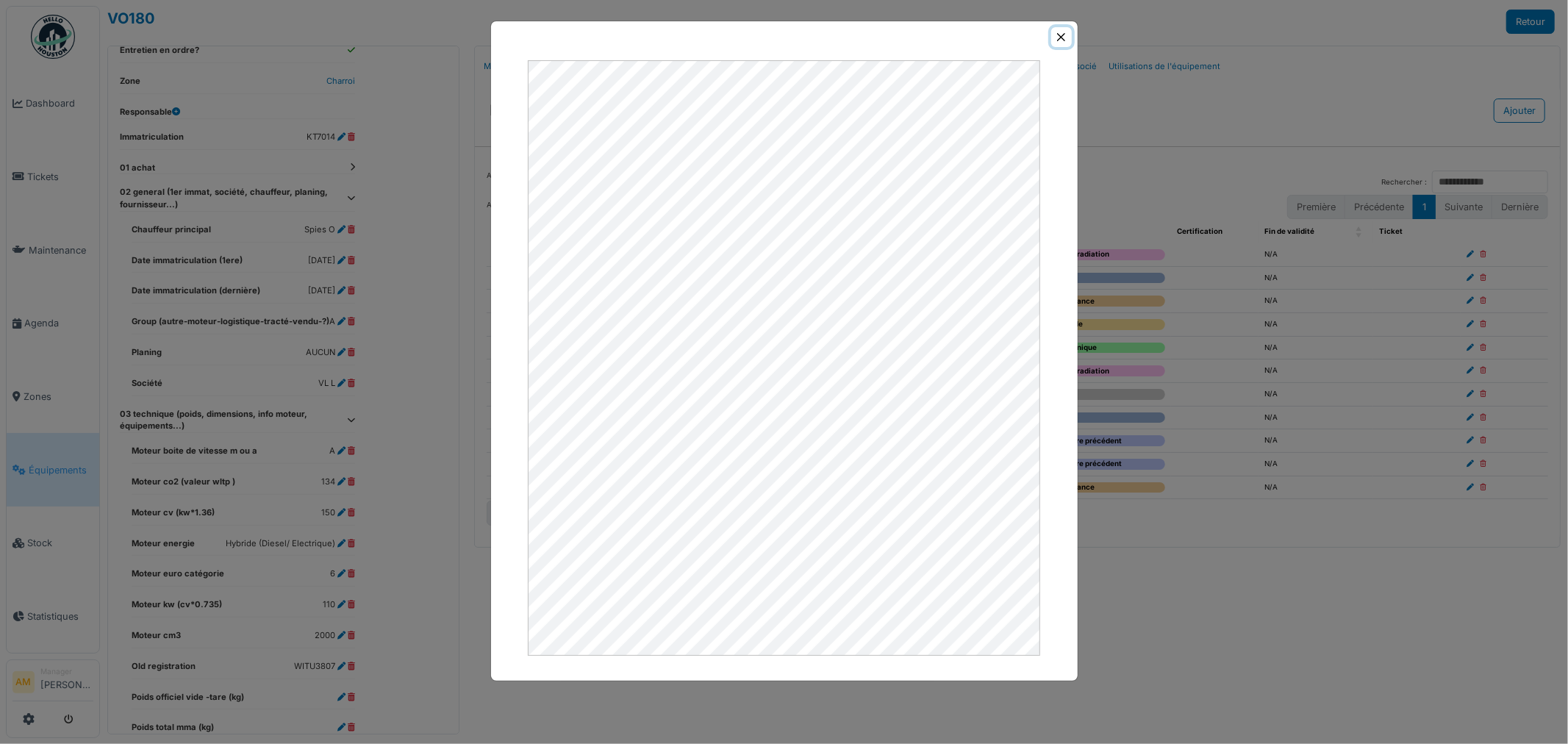
click at [1061, 39] on button "Close" at bounding box center [1061, 37] width 20 height 20
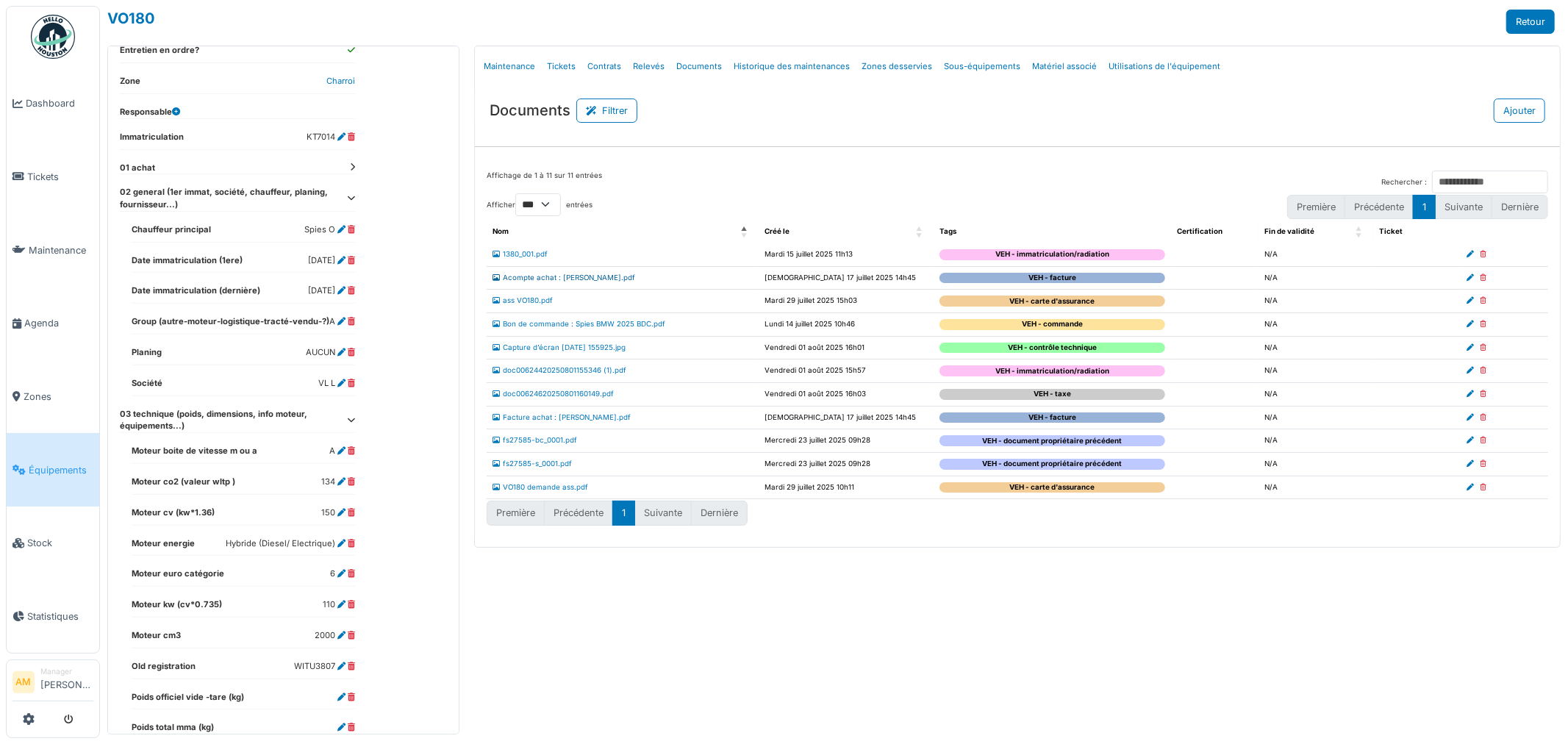
click at [564, 277] on link "Acompte achat : [PERSON_NAME].pdf" at bounding box center [563, 277] width 143 height 8
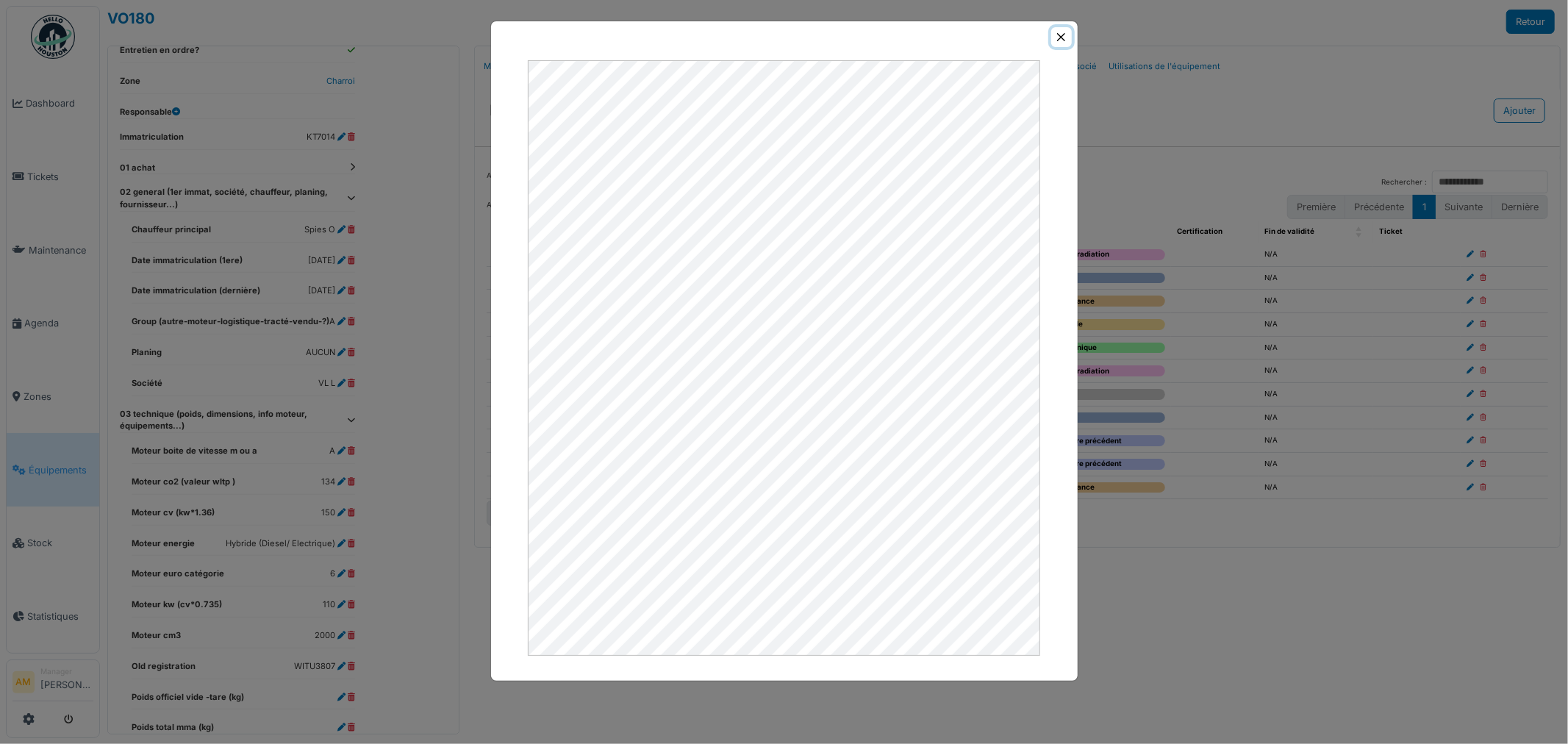
click at [1061, 37] on button "Close" at bounding box center [1061, 37] width 20 height 20
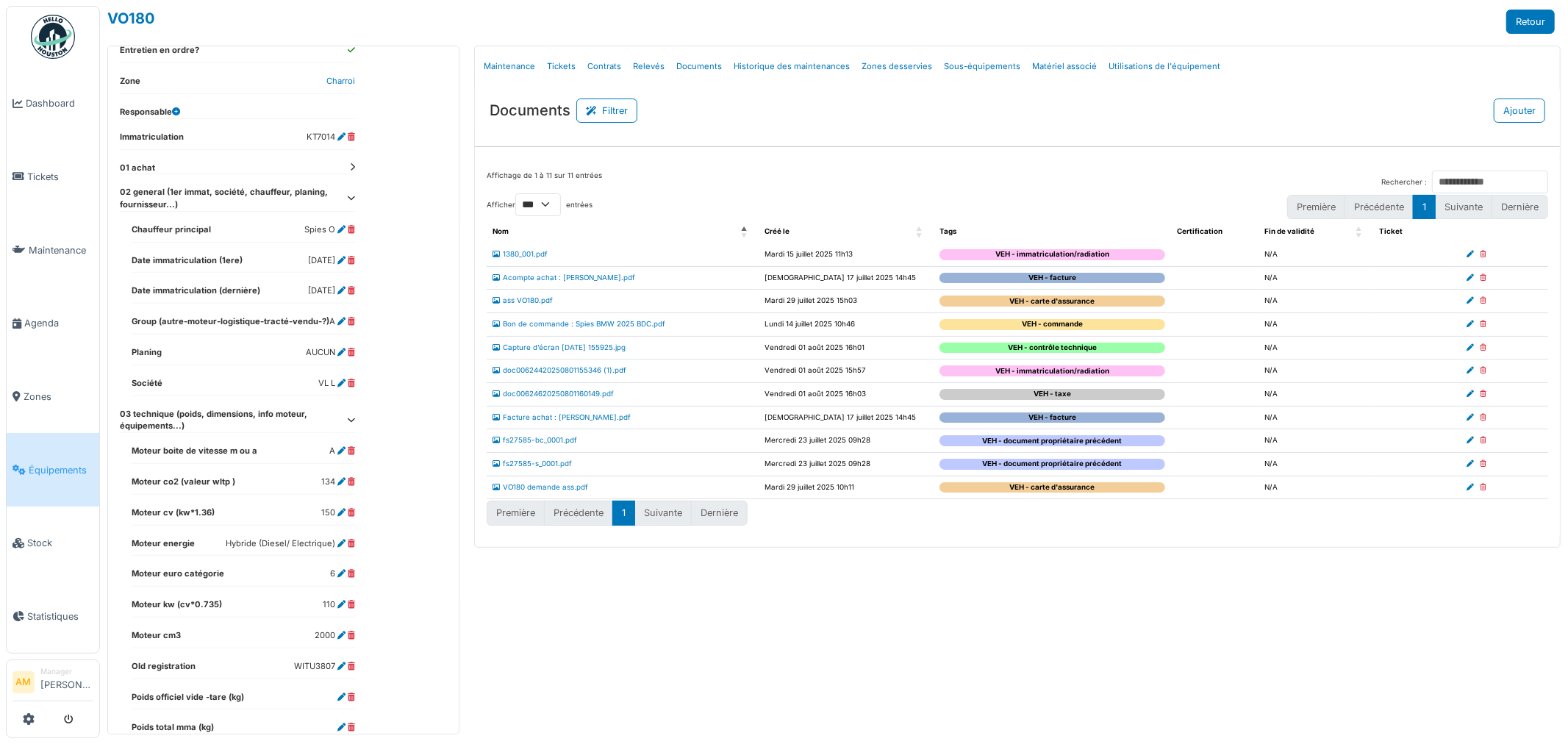
click at [524, 305] on td "ass VO180.pdf" at bounding box center [623, 301] width 272 height 23
click at [591, 328] on link "Bon de commande : Spies BMW 2025 BDC.pdf" at bounding box center [578, 324] width 172 height 8
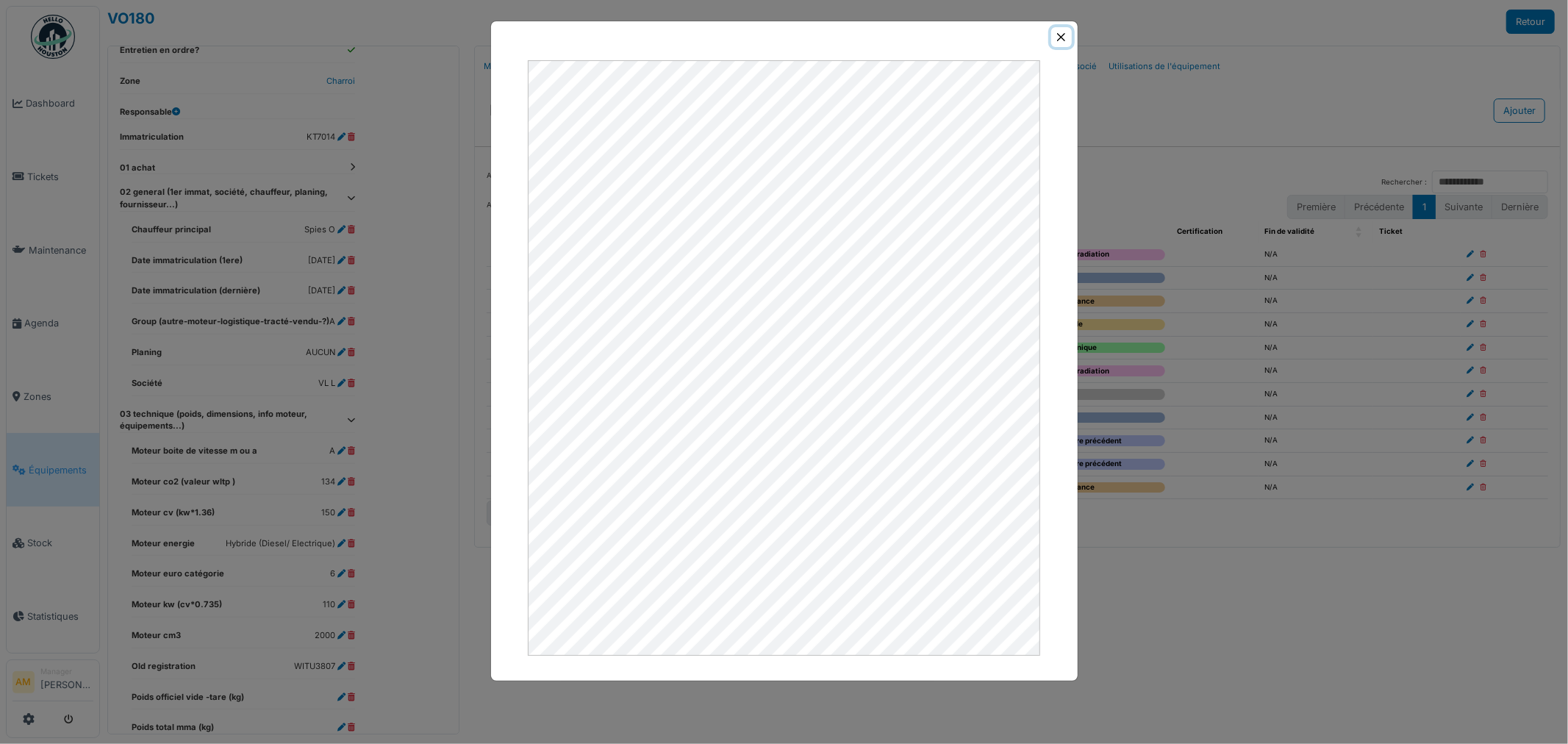
click at [1055, 34] on button "Close" at bounding box center [1061, 37] width 20 height 20
